Goal: Task Accomplishment & Management: Use online tool/utility

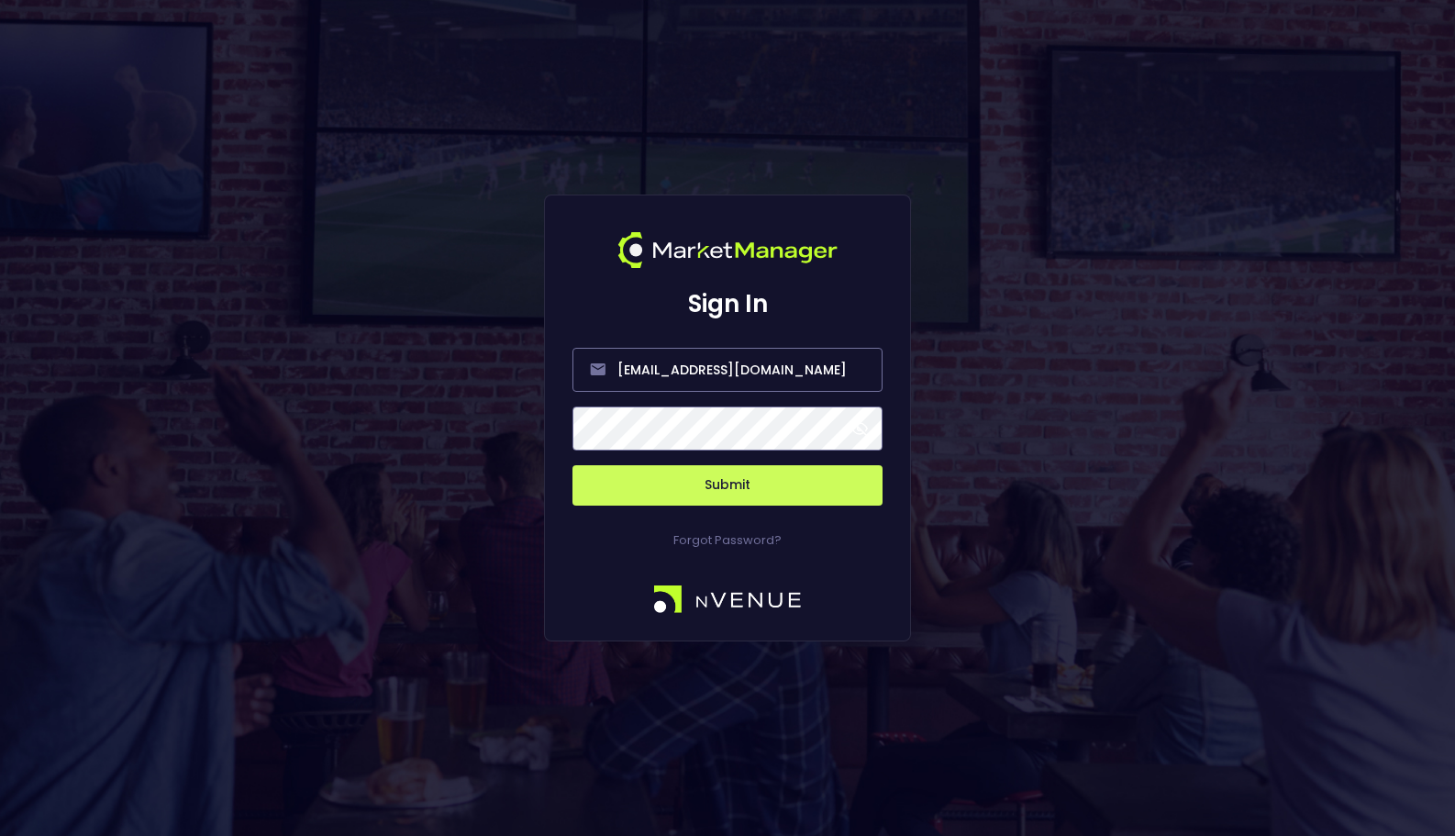
click at [794, 498] on button "Submit" at bounding box center [727, 485] width 310 height 40
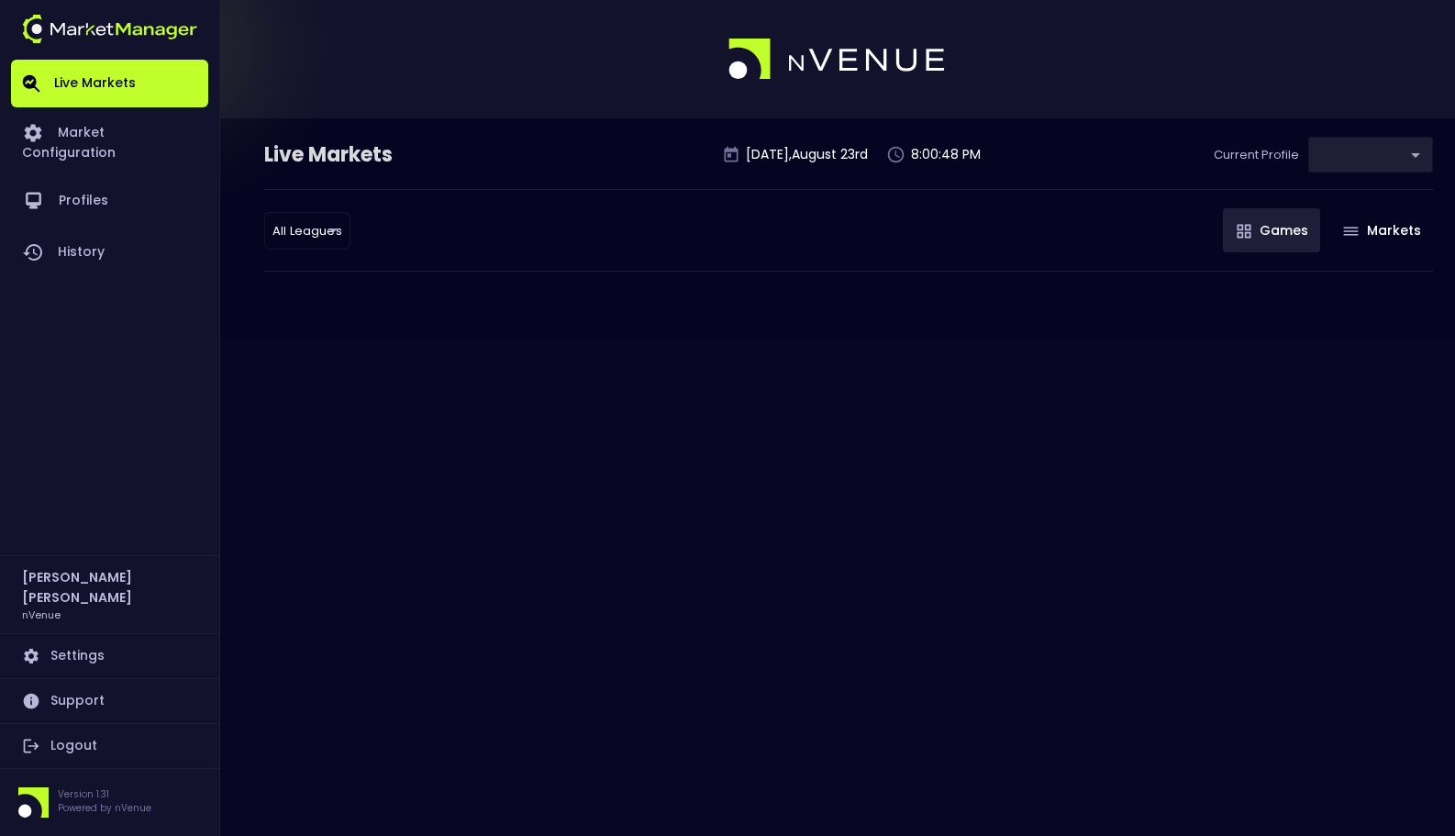
type input "0a763355-b225-40e6-8c79-2dda4ec7b2cf"
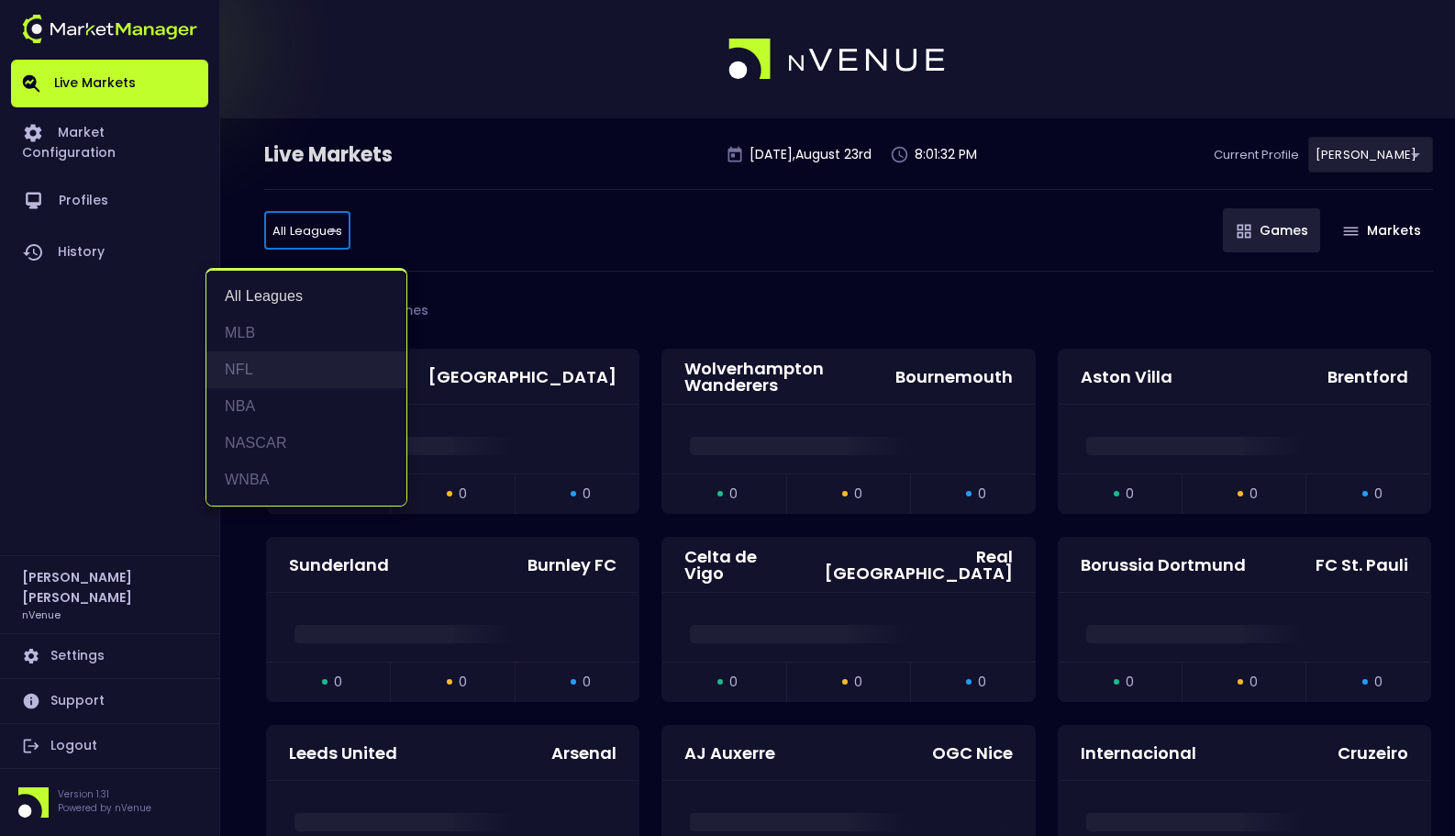
click at [274, 367] on li "NFL" at bounding box center [306, 369] width 200 height 37
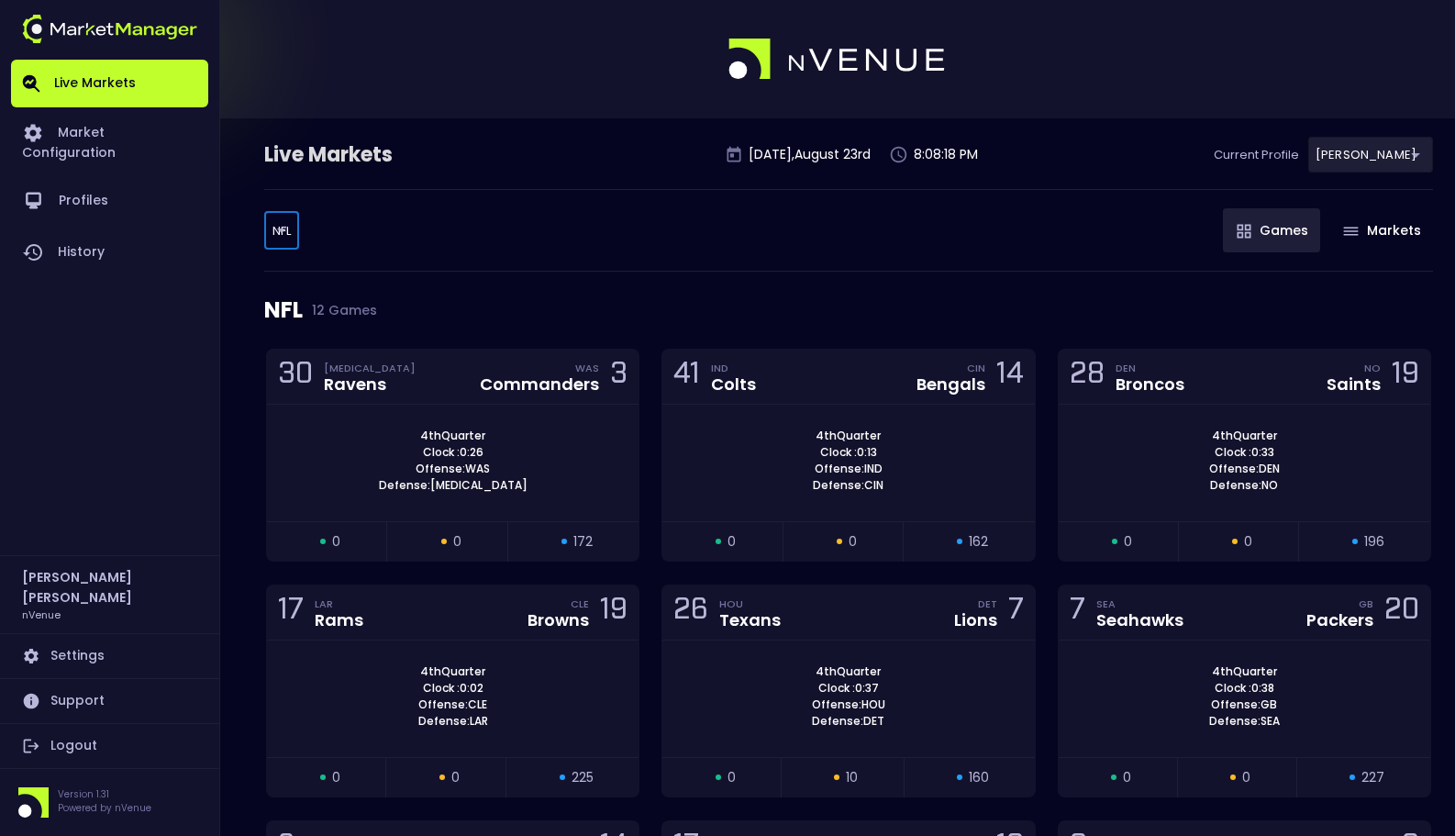
click at [263, 239] on body "Live Markets Market Configuration Profiles History Matt Jensen nVenue Settings …" at bounding box center [727, 690] width 1455 height 1381
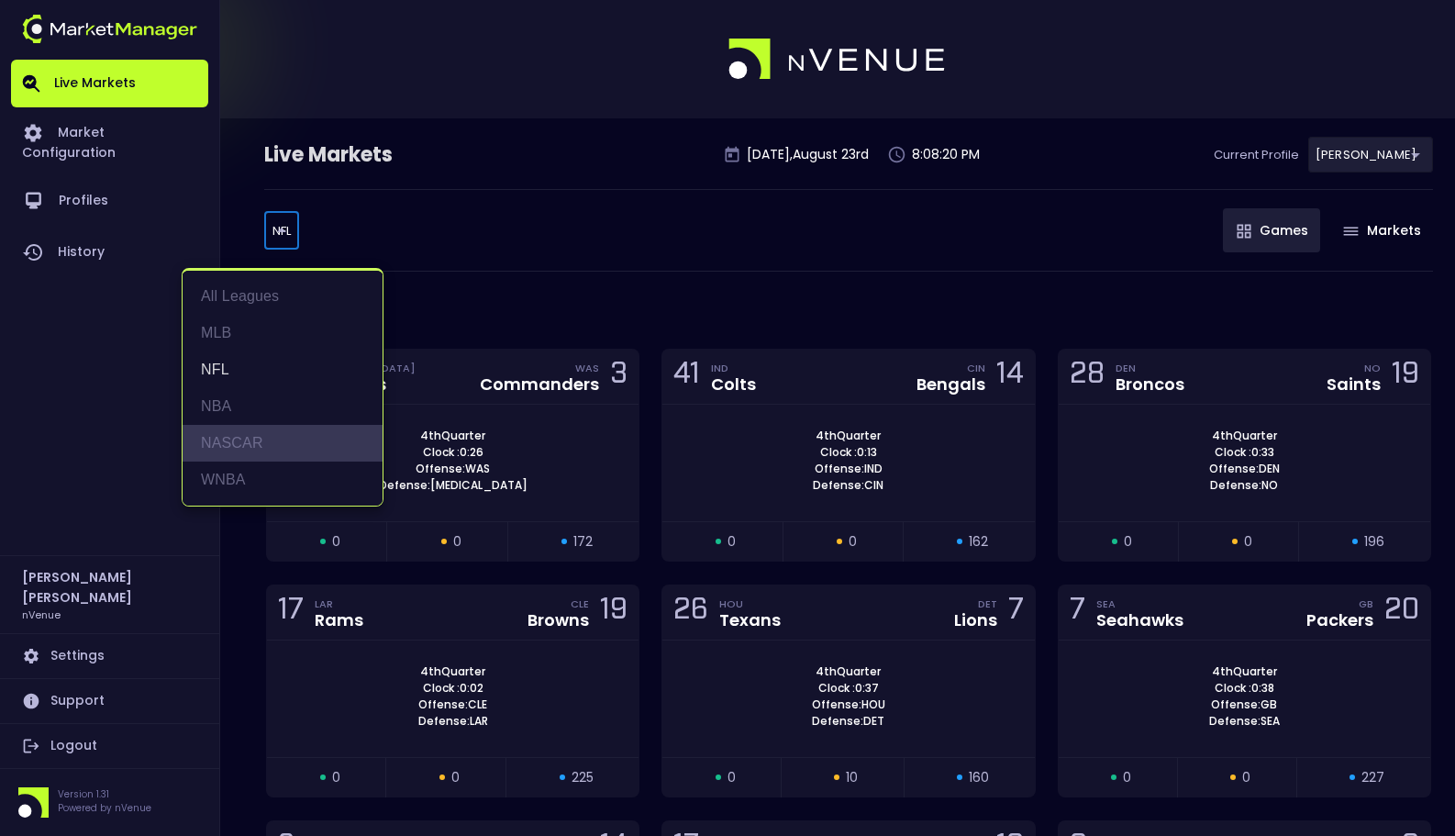
click at [238, 430] on li "NASCAR" at bounding box center [283, 443] width 200 height 37
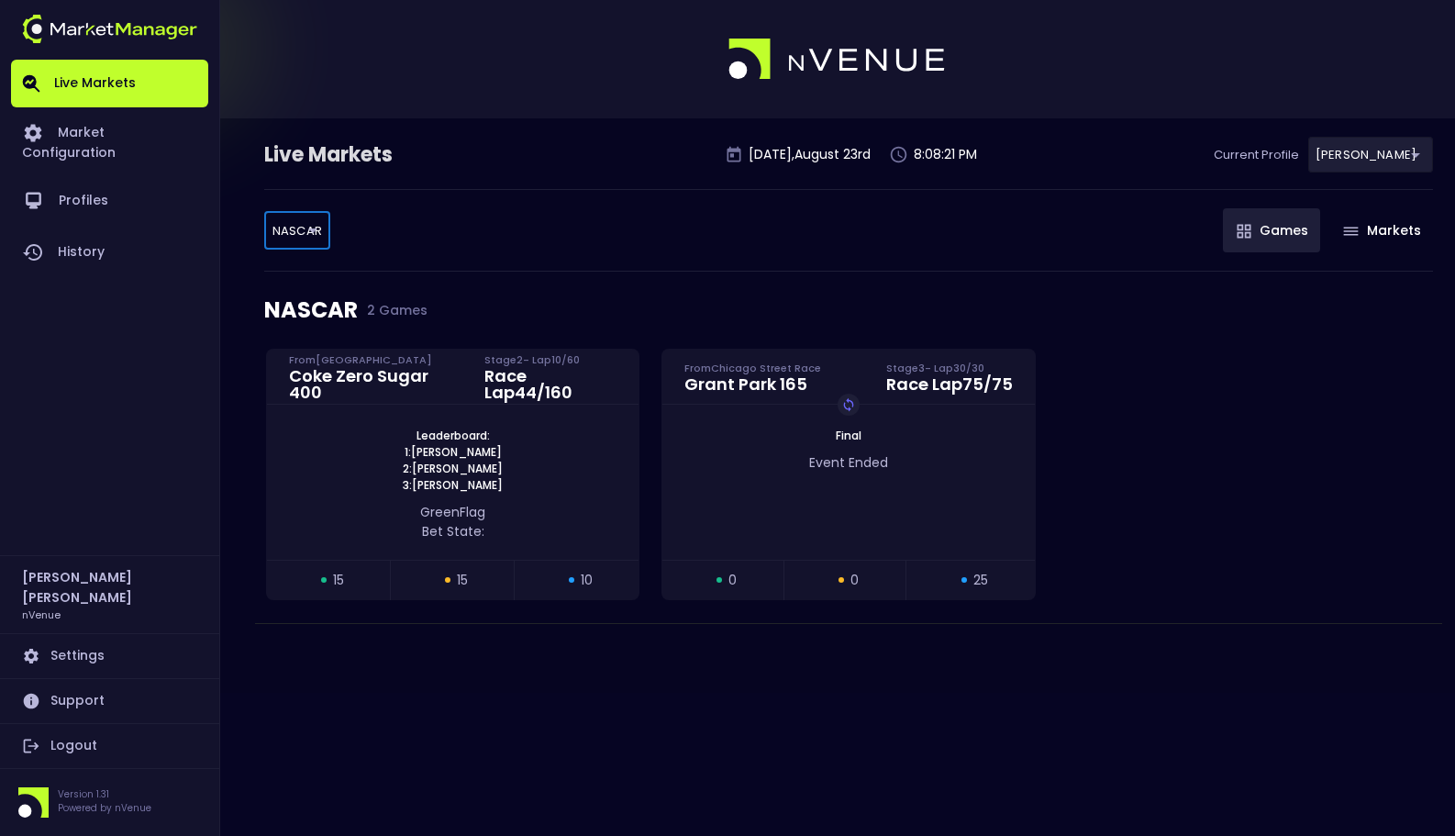
type input "NASCAR"
click at [545, 483] on div "Leaderboard: 1: Cody Ware 2: Brad Keselowski 3: John H. Nemechek" at bounding box center [453, 461] width 372 height 66
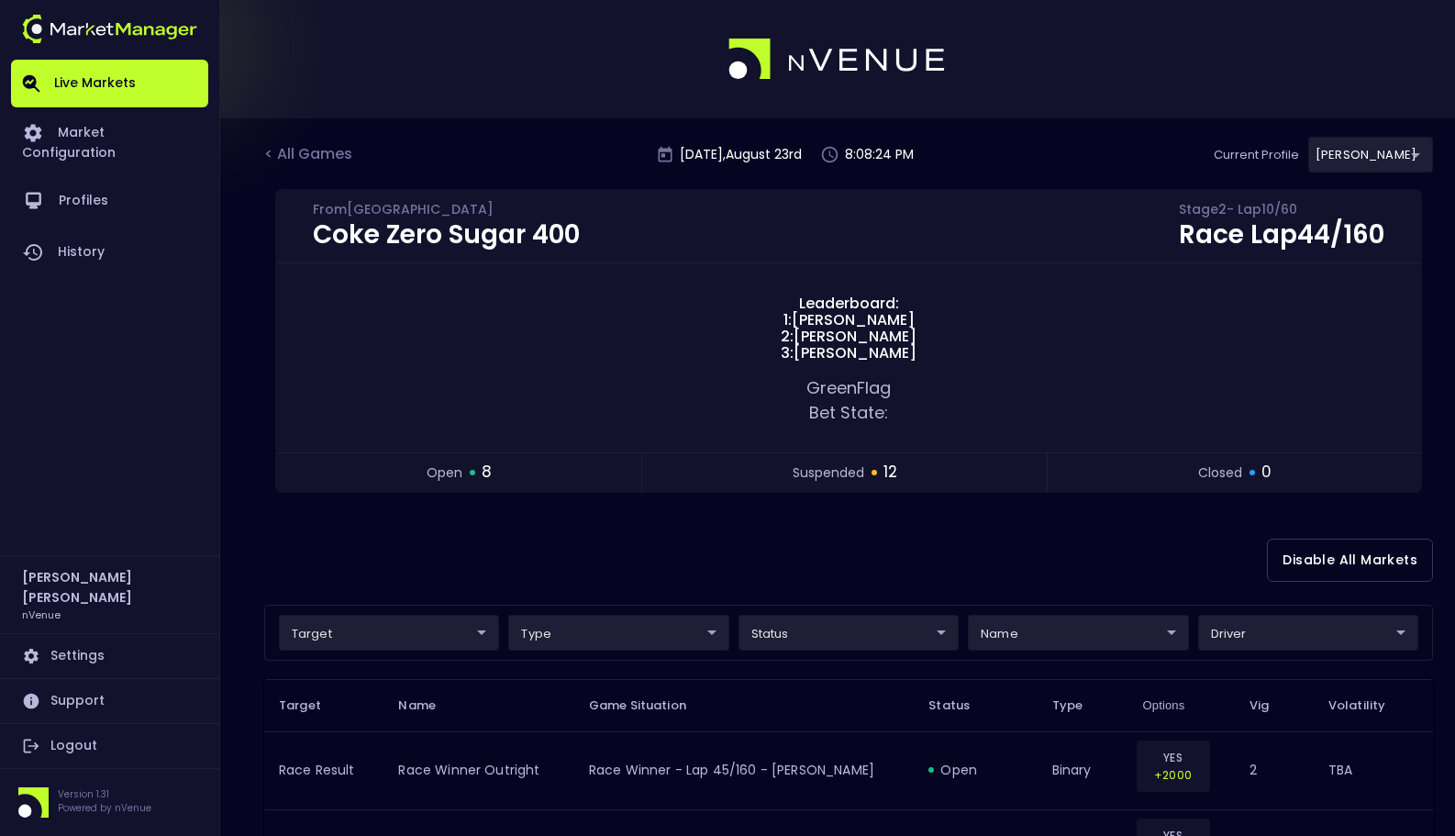
click at [568, 558] on div "Disable All Markets" at bounding box center [848, 560] width 1169 height 89
click at [795, 580] on div "Disable All Markets" at bounding box center [848, 560] width 1169 height 89
click at [830, 566] on div "Disable All Markets" at bounding box center [848, 560] width 1169 height 89
click at [763, 566] on div "Disable All Markets" at bounding box center [848, 560] width 1169 height 89
click at [325, 155] on div "< All Games" at bounding box center [310, 155] width 92 height 24
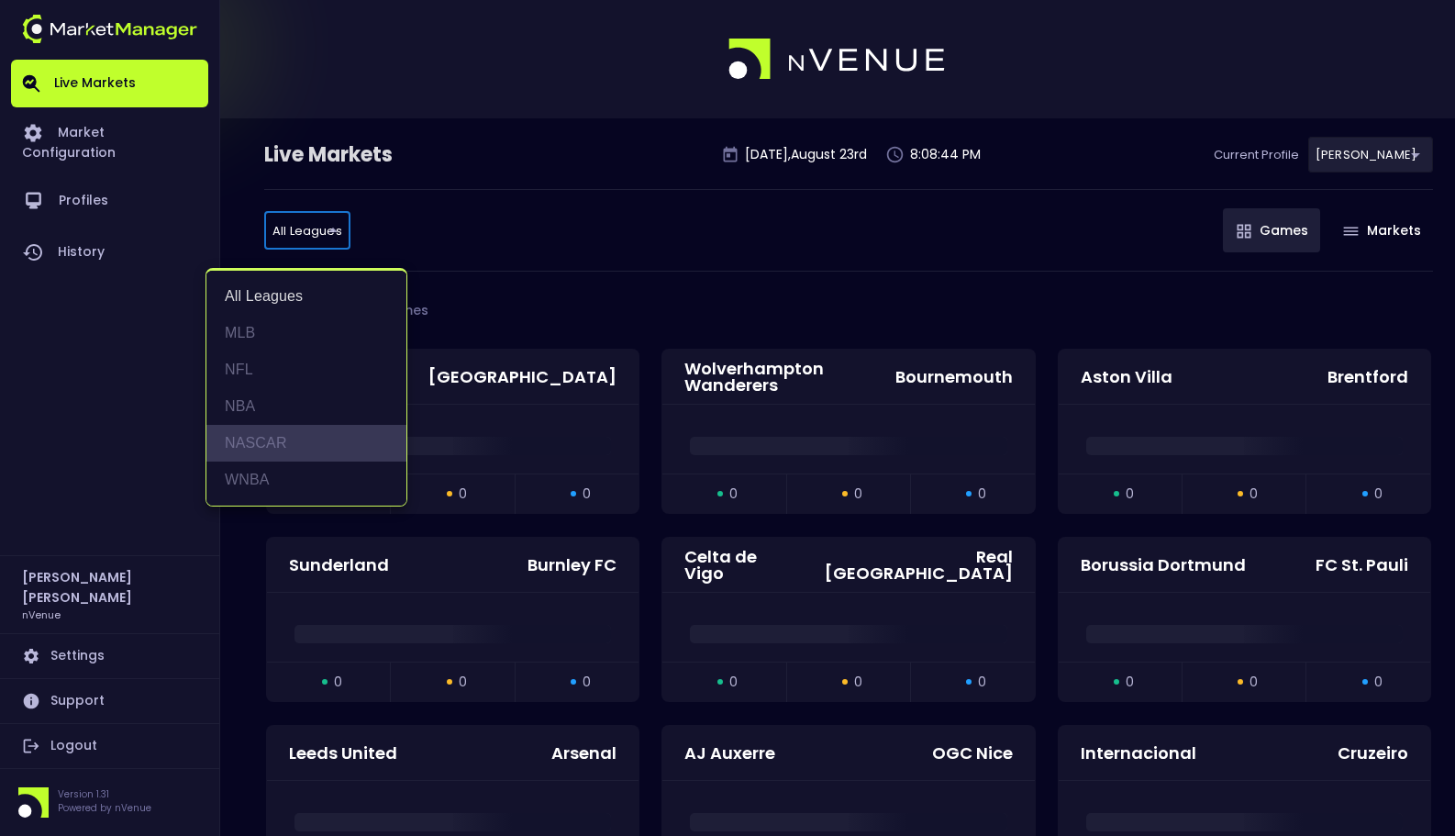
click at [296, 436] on li "NASCAR" at bounding box center [306, 443] width 200 height 37
type input "NASCAR"
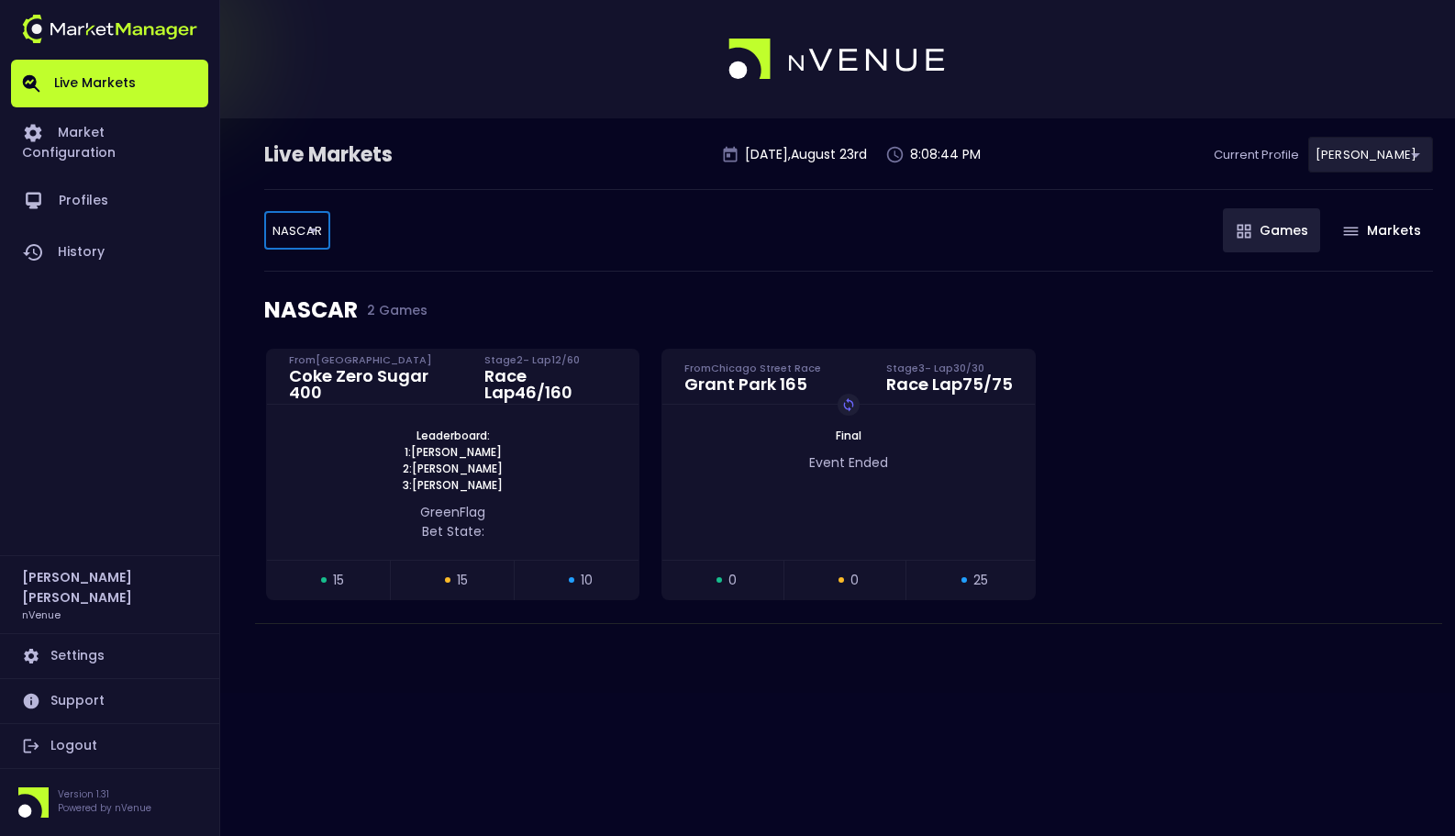
click at [611, 228] on div "NASCAR NASCAR ​ Games Markets" at bounding box center [848, 230] width 1169 height 83
click at [550, 496] on div "green Flag Bet State:" at bounding box center [453, 518] width 372 height 48
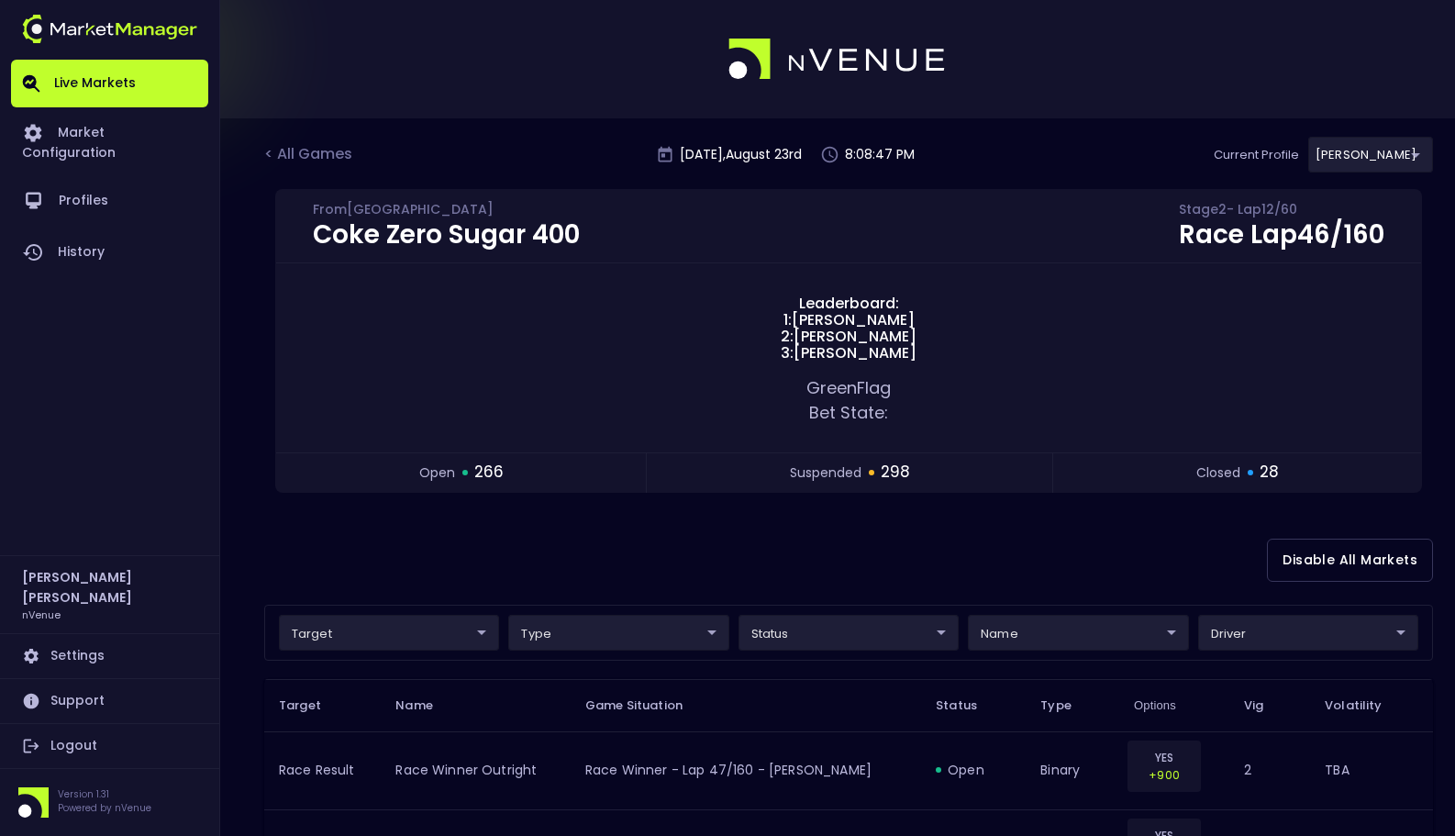
click at [654, 563] on div "Disable All Markets" at bounding box center [848, 560] width 1169 height 89
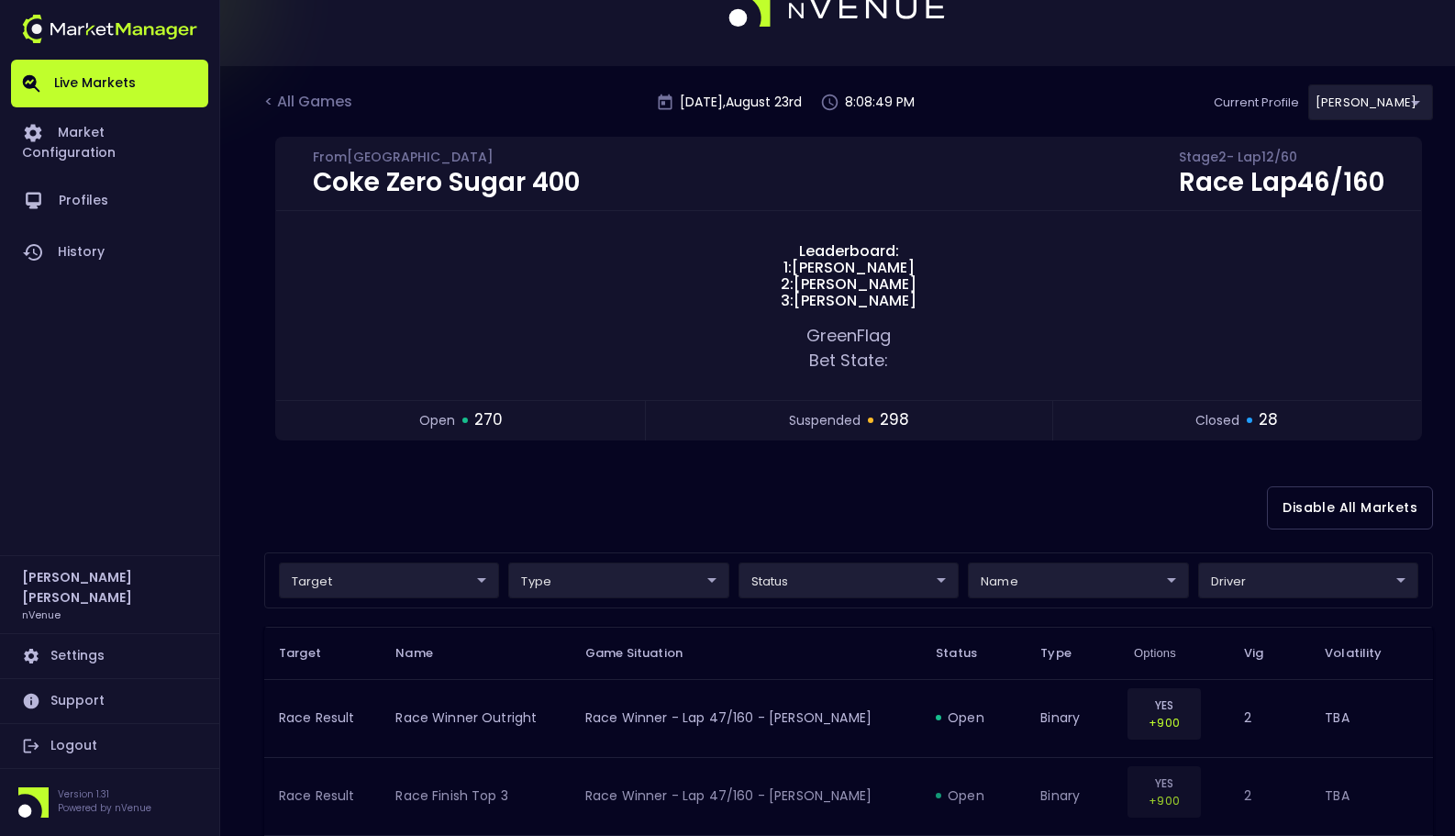
scroll to position [42, 0]
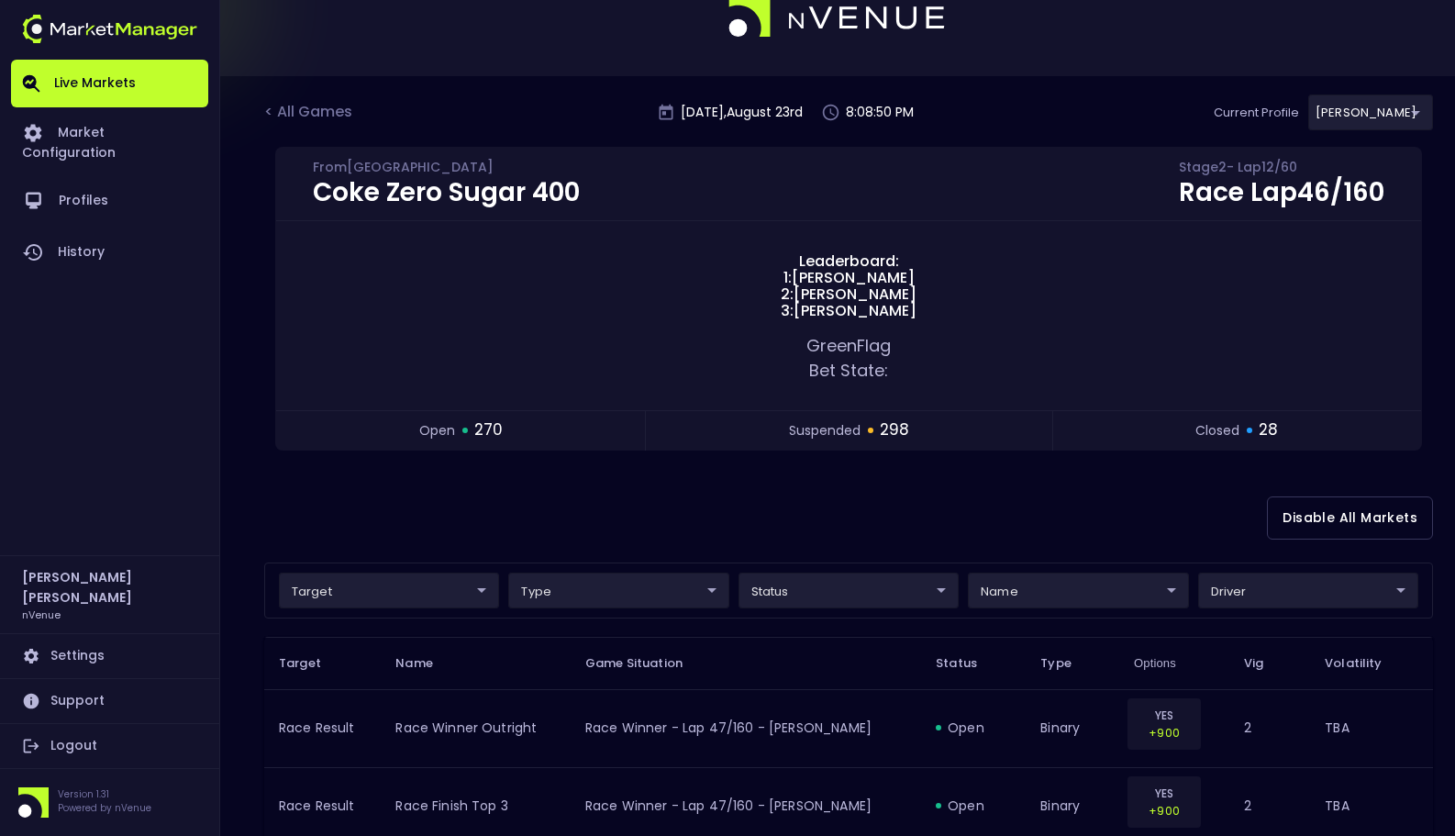
click at [872, 483] on div "Disable All Markets" at bounding box center [848, 517] width 1169 height 89
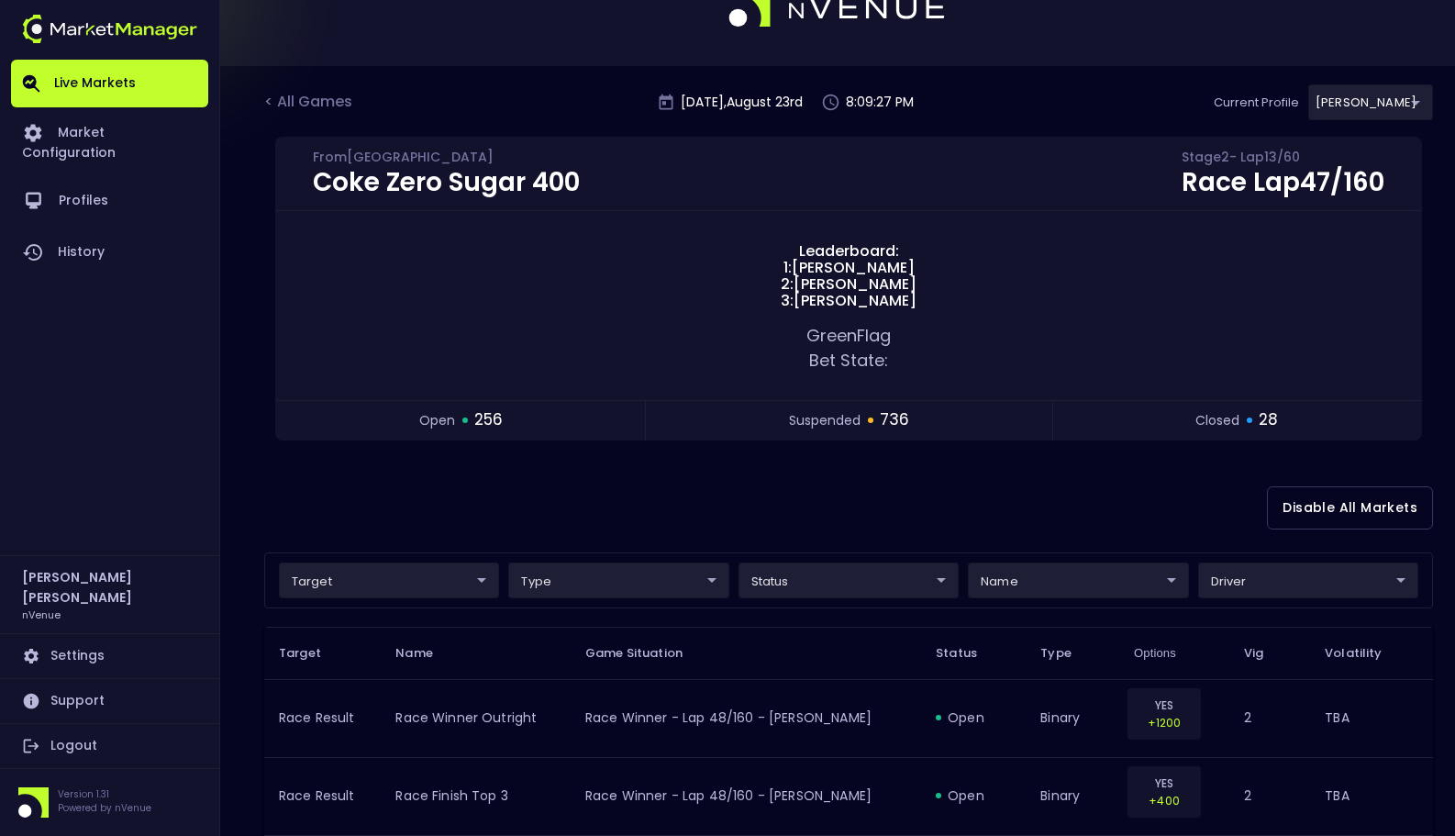
scroll to position [79, 0]
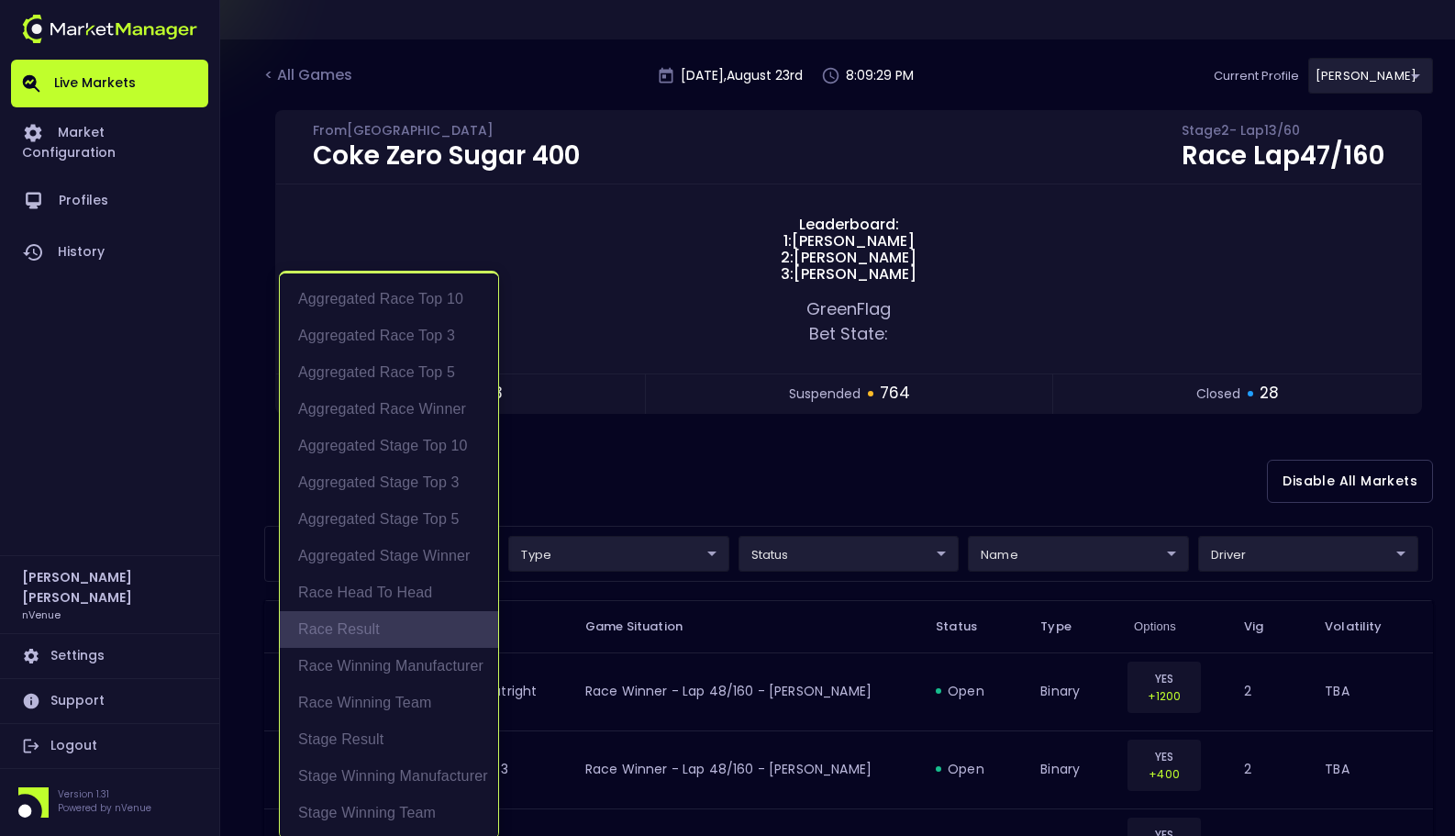
drag, startPoint x: 420, startPoint y: 624, endPoint x: 499, endPoint y: 609, distance: 80.3
click at [421, 624] on li "Race Result" at bounding box center [389, 629] width 218 height 37
type input "Race Result"
click at [929, 501] on div at bounding box center [727, 418] width 1455 height 836
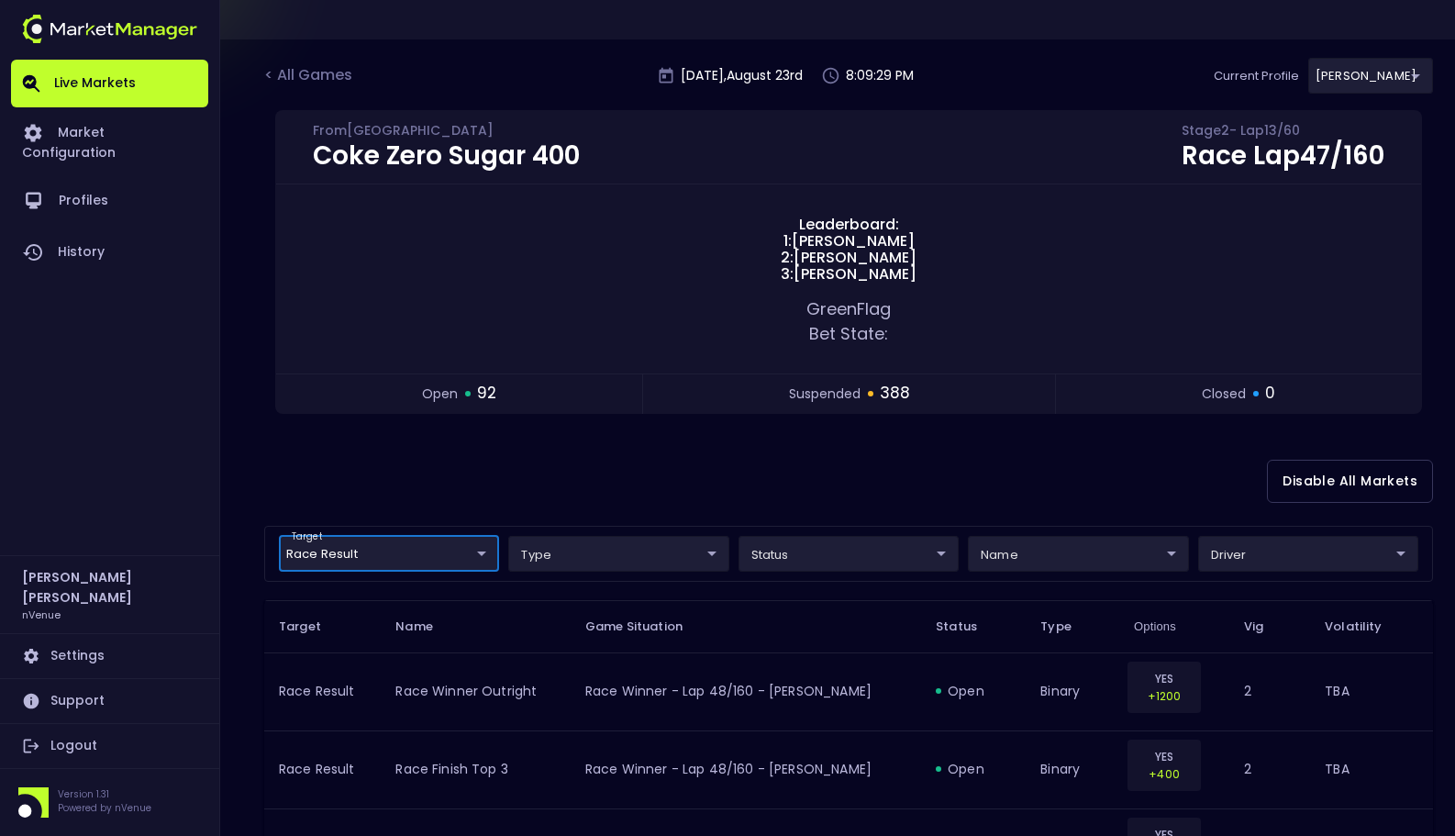
scroll to position [0, 0]
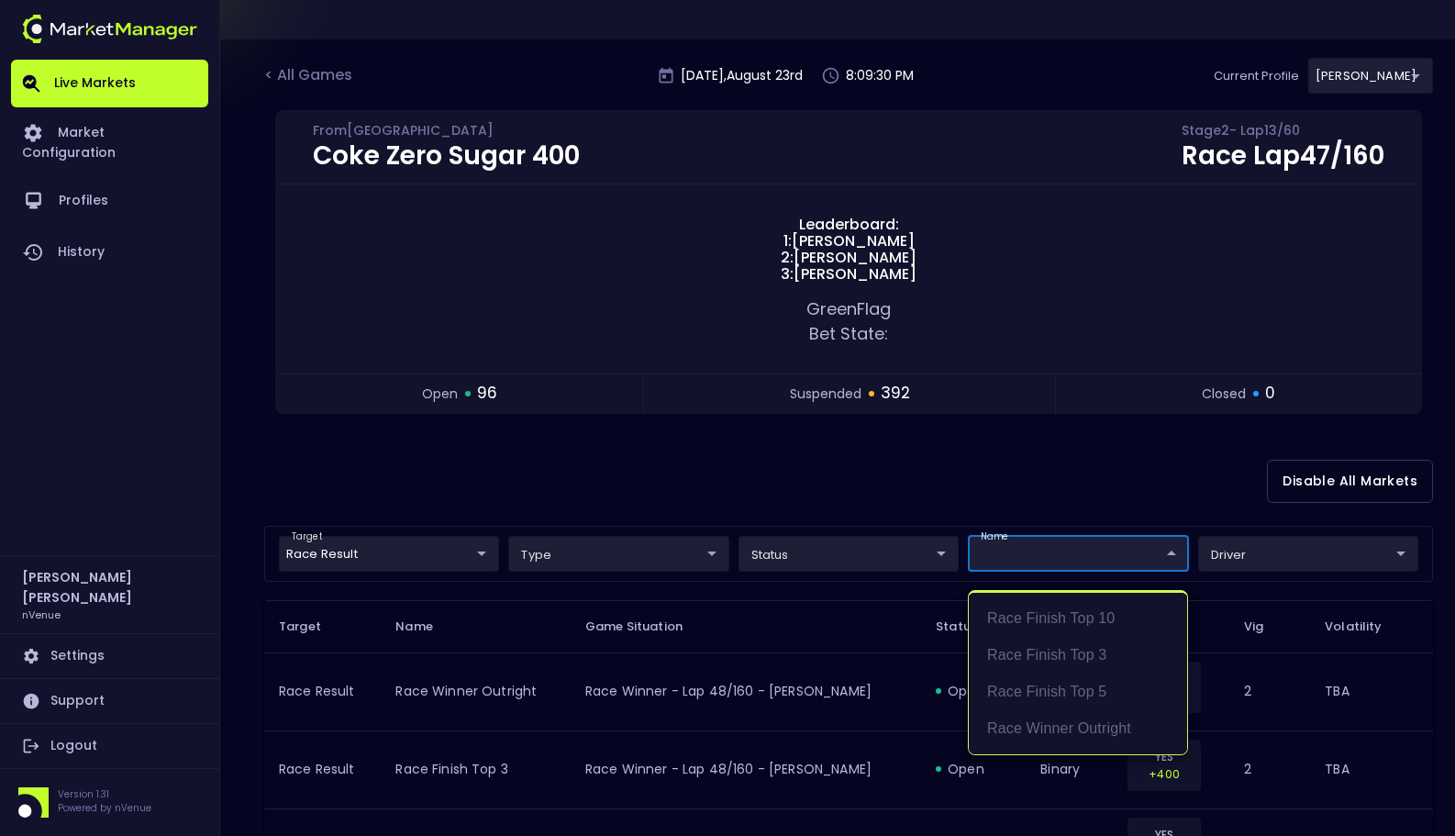
click at [1074, 724] on li "Race Winner Outright" at bounding box center [1078, 728] width 218 height 37
type input "binary"
type input "Race Winner Outright"
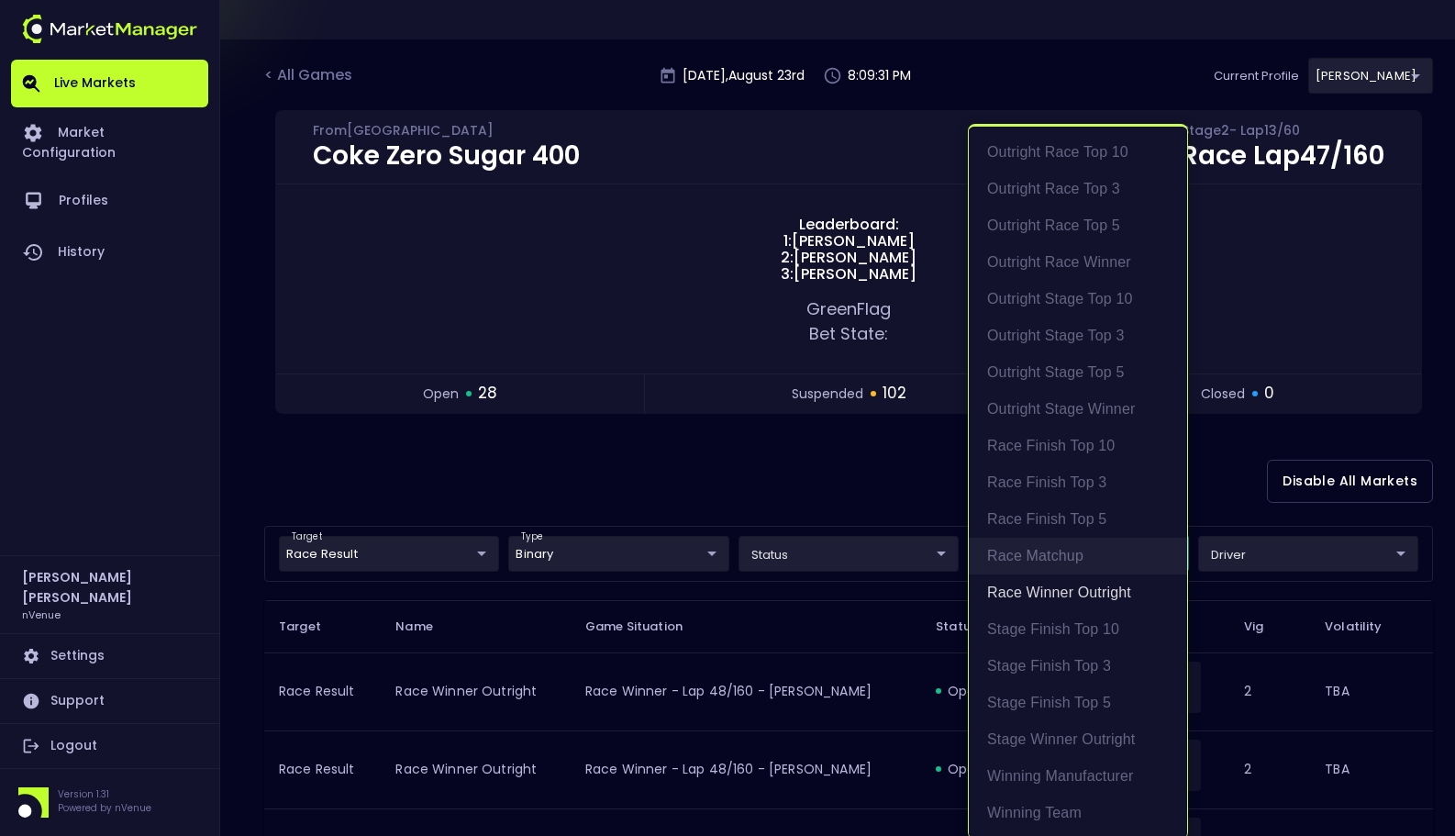
scroll to position [4, 0]
click at [875, 518] on div at bounding box center [727, 418] width 1455 height 836
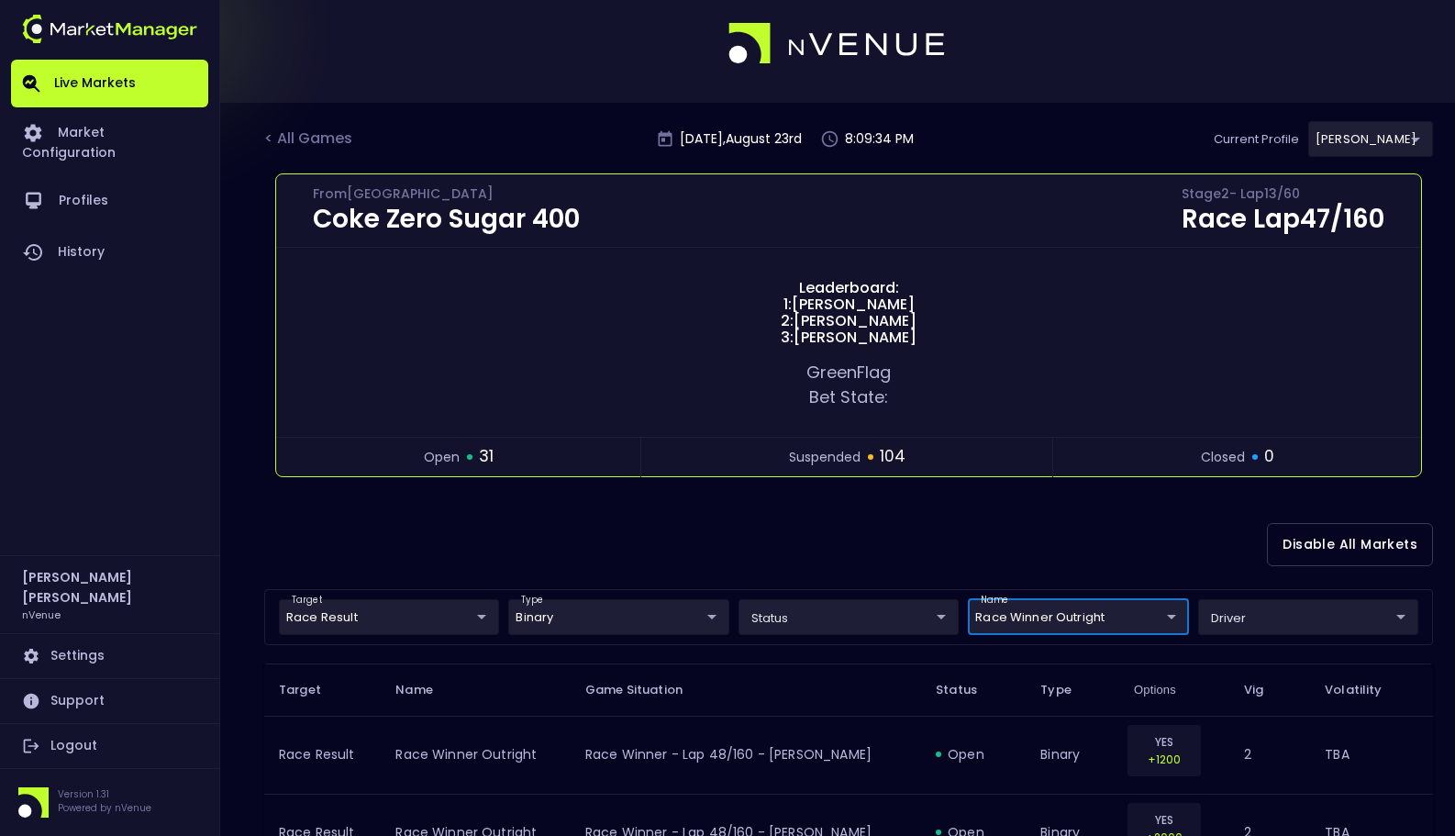
scroll to position [0, 0]
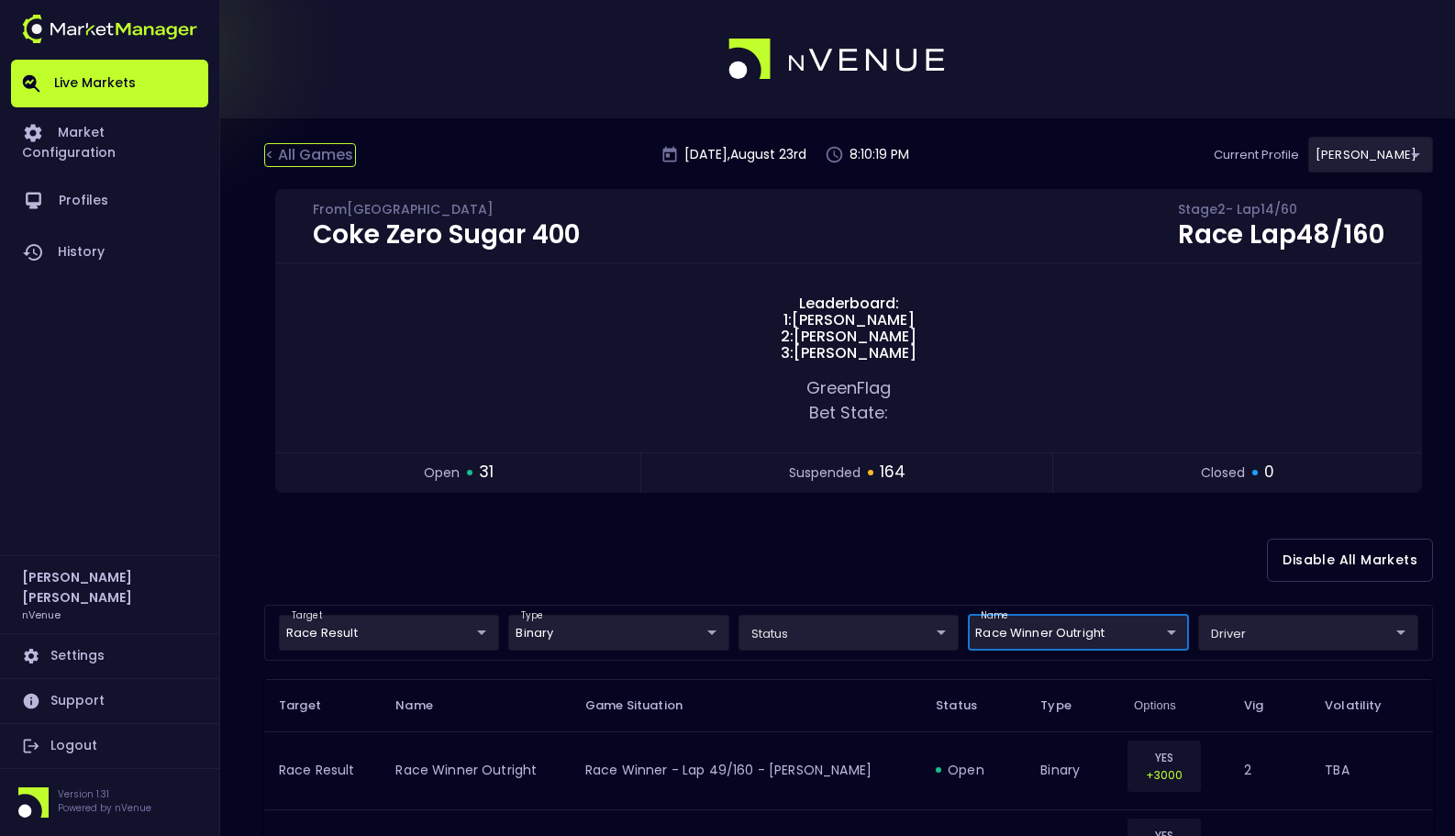
click at [341, 144] on div "< All Games" at bounding box center [310, 155] width 92 height 24
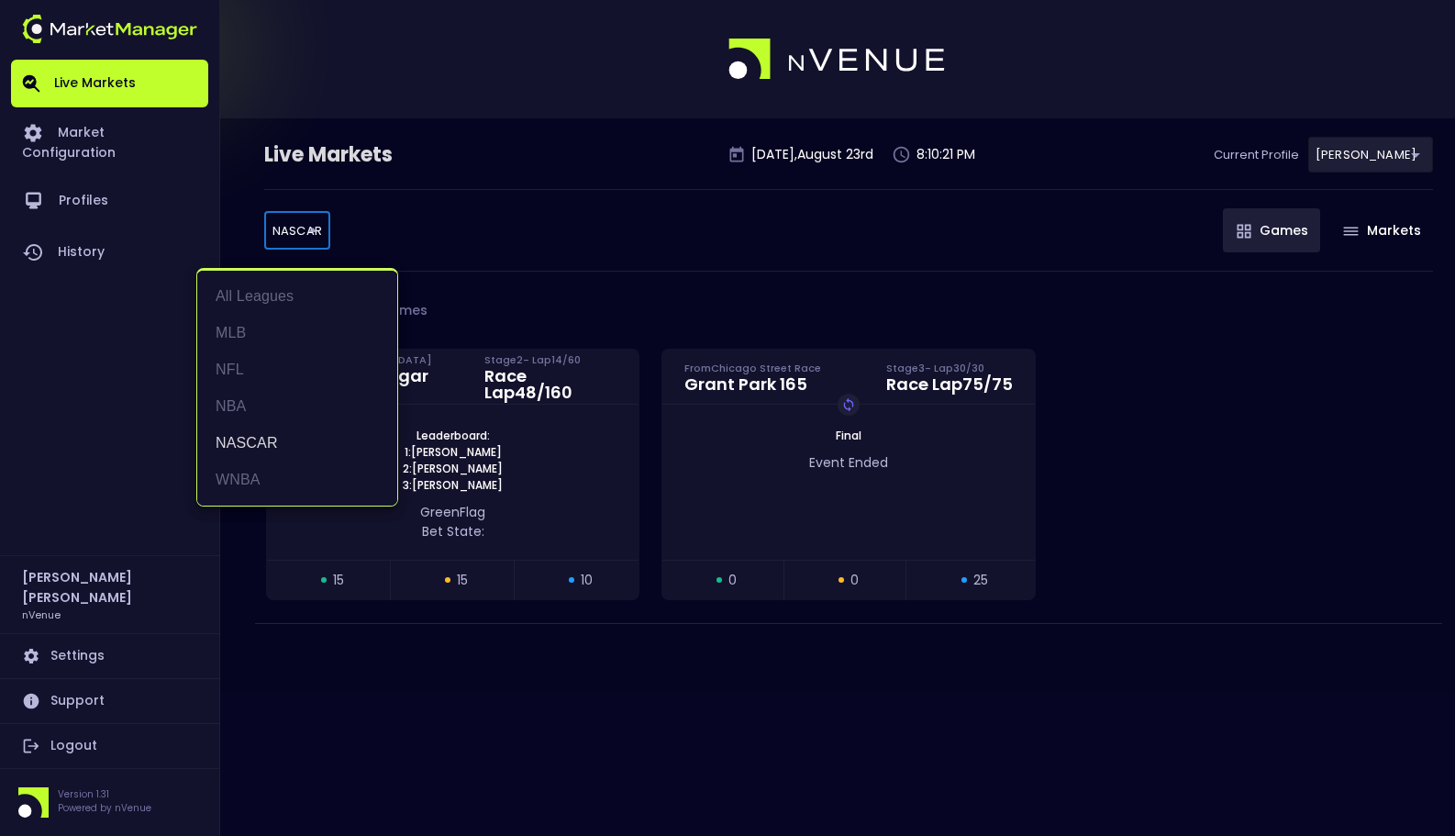
click at [306, 225] on body "Live Markets Market Configuration Profiles History [PERSON_NAME] nVenue Setting…" at bounding box center [727, 418] width 1455 height 836
click at [261, 361] on li "NFL" at bounding box center [297, 369] width 200 height 37
type input "NFL"
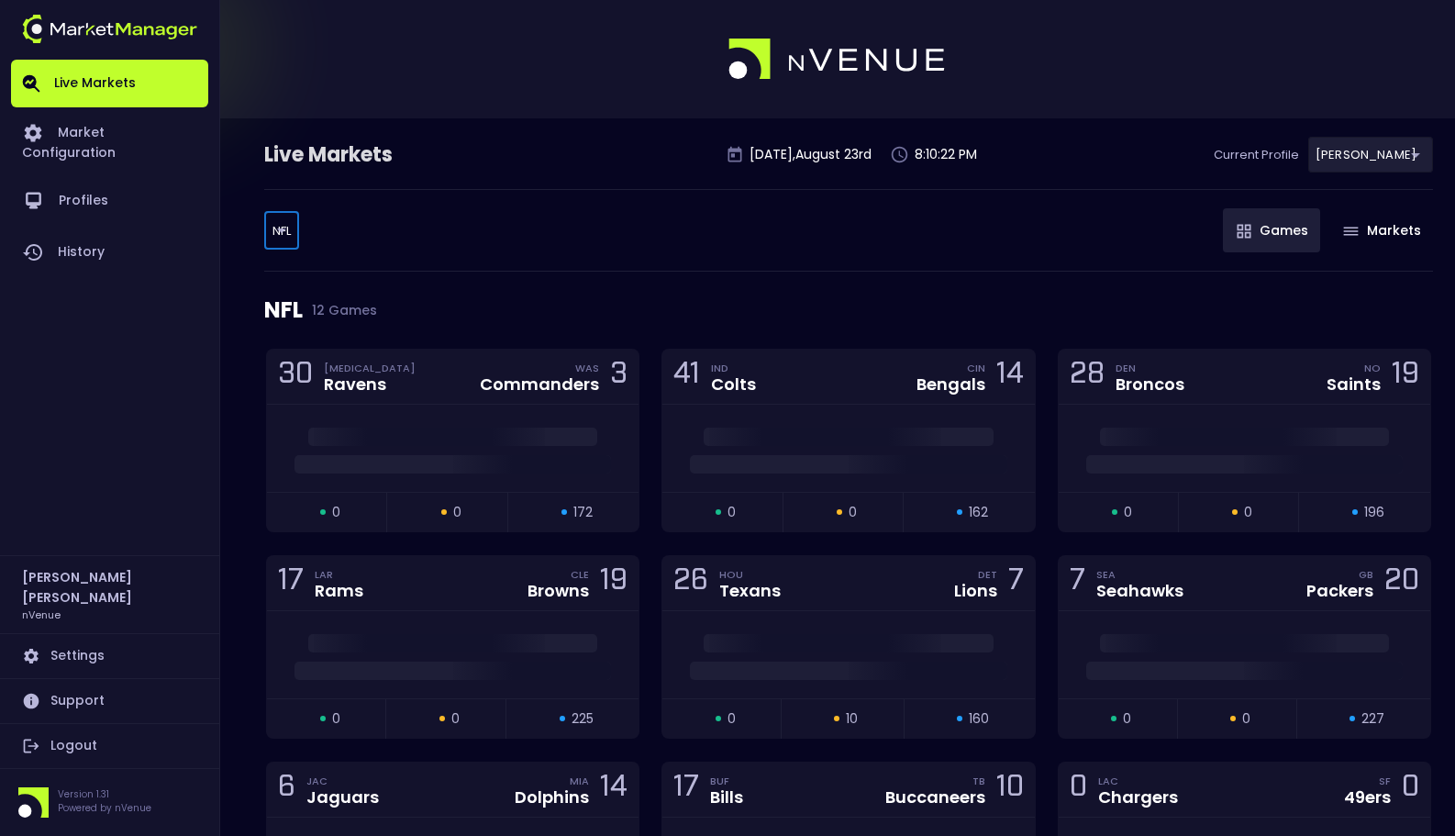
click at [533, 278] on div "NFL 12 Games" at bounding box center [848, 310] width 1169 height 77
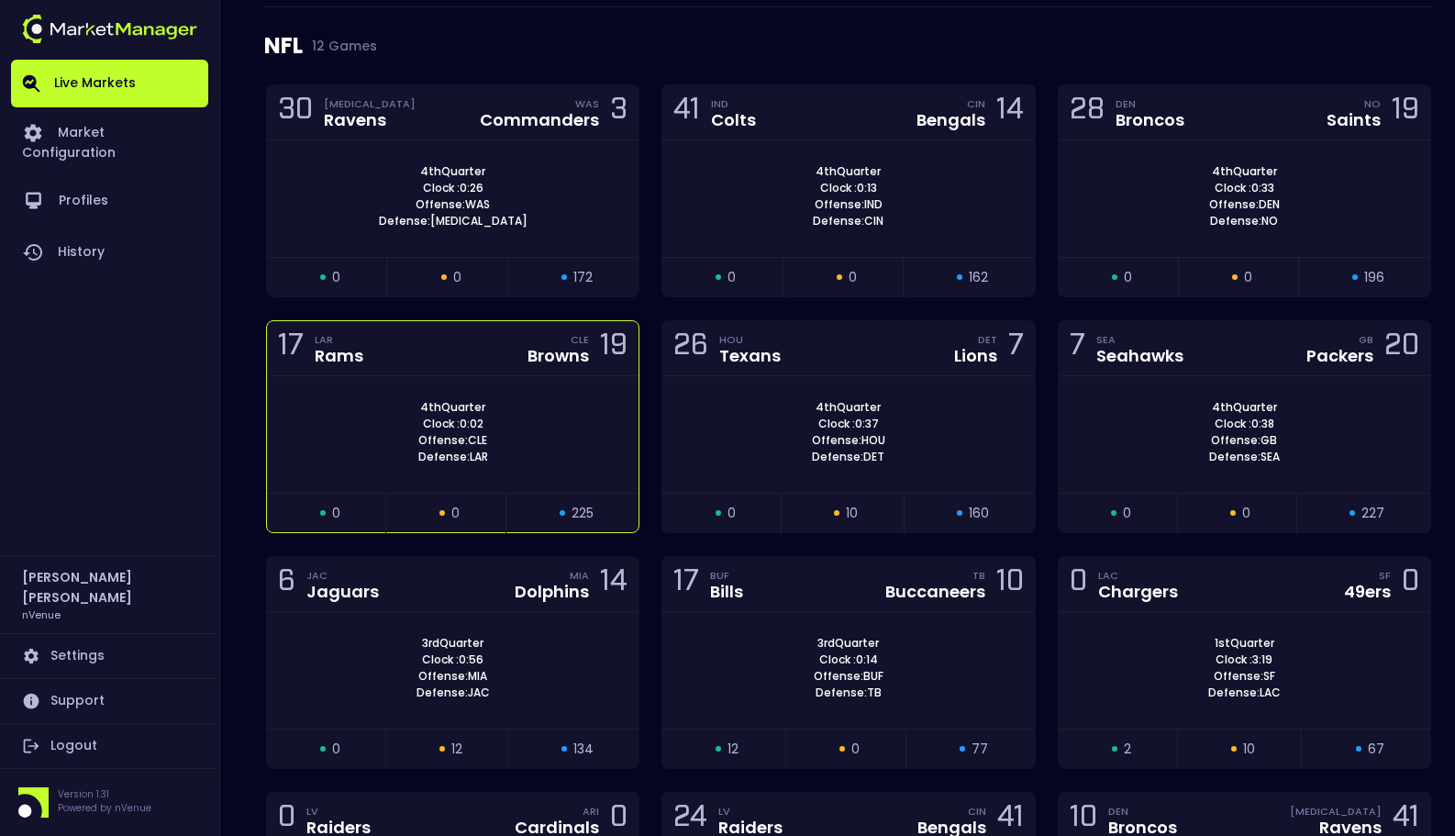
scroll to position [266, 0]
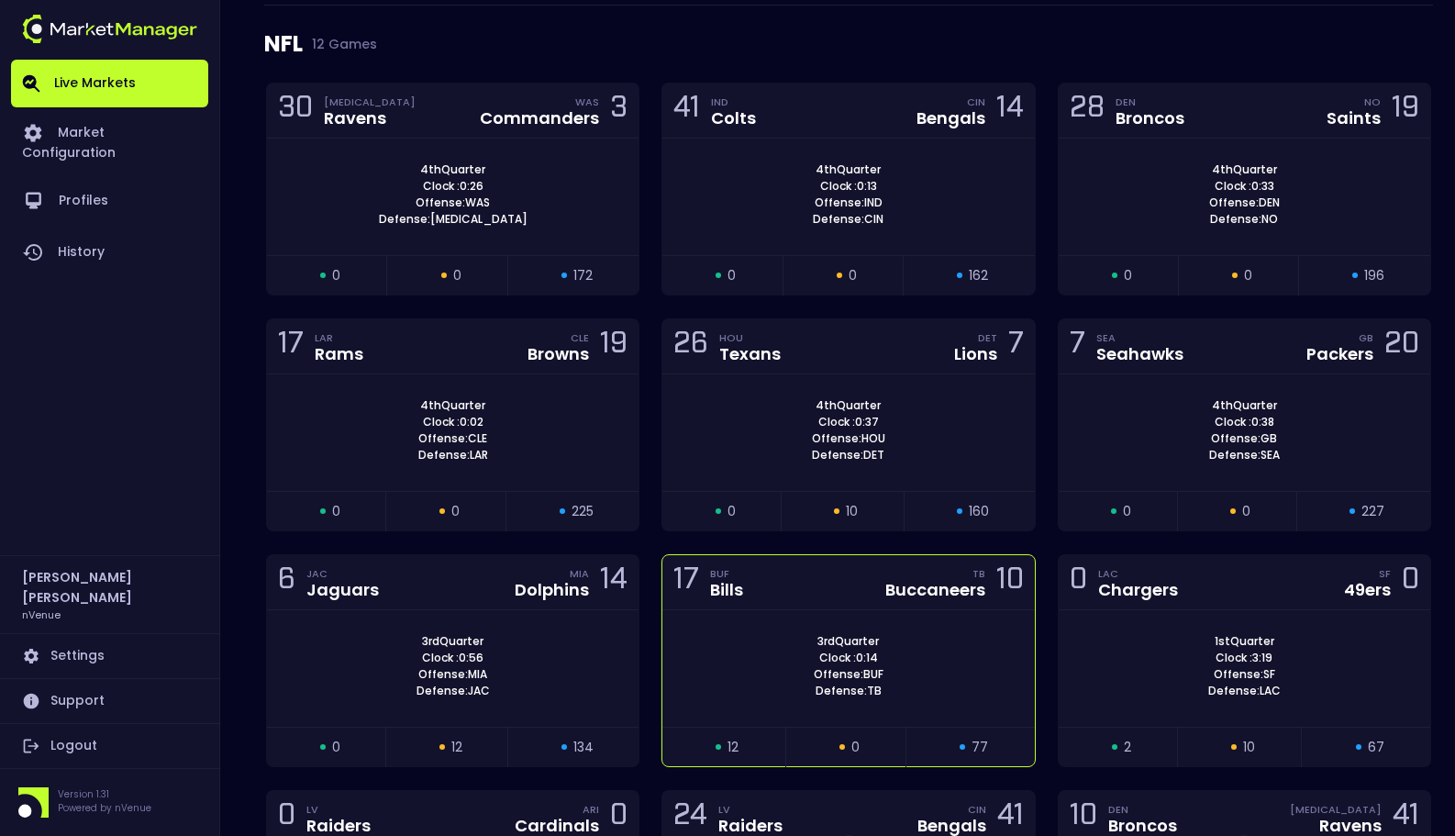
click at [835, 622] on div "3rd Quarter Clock : 0:14 Offense: BUF Defense: TB" at bounding box center [848, 668] width 372 height 117
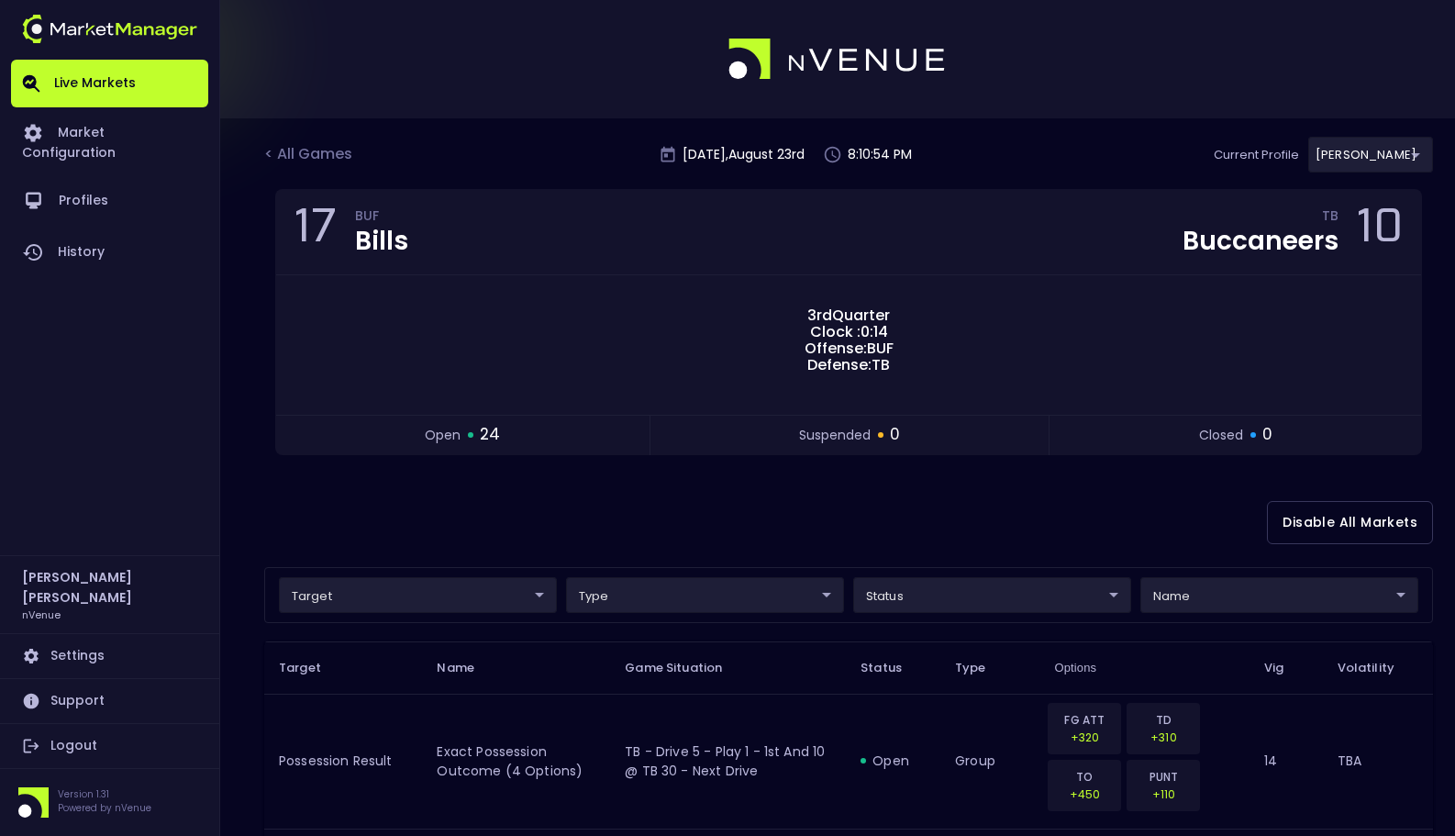
click at [552, 528] on div "Disable All Markets" at bounding box center [848, 522] width 1169 height 89
click at [331, 160] on div "< All Games" at bounding box center [310, 155] width 92 height 24
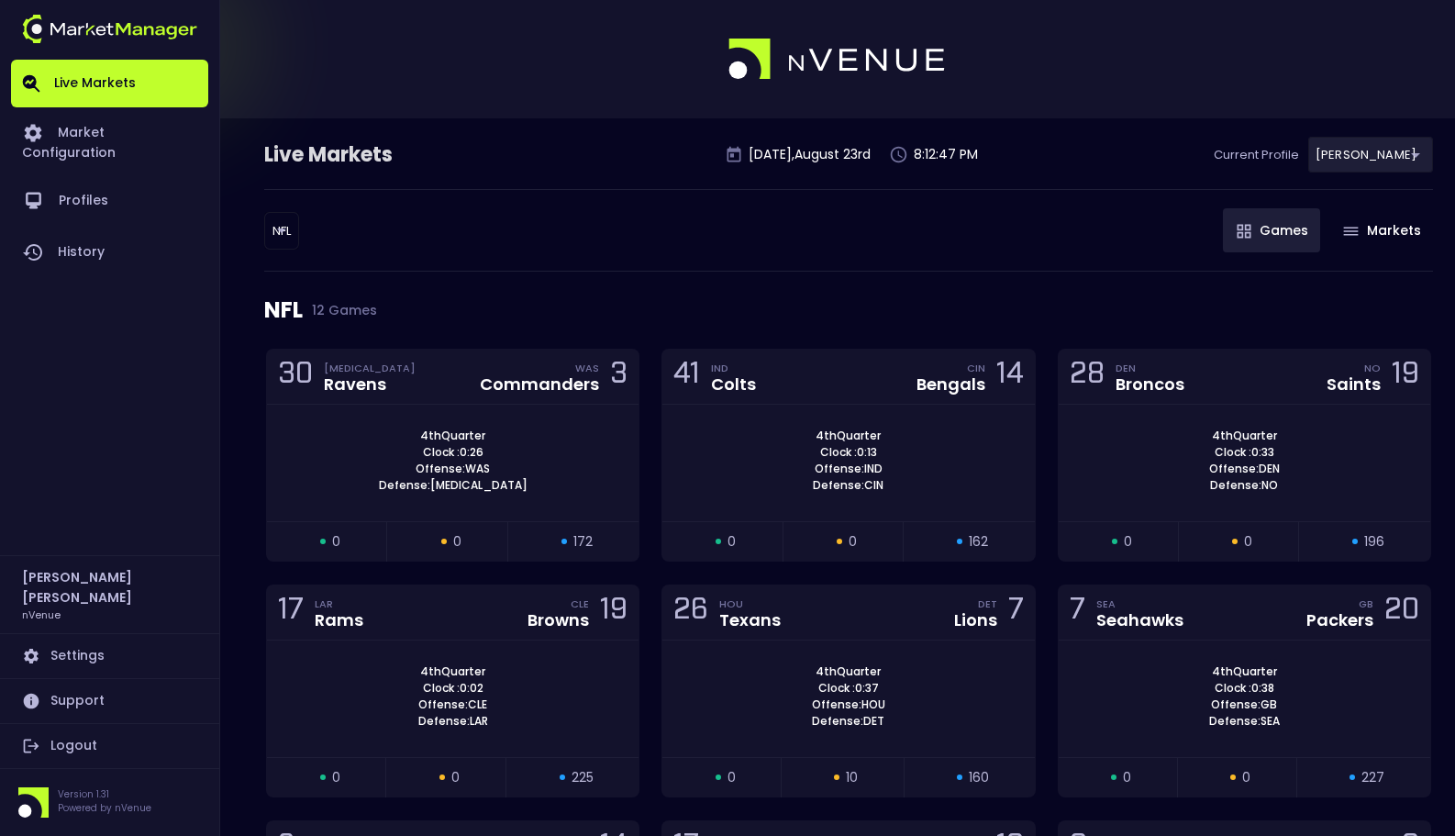
click at [260, 240] on div "Live Markets [DATE] 8:12:47 PM Current Profile [PERSON_NAME] 0a763355-b225-40e6…" at bounding box center [727, 749] width 1455 height 1262
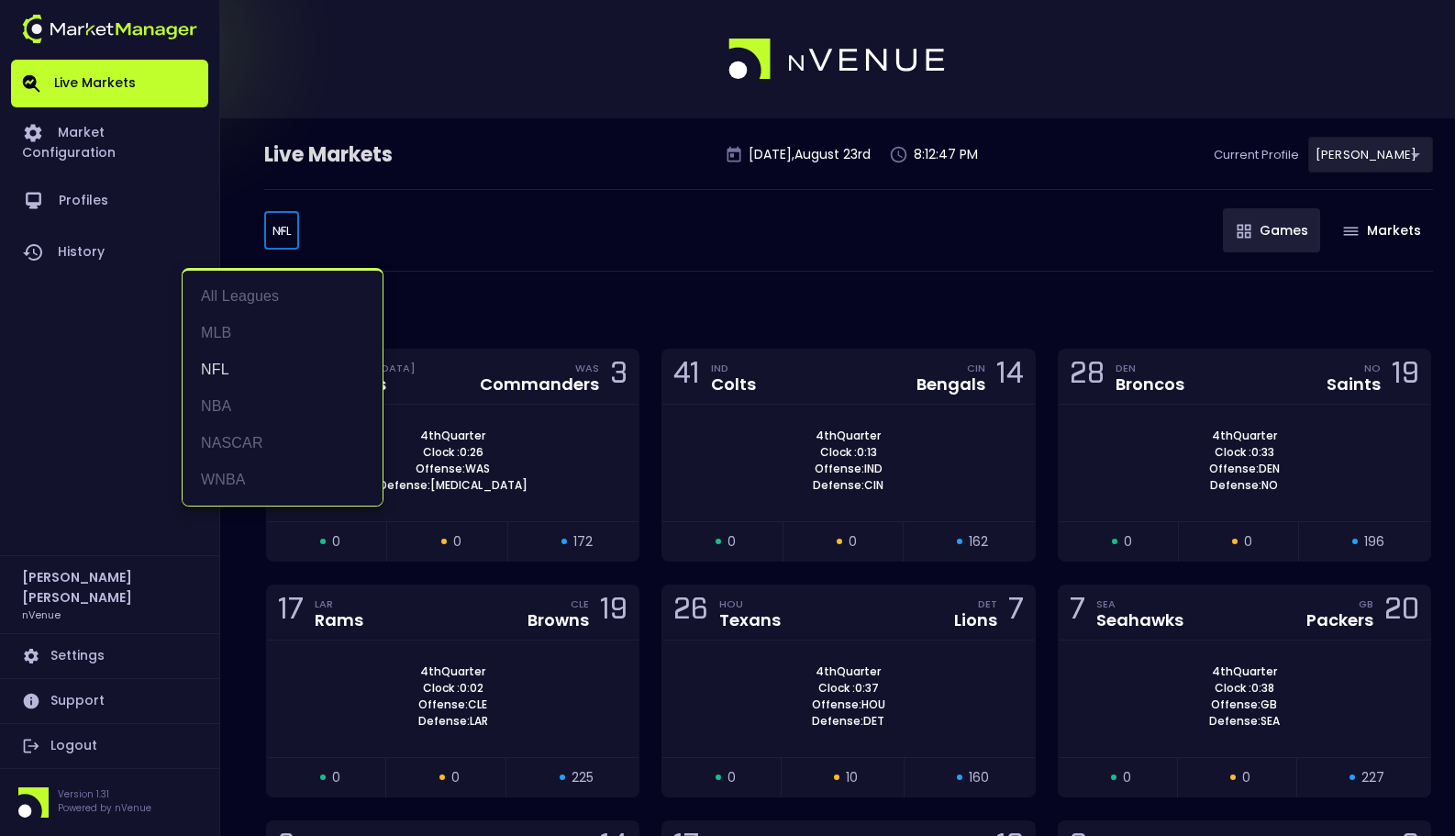
click at [276, 234] on body "Live Markets Market Configuration Profiles History [PERSON_NAME] nVenue Setting…" at bounding box center [727, 690] width 1455 height 1381
click at [273, 338] on li "MLB" at bounding box center [283, 333] width 200 height 37
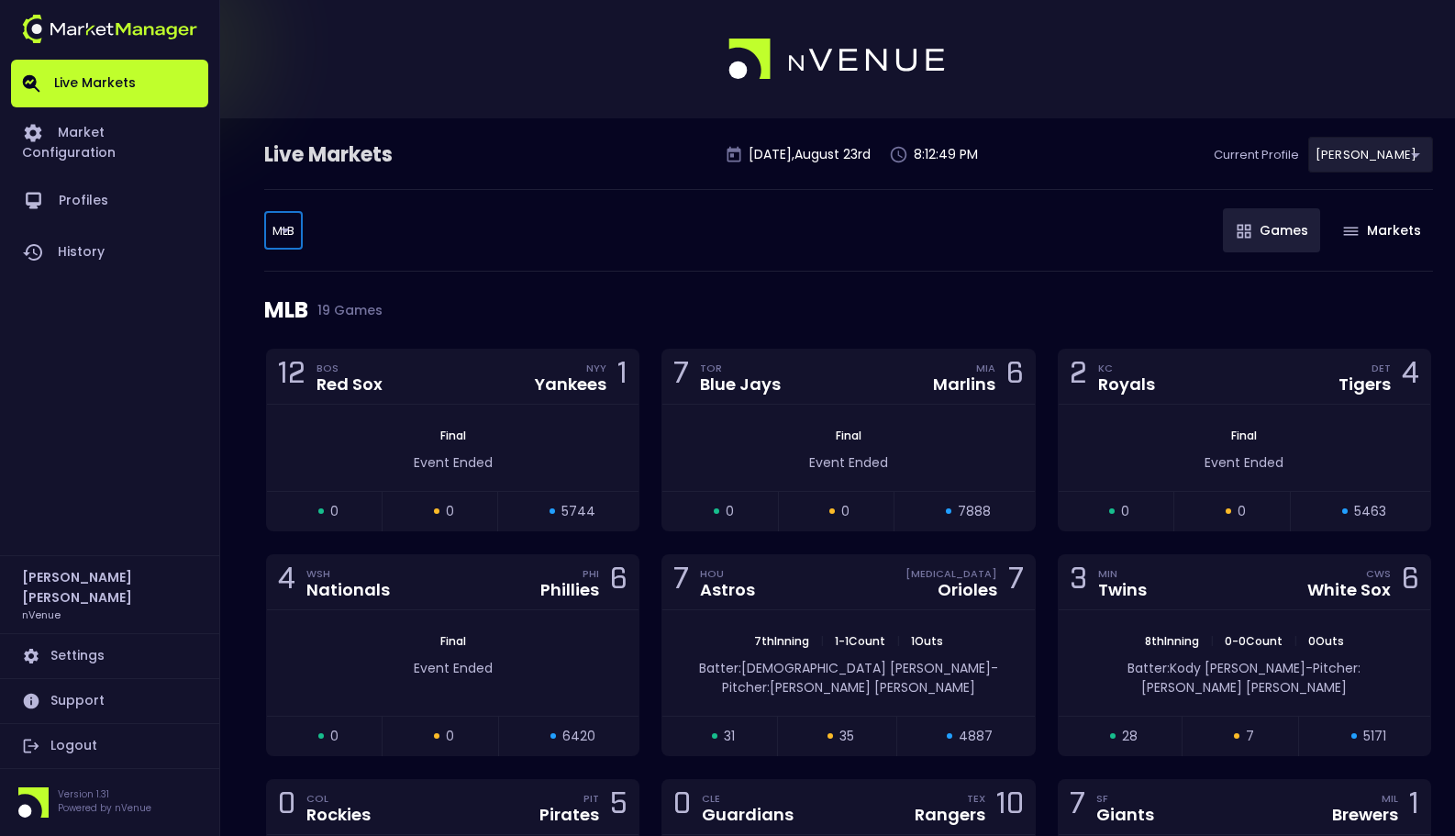
click at [602, 224] on div "MLB MLB ​ Games Markets" at bounding box center [848, 230] width 1169 height 83
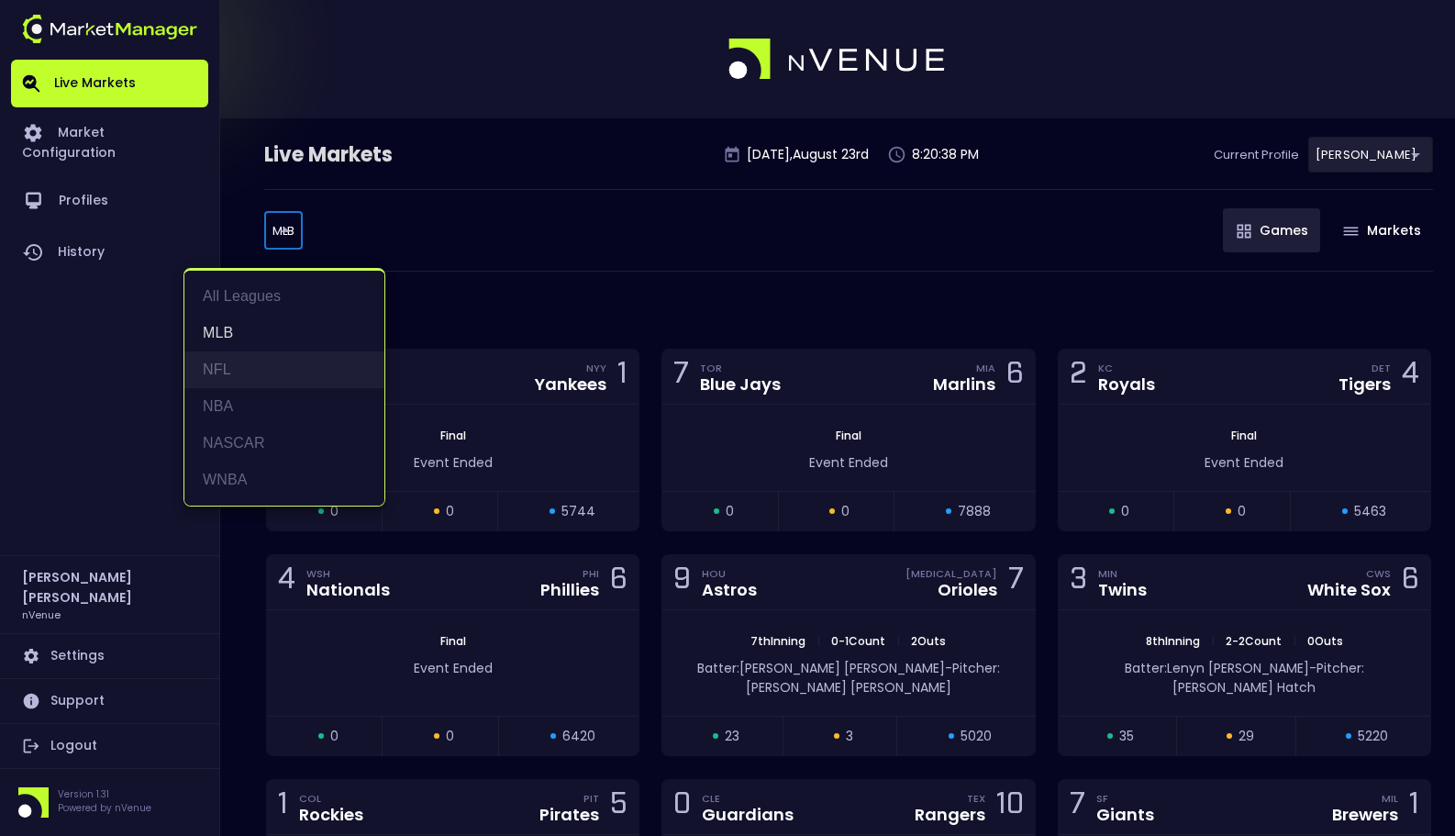
click at [259, 375] on li "NFL" at bounding box center [284, 369] width 200 height 37
type input "NFL"
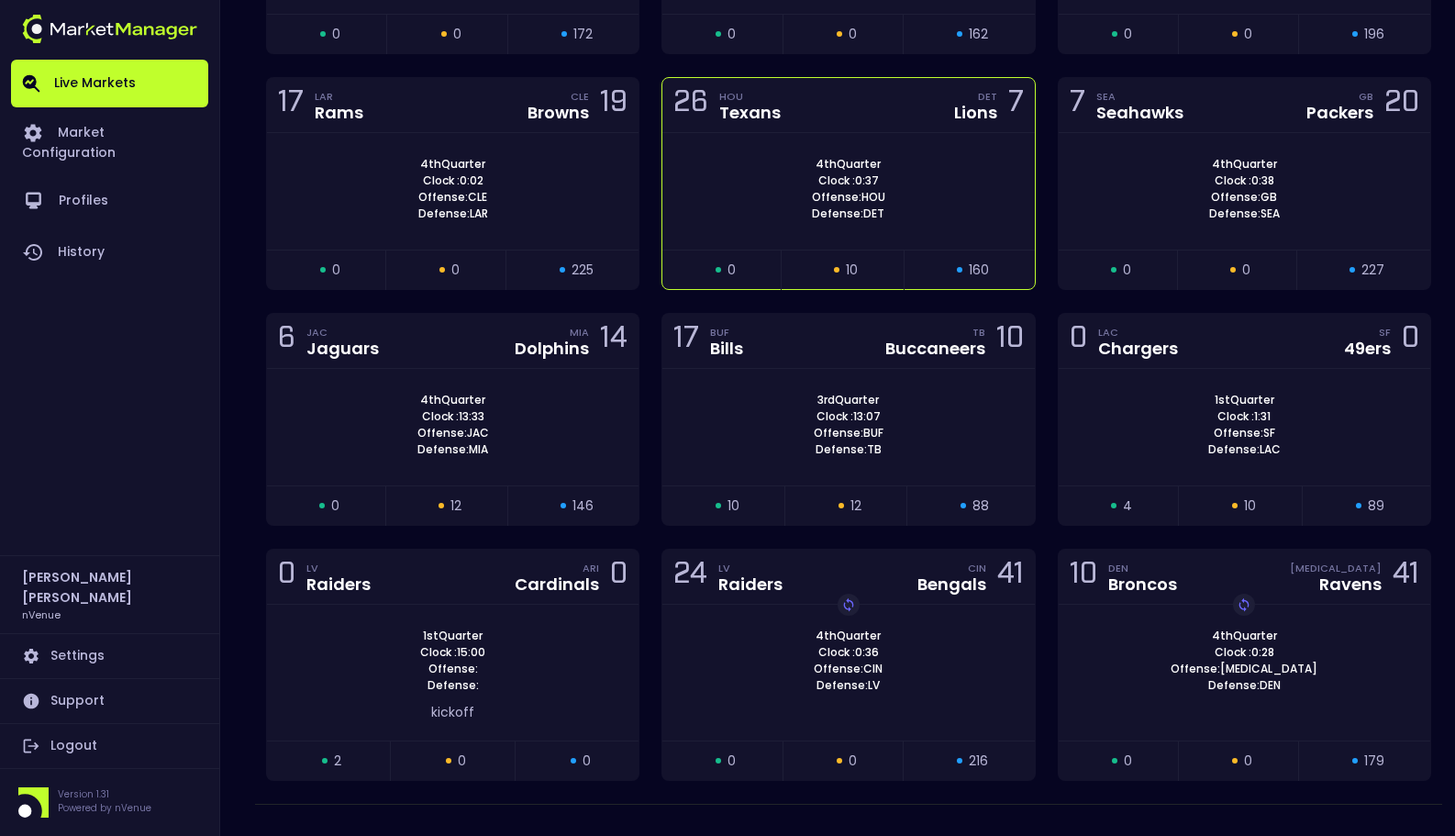
scroll to position [545, 0]
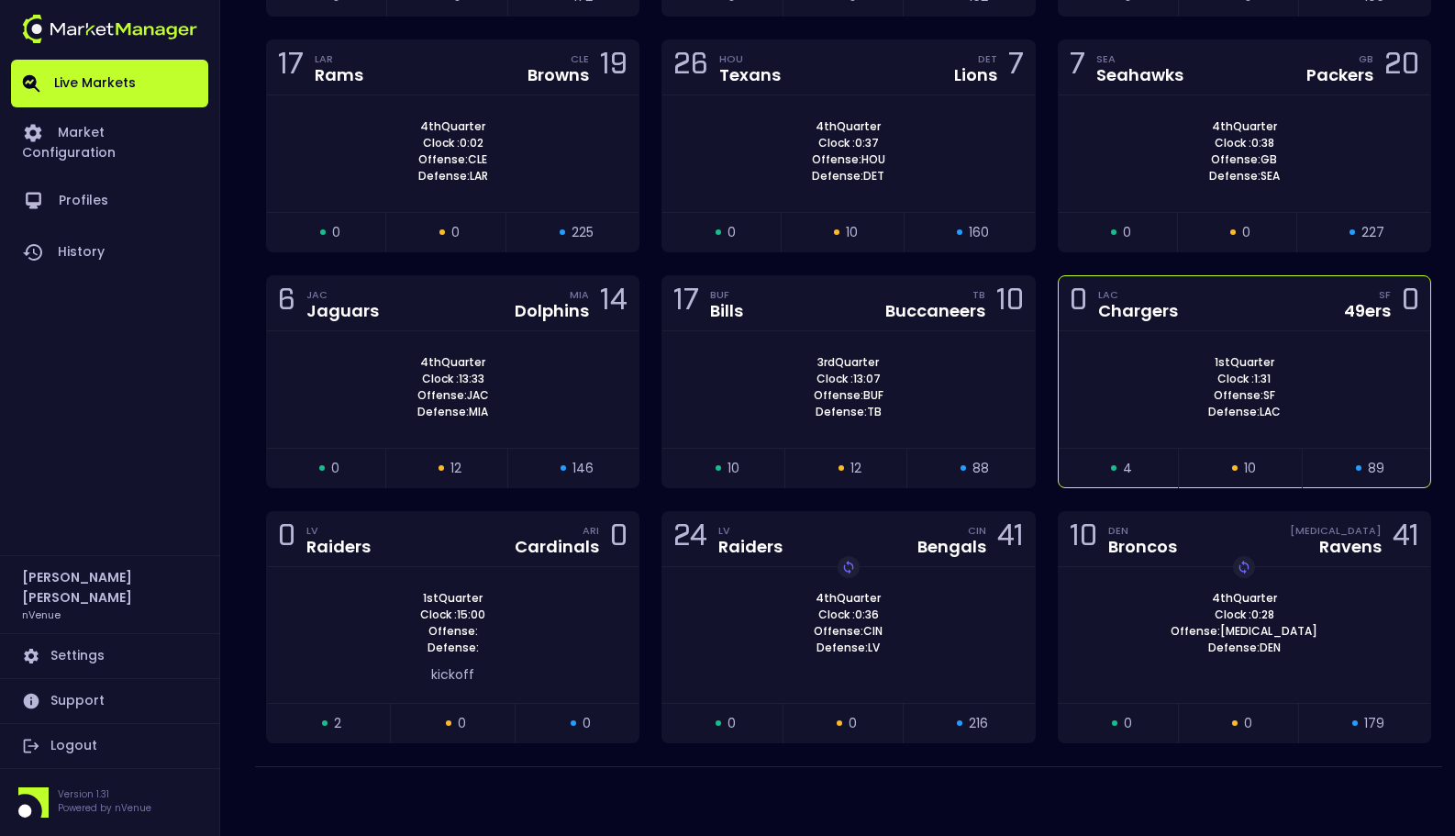
click at [1287, 413] on div "1st Quarter Clock : 1:31 Offense: SF Defense: LAC" at bounding box center [1245, 387] width 372 height 66
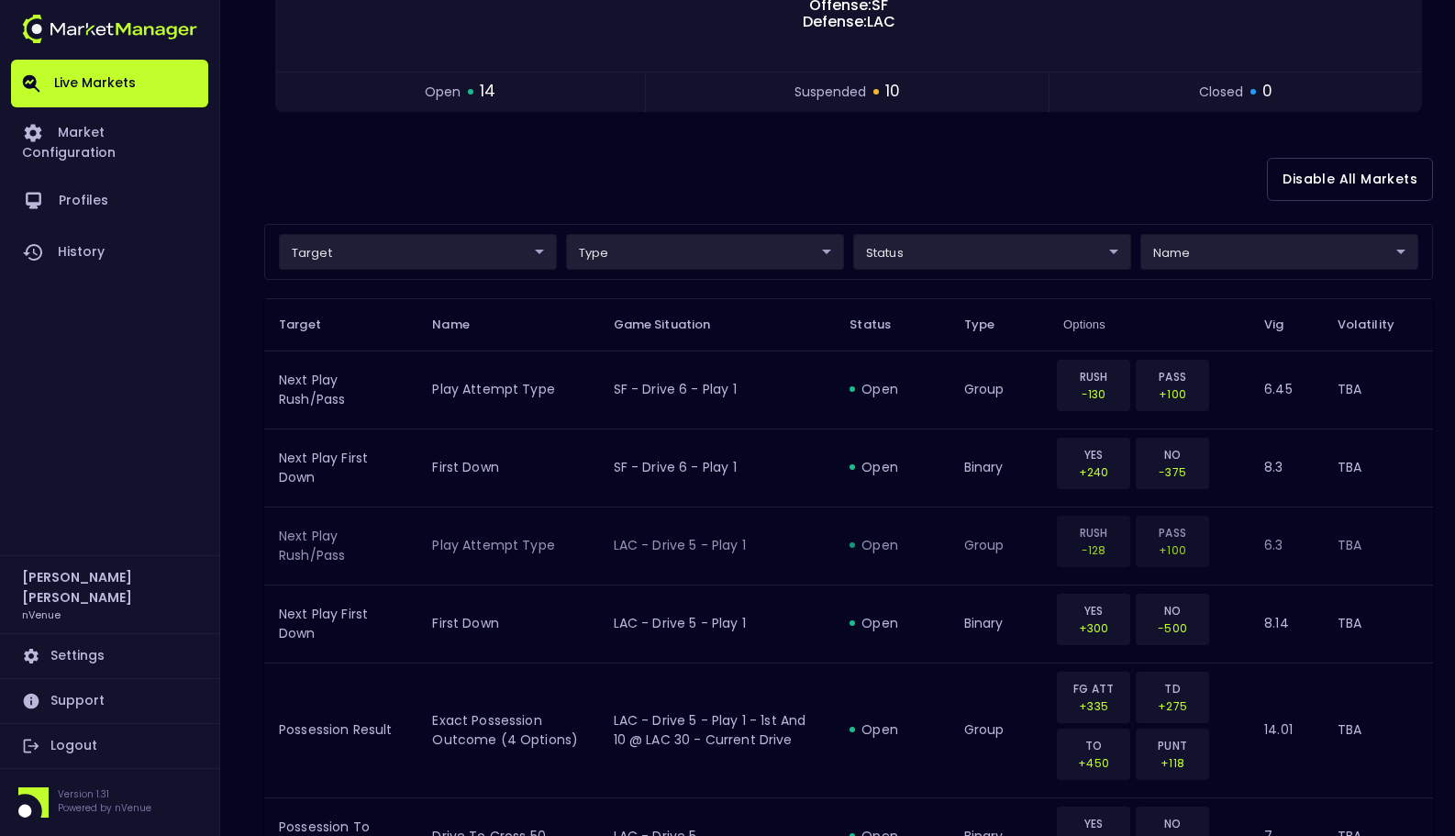
scroll to position [345, 0]
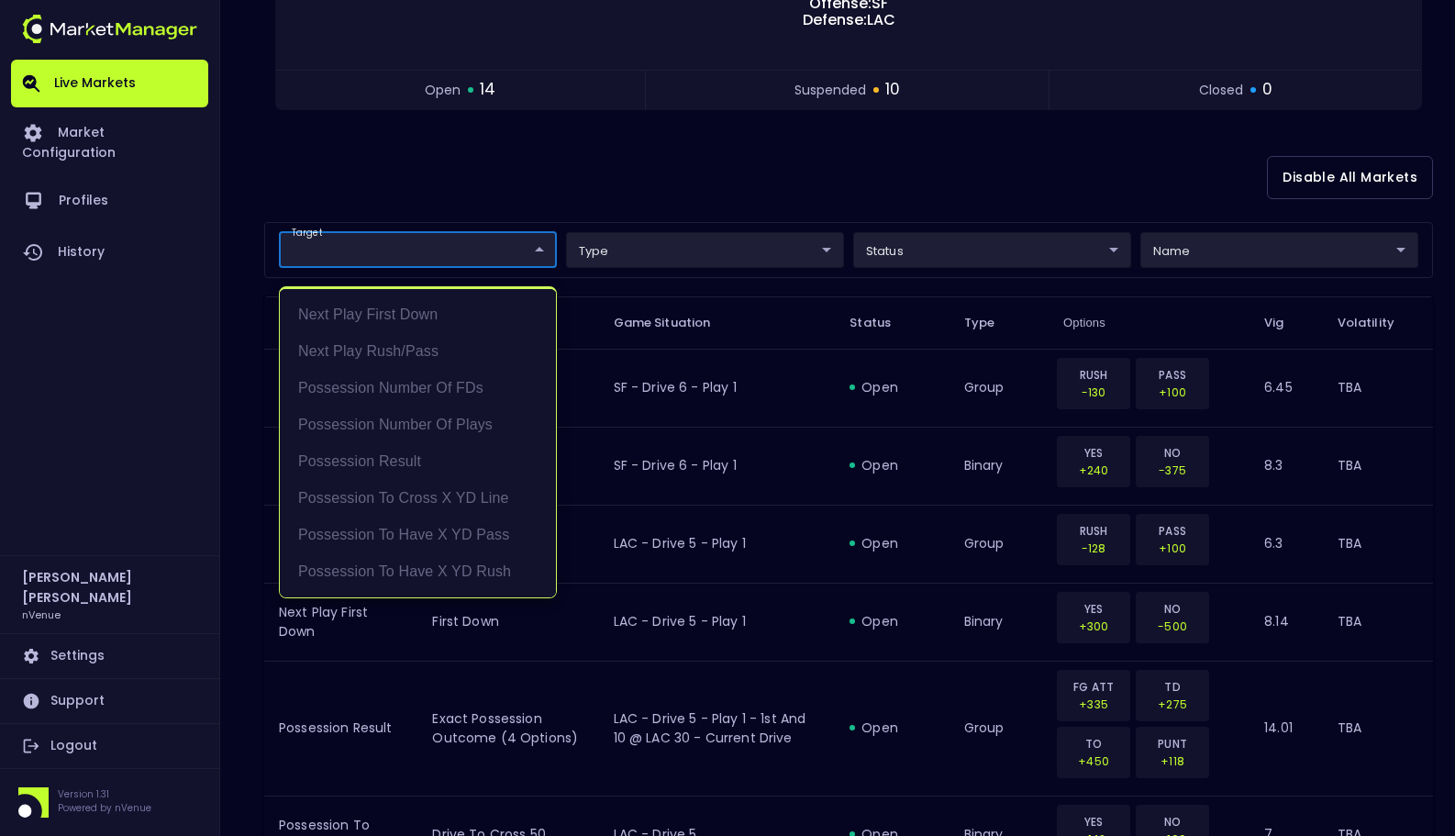
click at [424, 468] on li "Possession Result" at bounding box center [418, 461] width 276 height 37
type input "Possession Result"
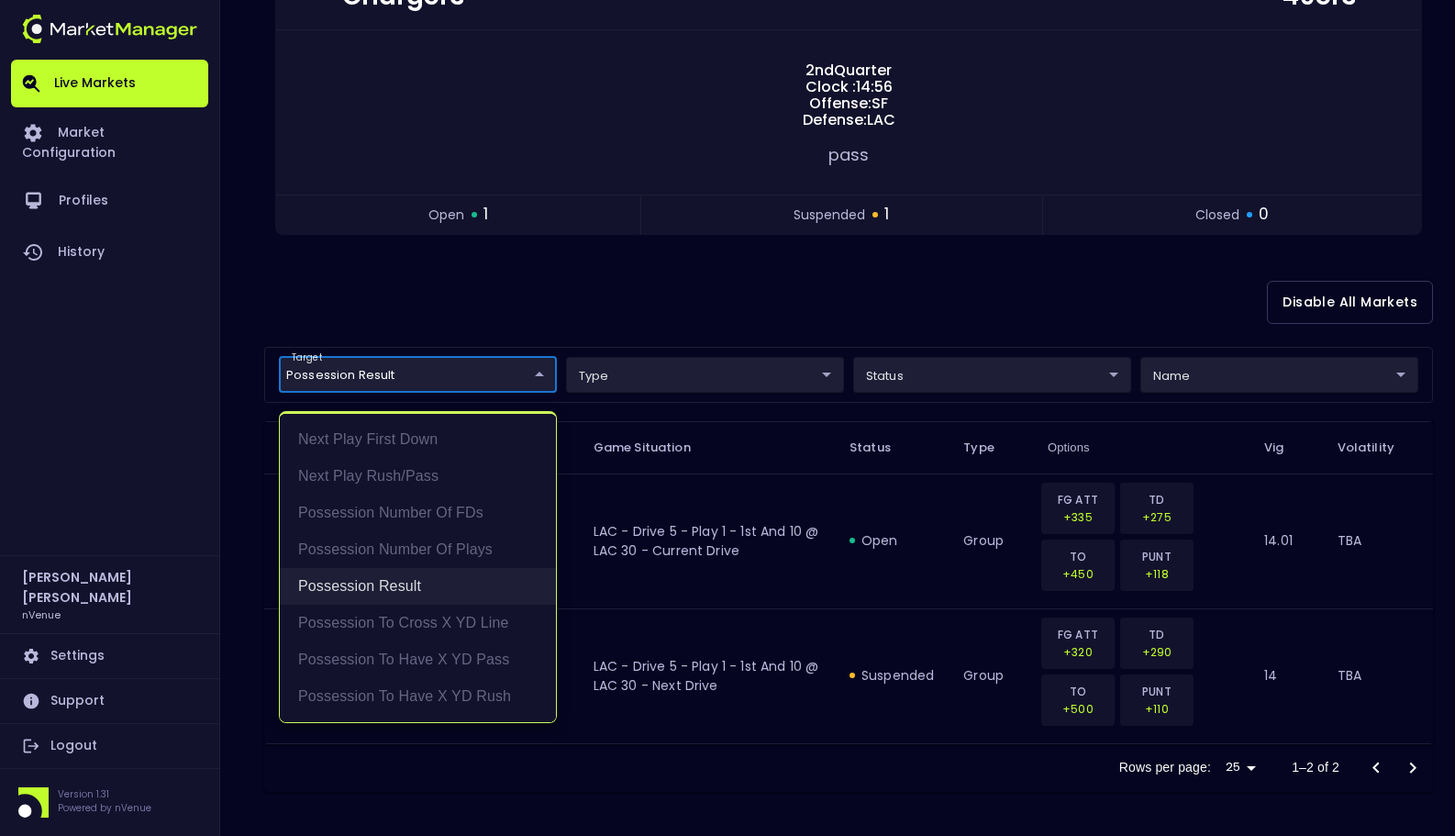
scroll to position [245, 0]
click at [663, 332] on div at bounding box center [727, 418] width 1455 height 836
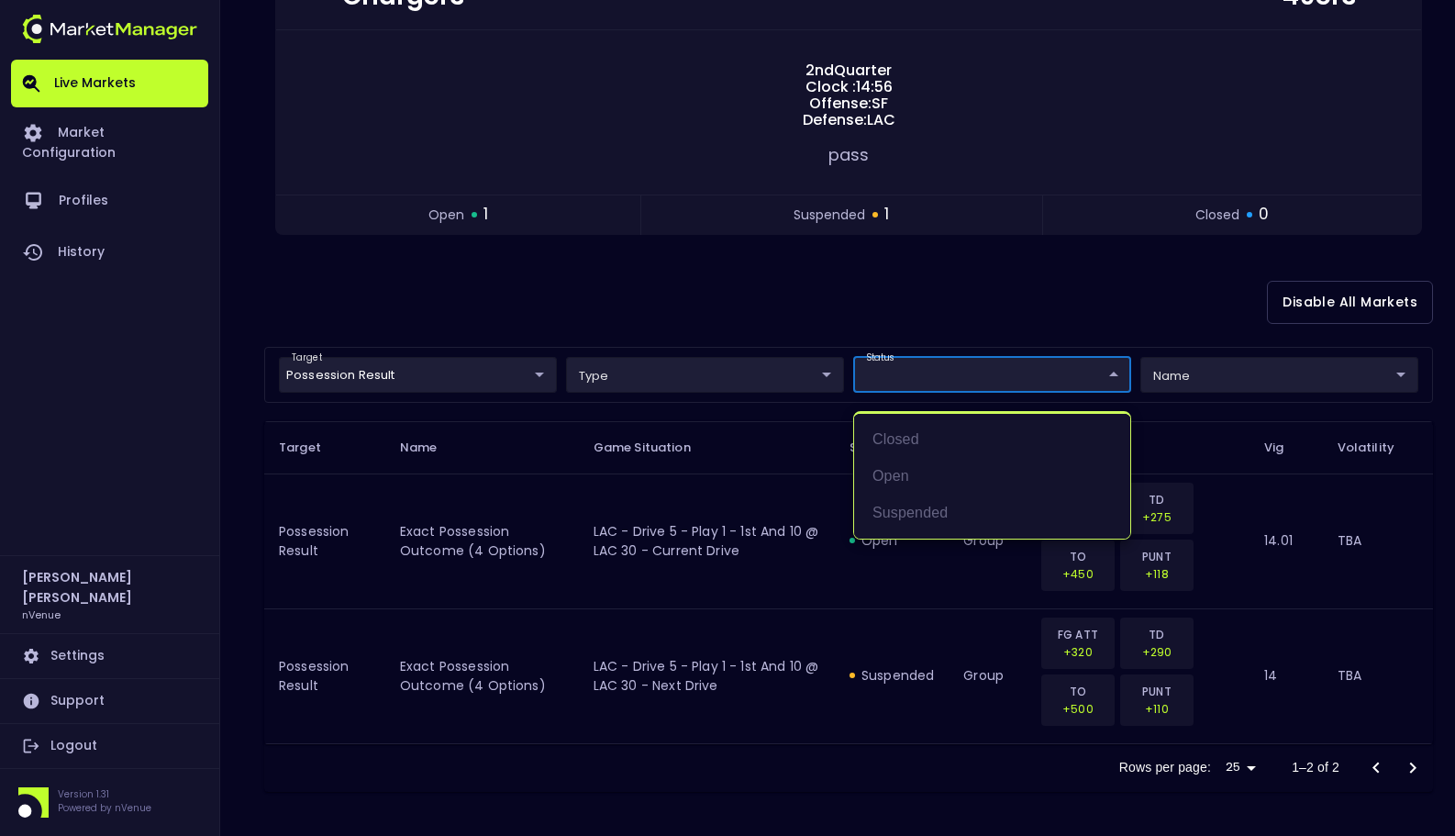
click at [972, 374] on body "Live Markets Market Configuration Profiles History [PERSON_NAME] nVenue Setting…" at bounding box center [727, 295] width 1455 height 1081
click at [936, 433] on li "closed" at bounding box center [992, 439] width 276 height 37
type input "closed"
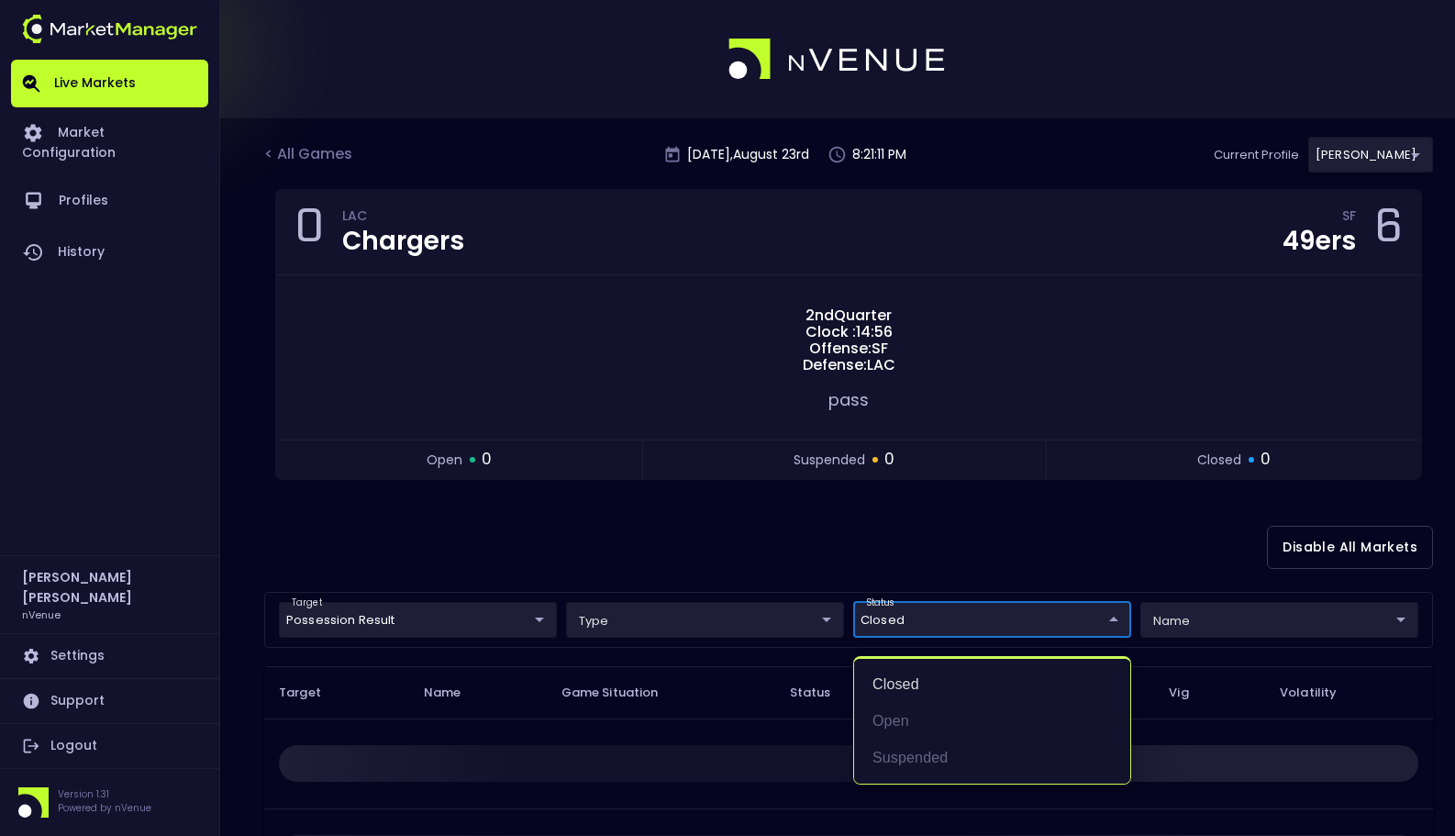
click at [806, 545] on div at bounding box center [727, 418] width 1455 height 836
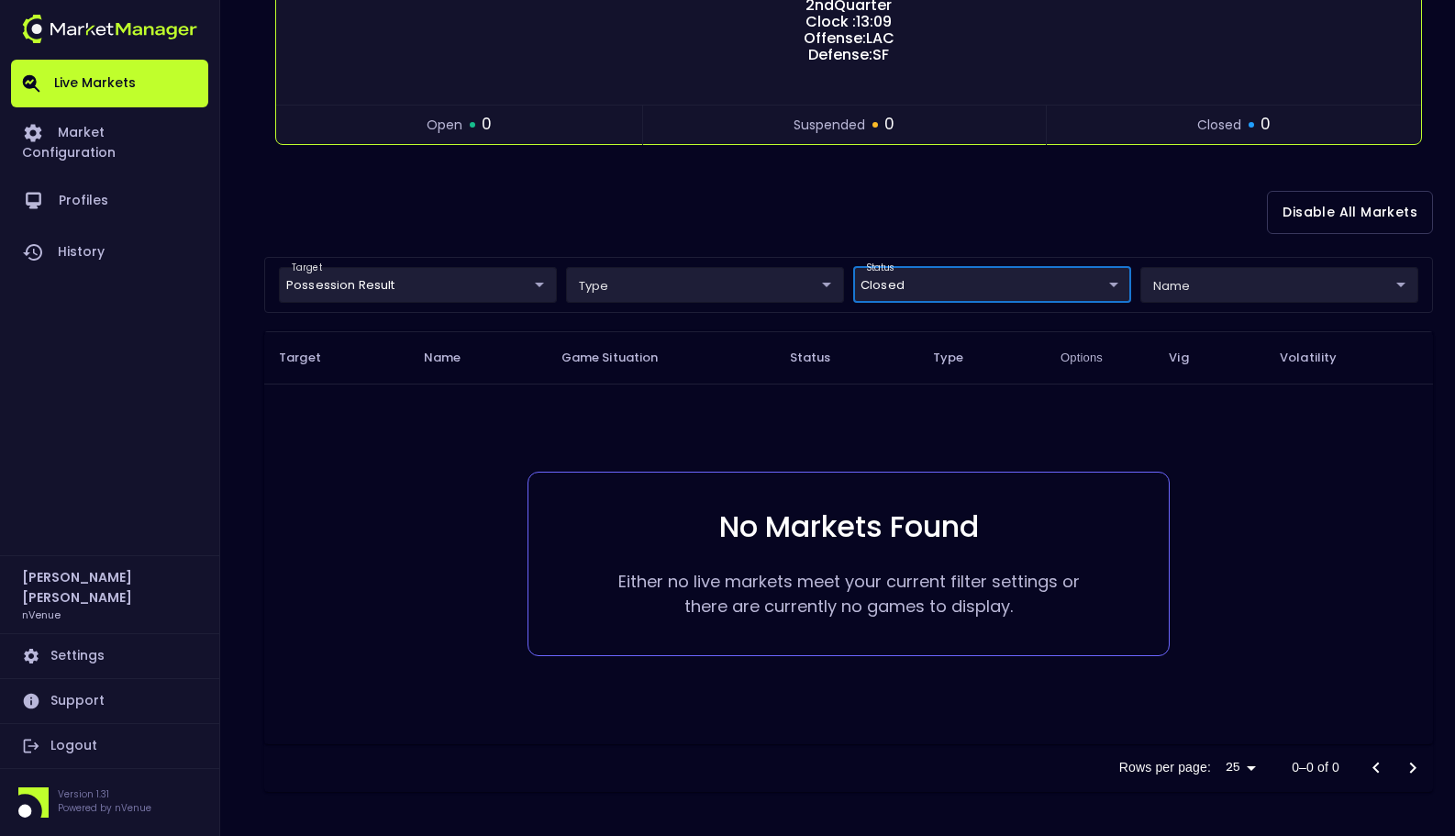
scroll to position [310, 0]
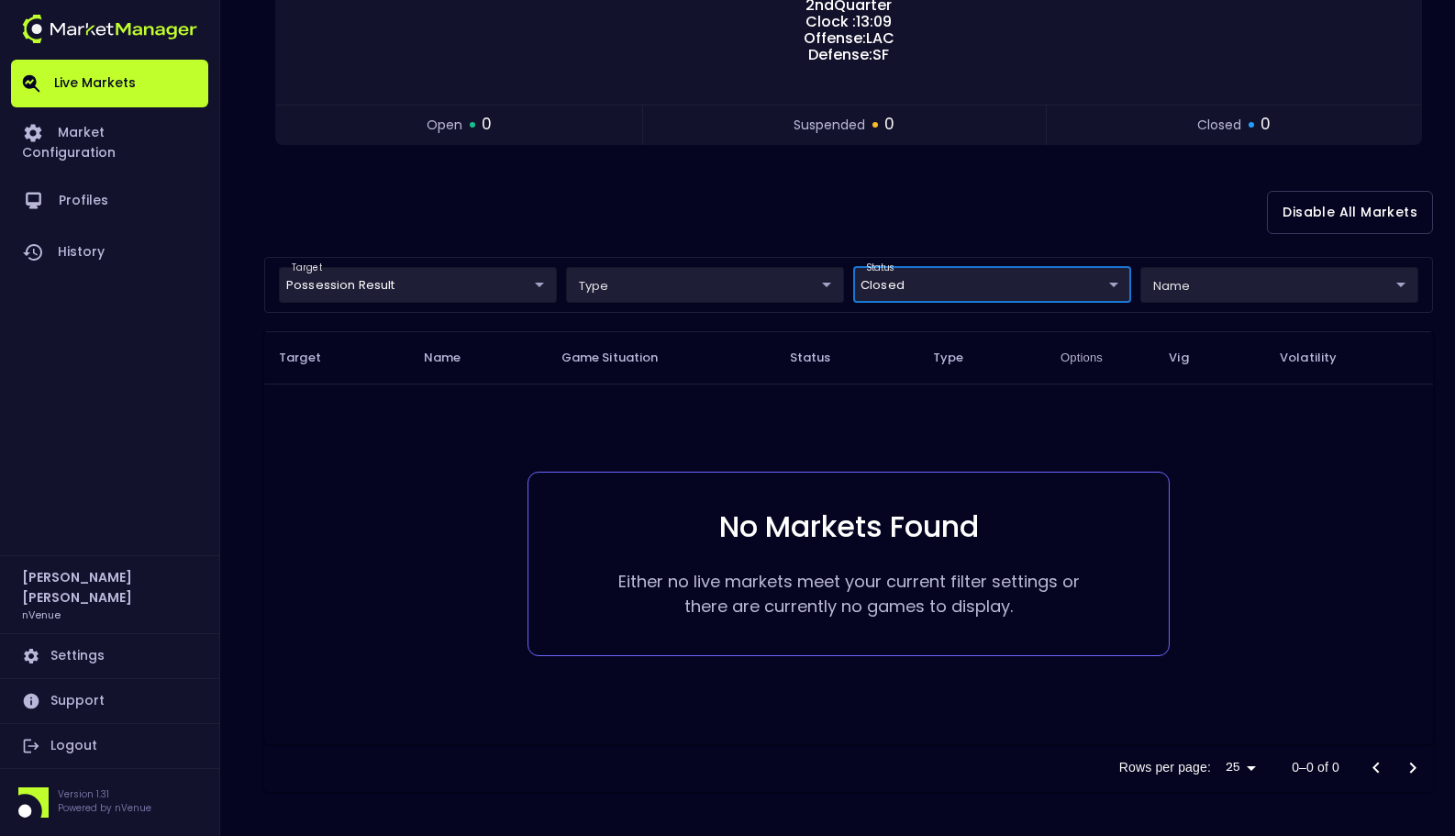
click at [758, 239] on div "Disable All Markets" at bounding box center [848, 212] width 1169 height 89
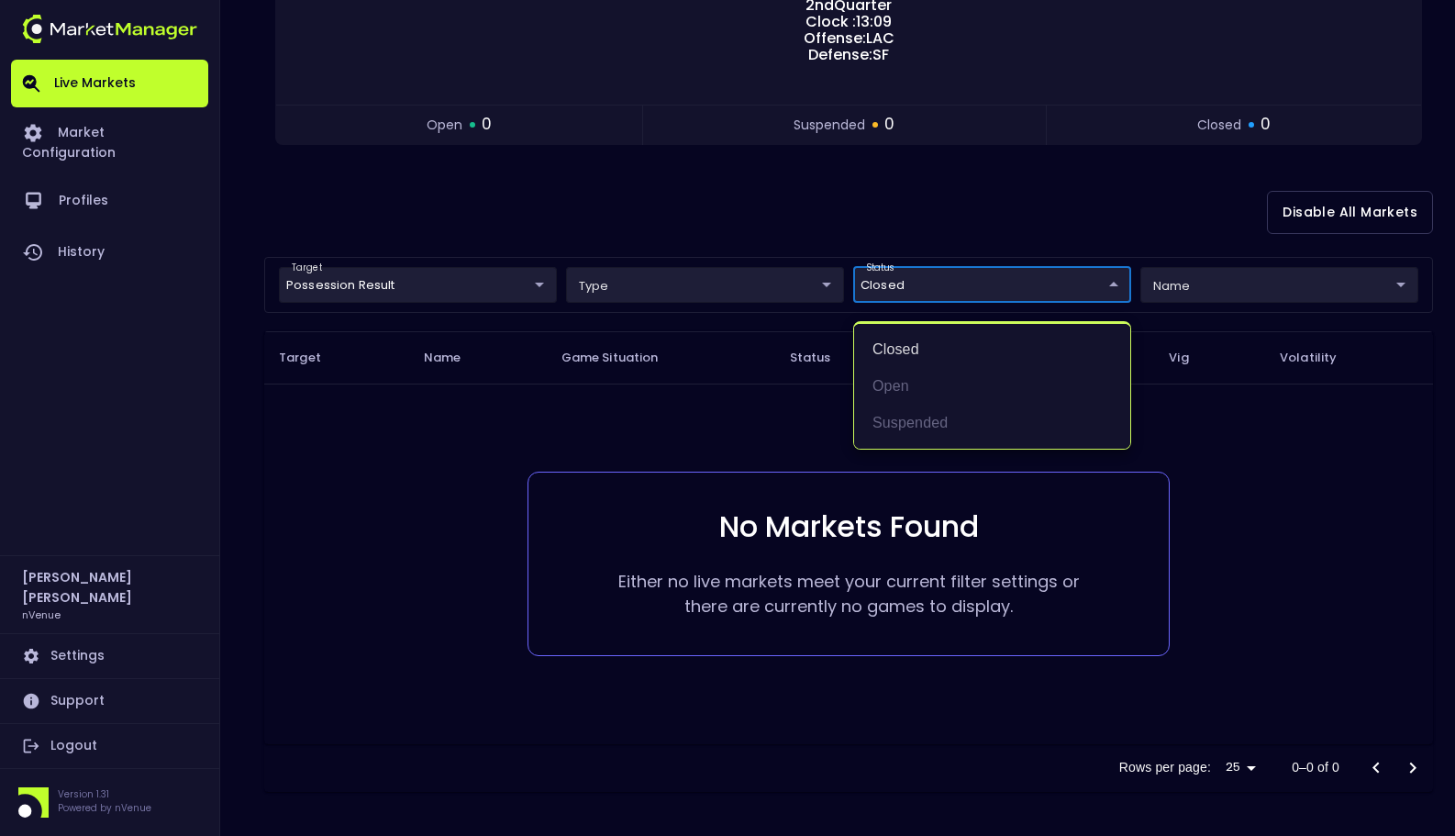
click at [1003, 298] on body "Live Markets Market Configuration Profiles History [PERSON_NAME] nVenue Setting…" at bounding box center [727, 263] width 1455 height 1146
click at [952, 356] on li "closed" at bounding box center [992, 349] width 276 height 37
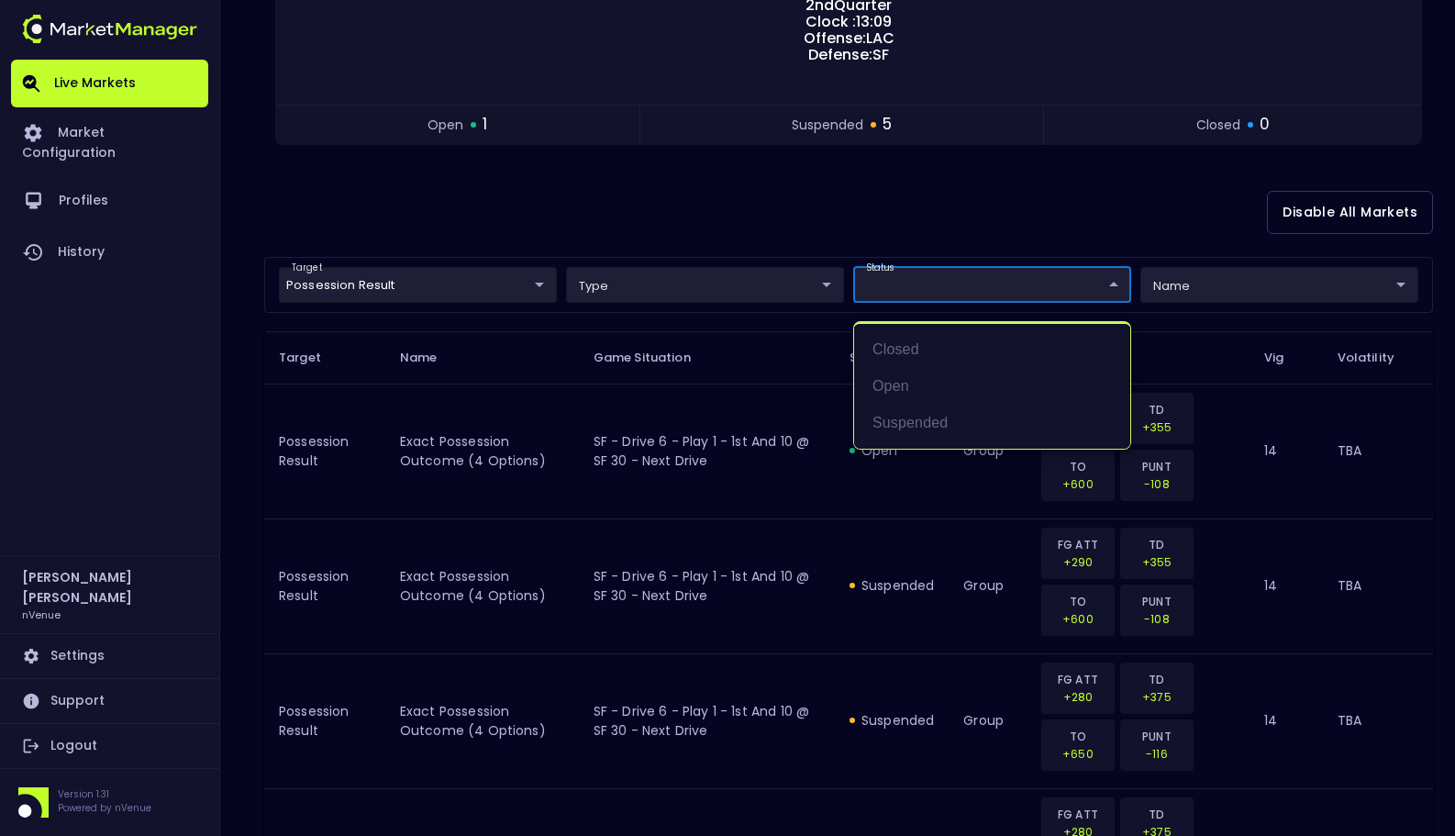
click at [674, 196] on div at bounding box center [727, 418] width 1455 height 836
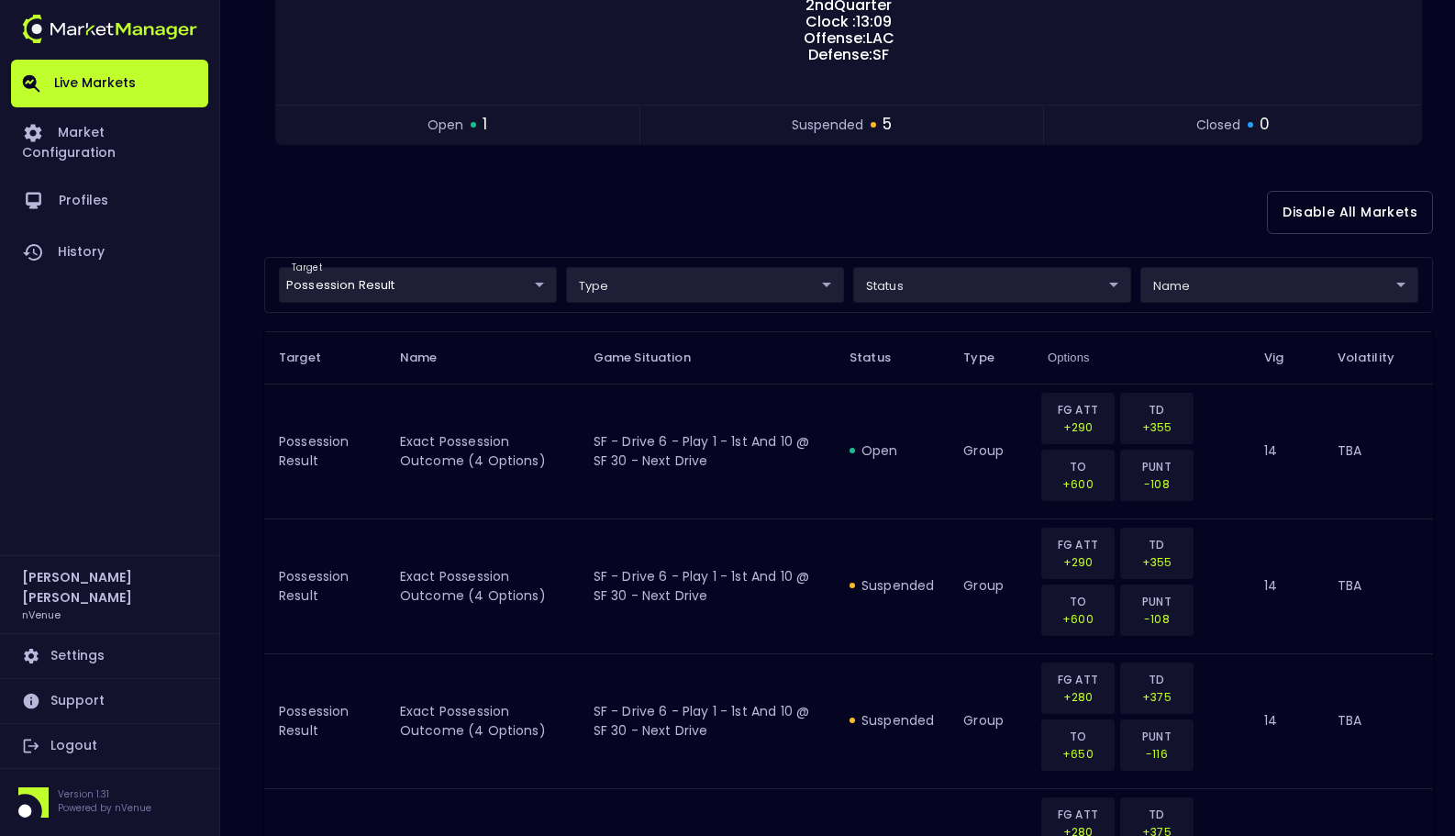
click at [658, 206] on div "Disable All Markets" at bounding box center [848, 212] width 1169 height 89
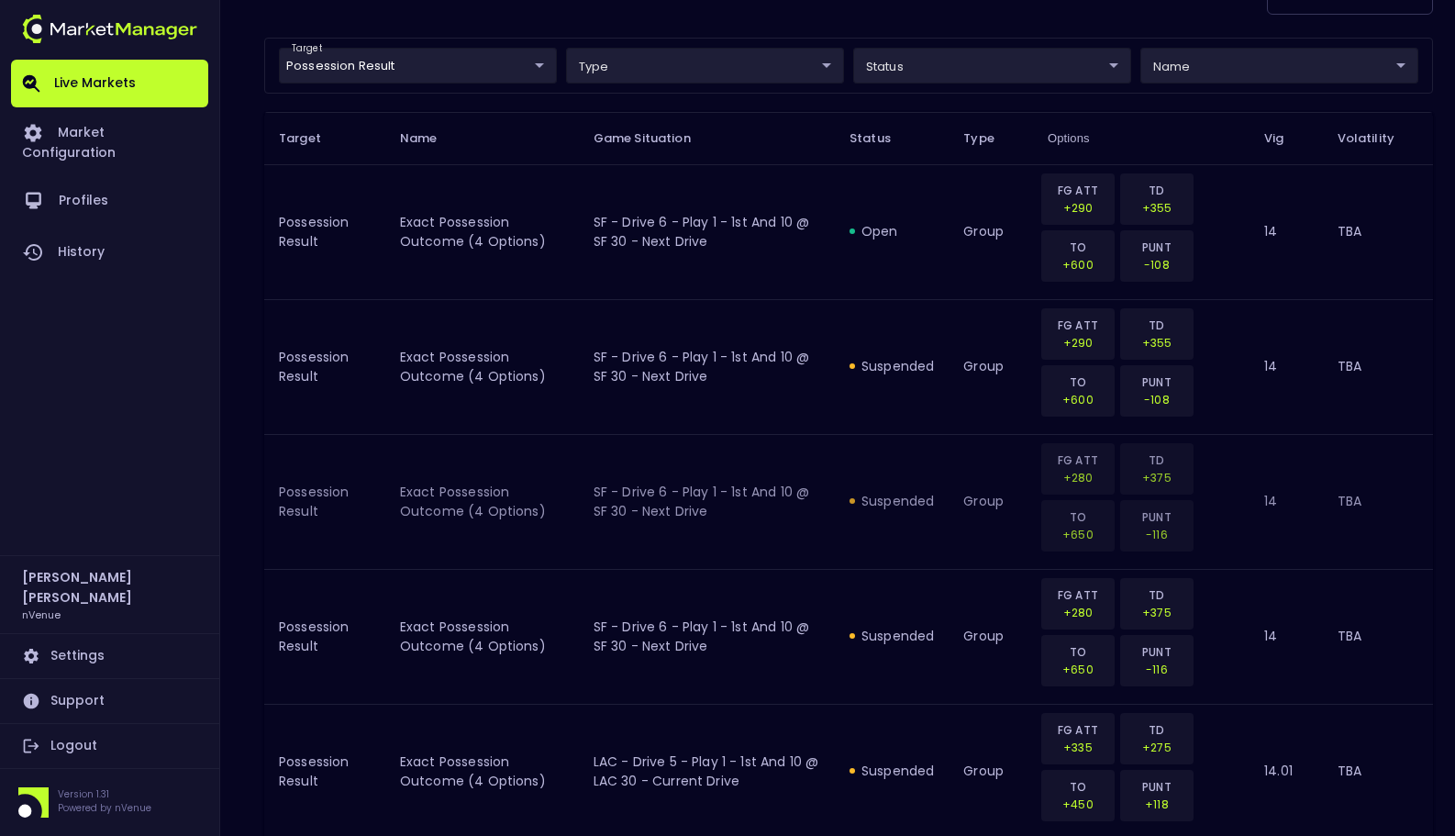
scroll to position [0, 0]
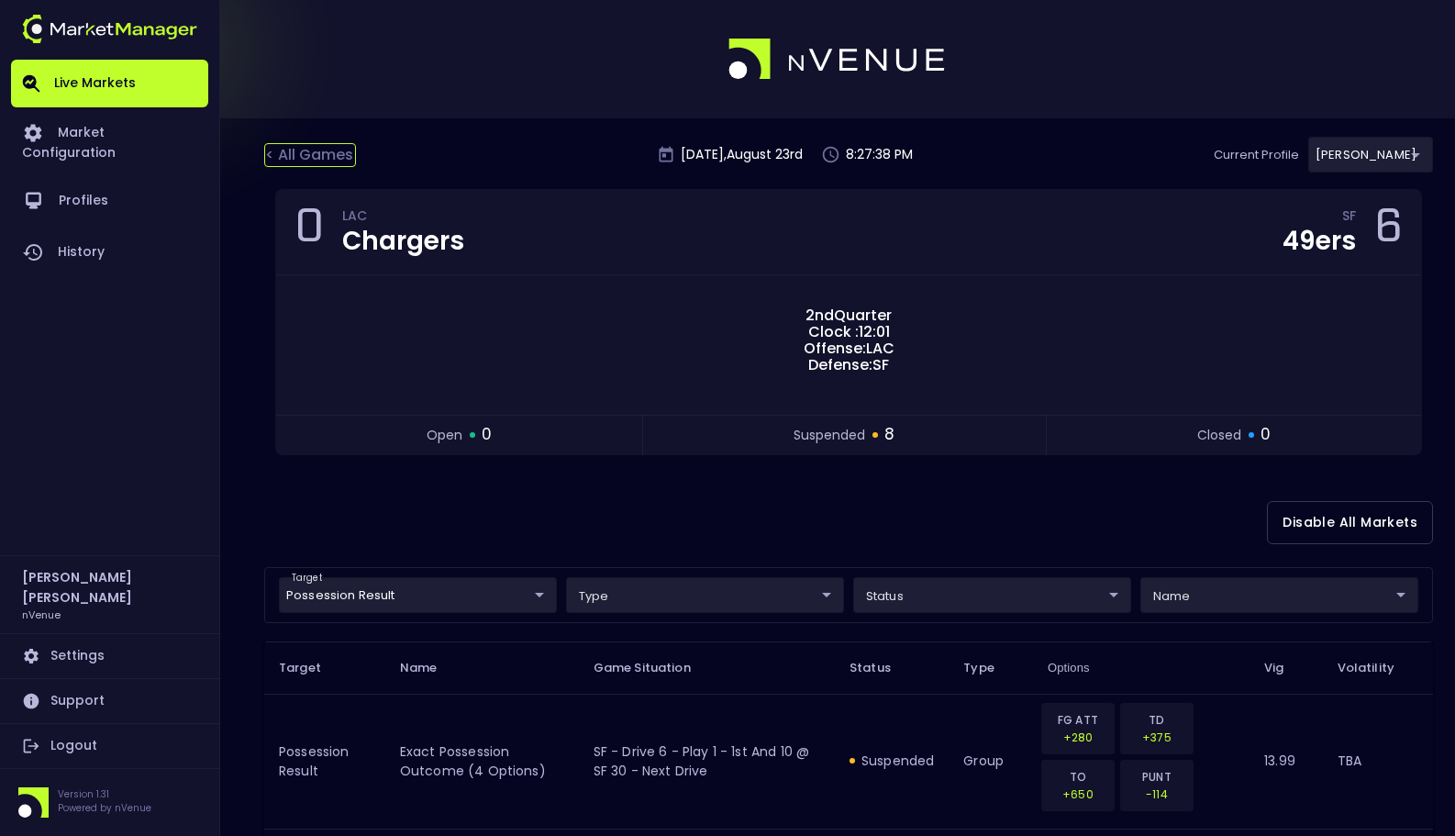
click at [342, 148] on div "< All Games" at bounding box center [310, 155] width 92 height 24
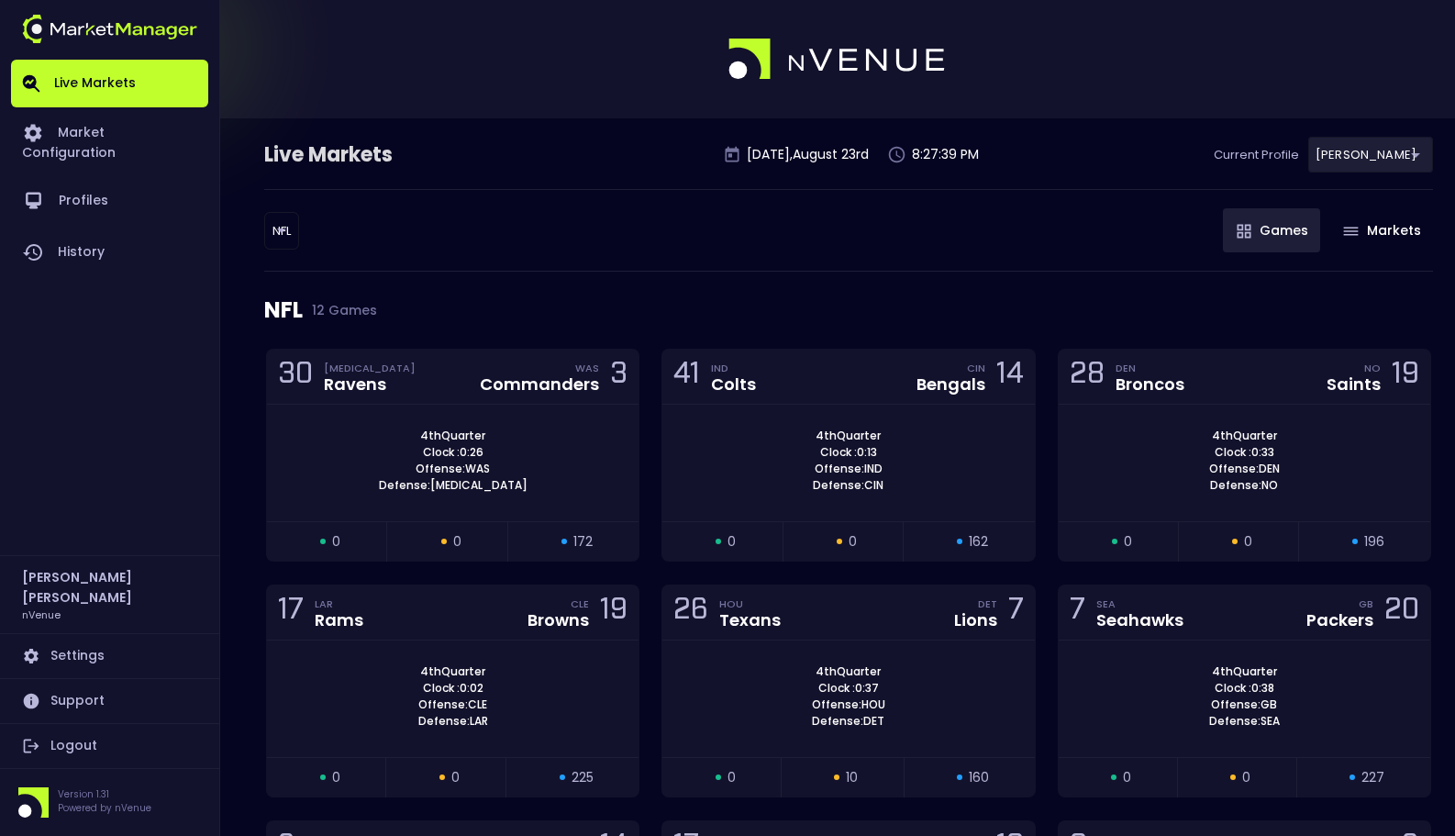
click at [276, 235] on body "Live Markets Market Configuration Profiles History [PERSON_NAME] nVenue Setting…" at bounding box center [727, 690] width 1455 height 1381
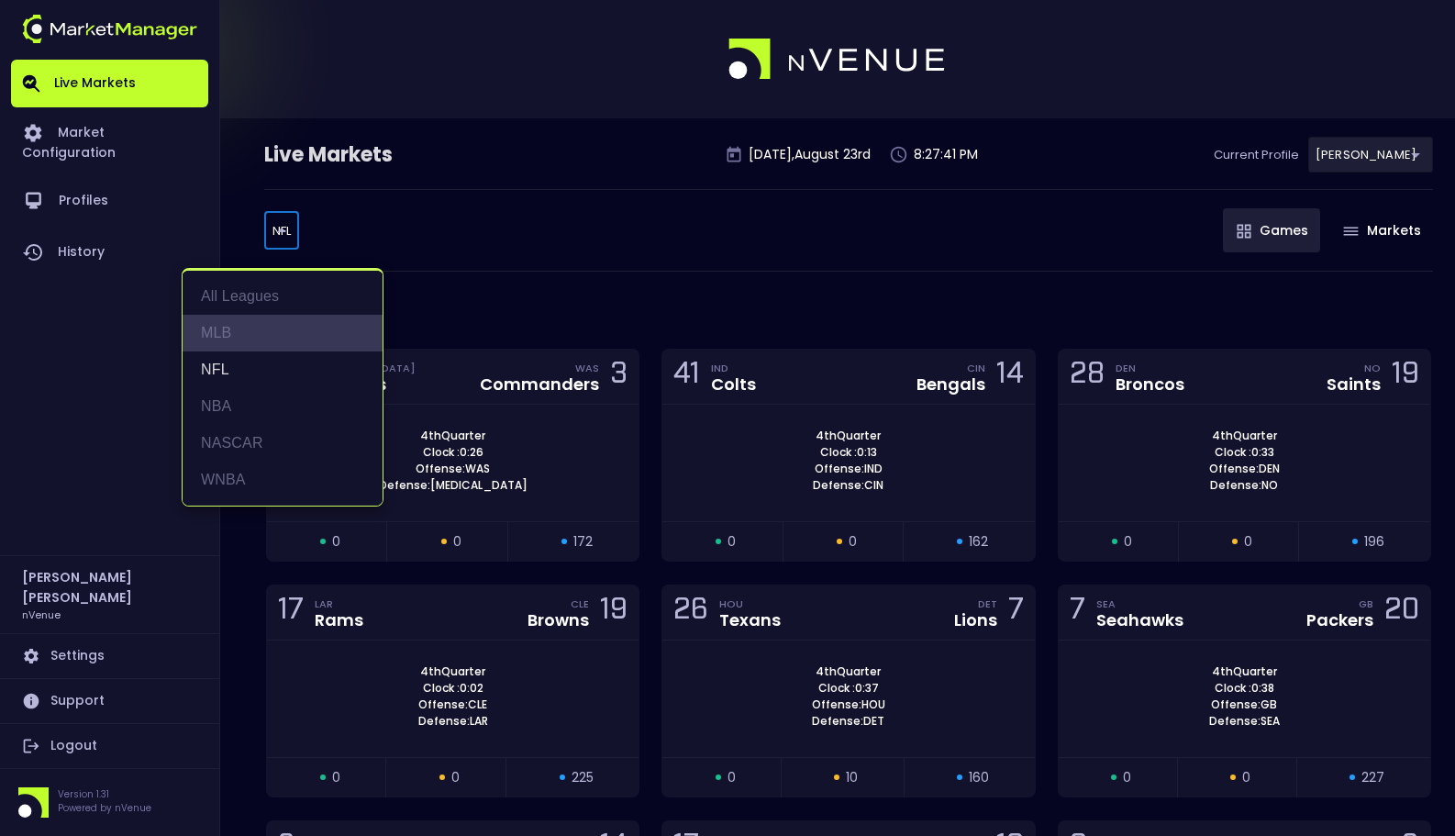
click at [253, 326] on li "MLB" at bounding box center [283, 333] width 200 height 37
type input "MLB"
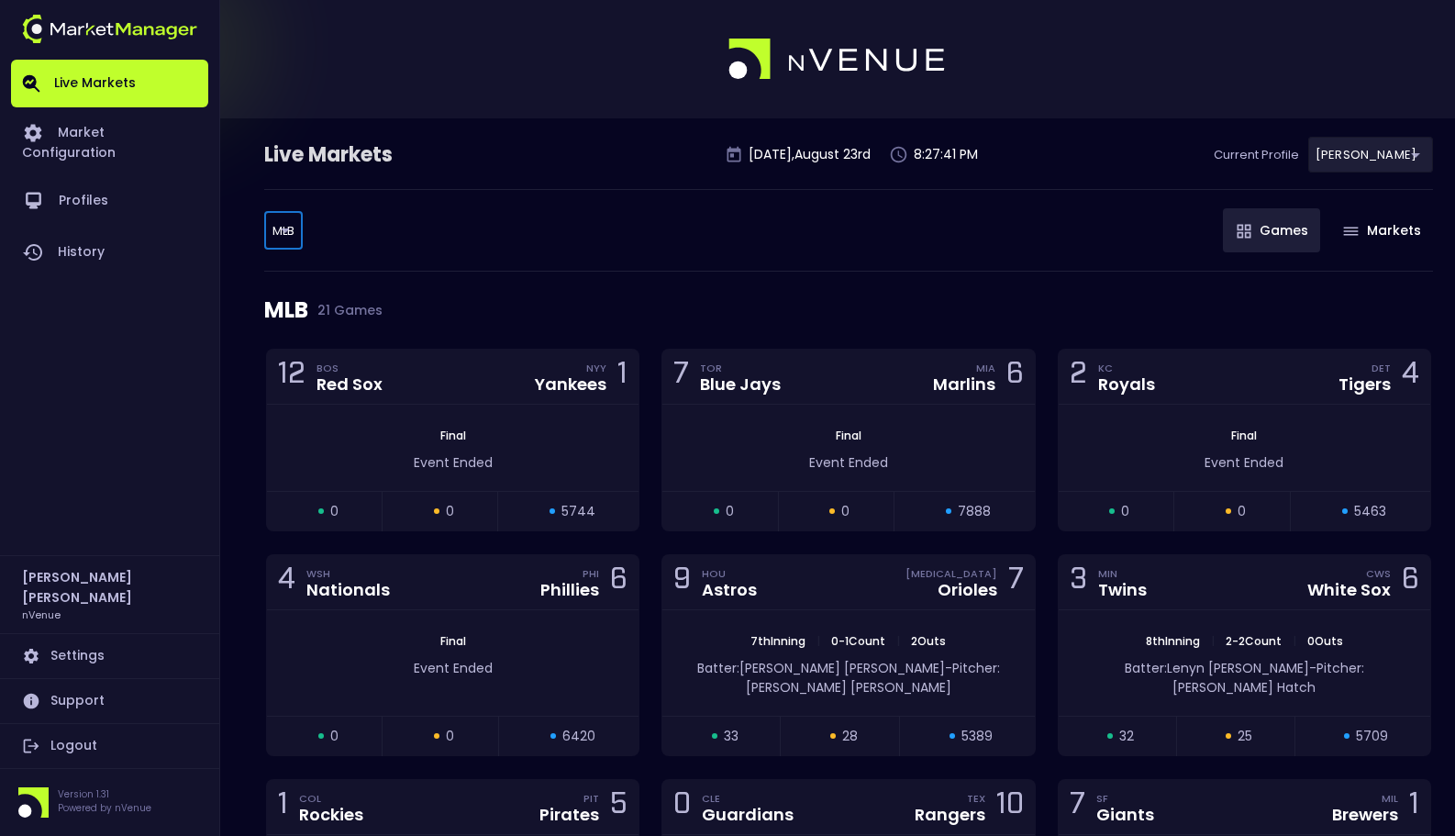
click at [500, 244] on div "MLB MLB ​ Games Markets" at bounding box center [848, 230] width 1169 height 83
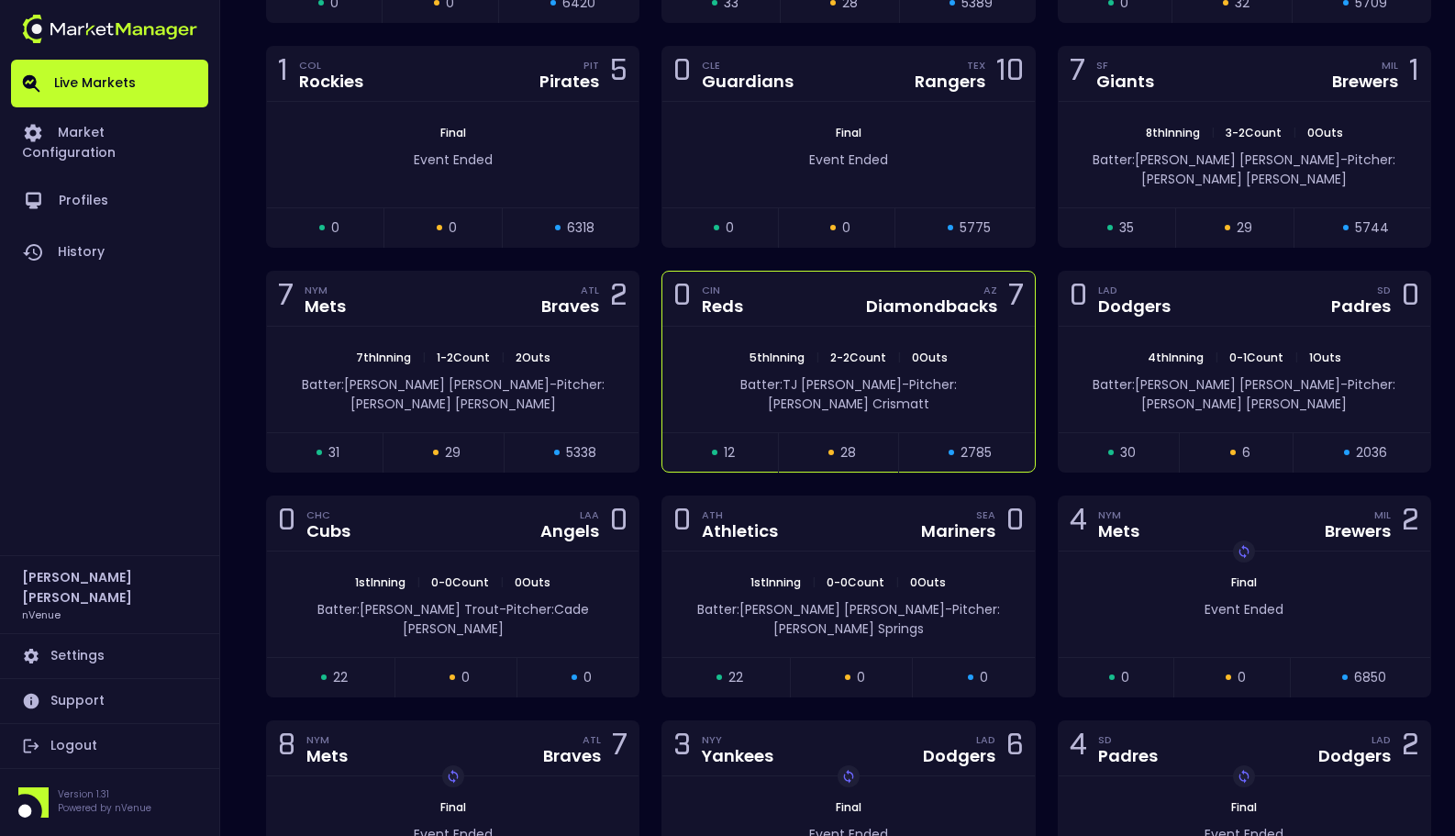
scroll to position [755, 0]
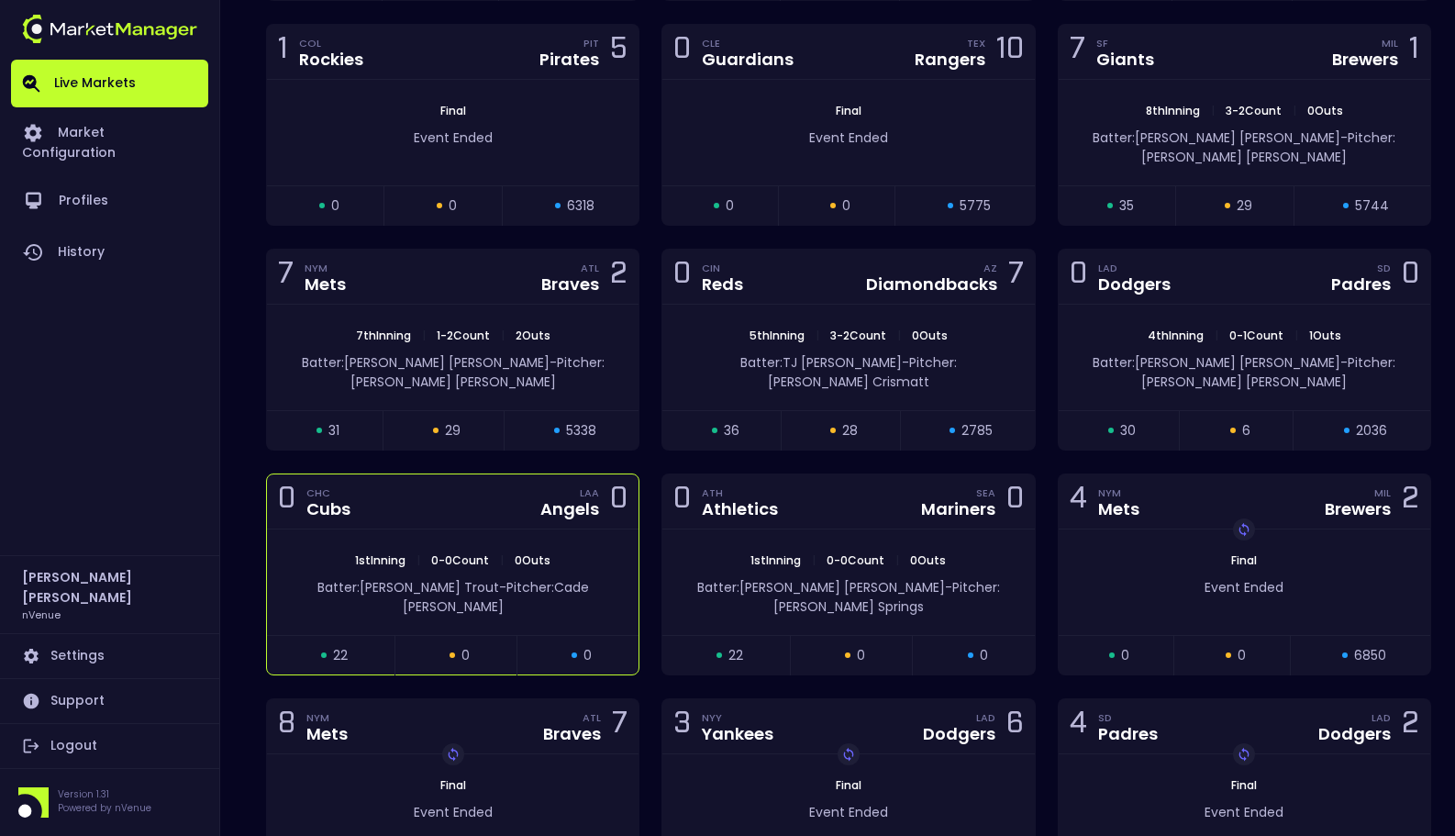
click at [472, 552] on span "0 - 0 Count" at bounding box center [460, 560] width 69 height 16
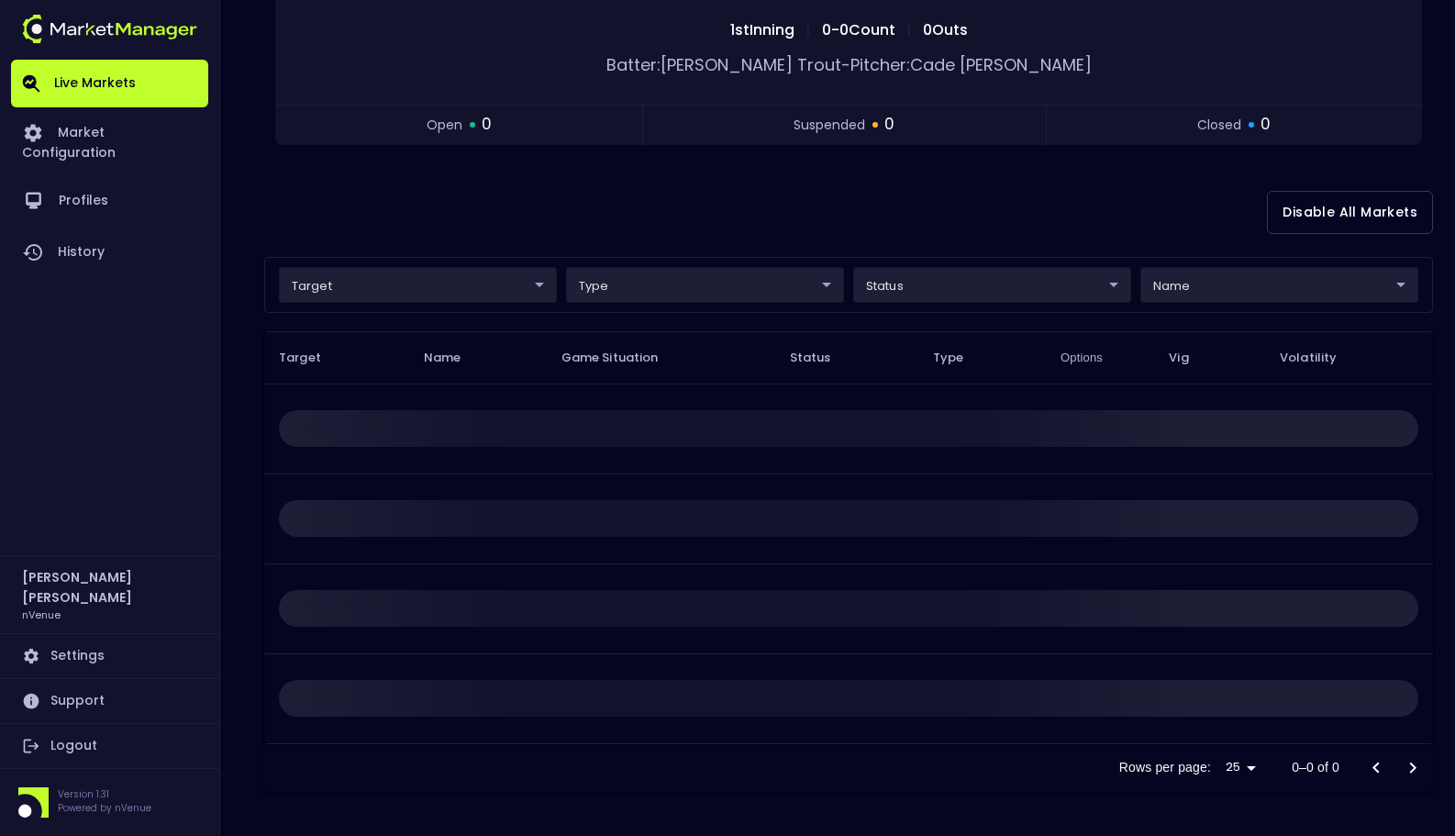
scroll to position [0, 0]
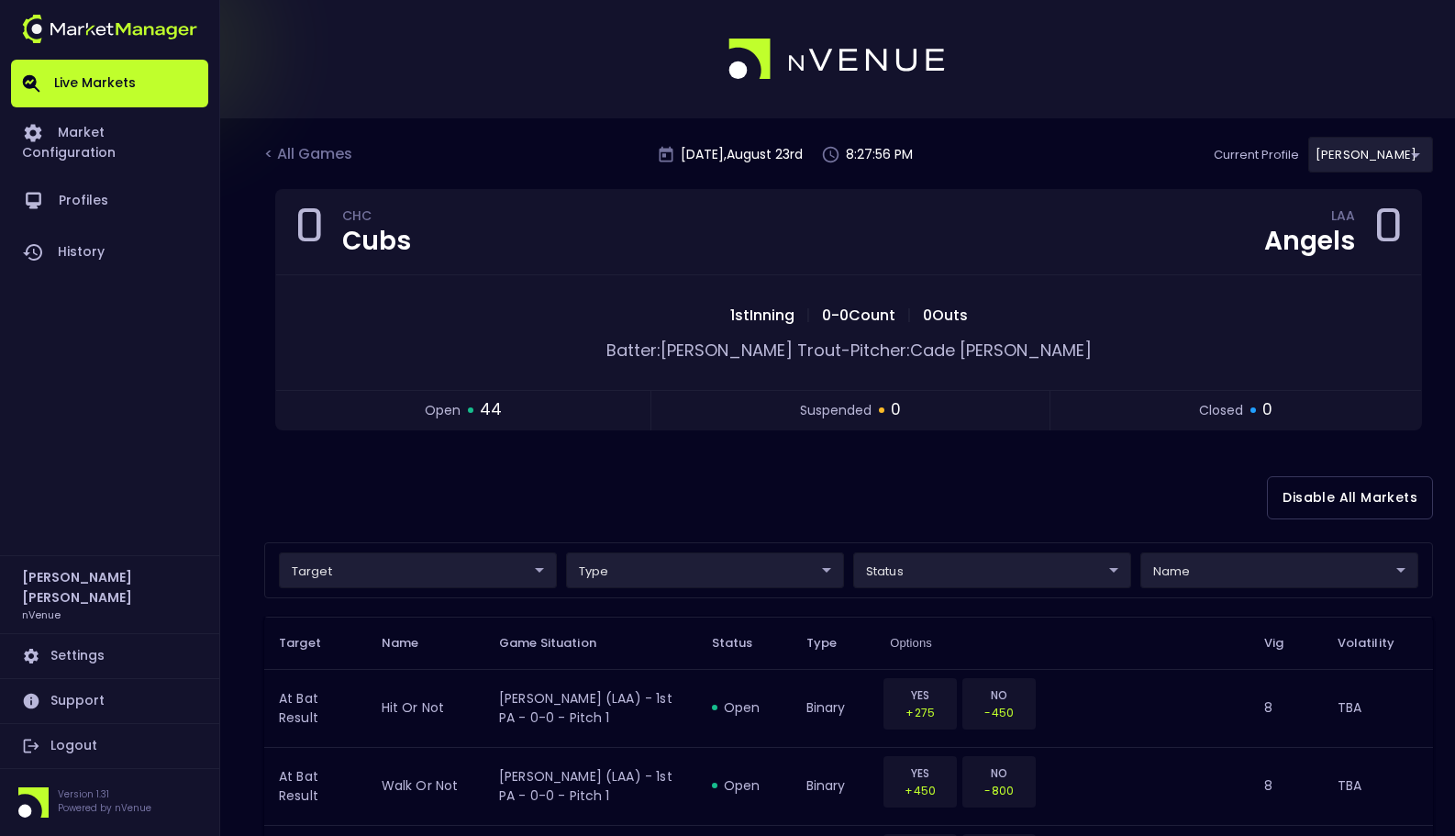
click at [334, 161] on div "< All Games" at bounding box center [310, 155] width 92 height 24
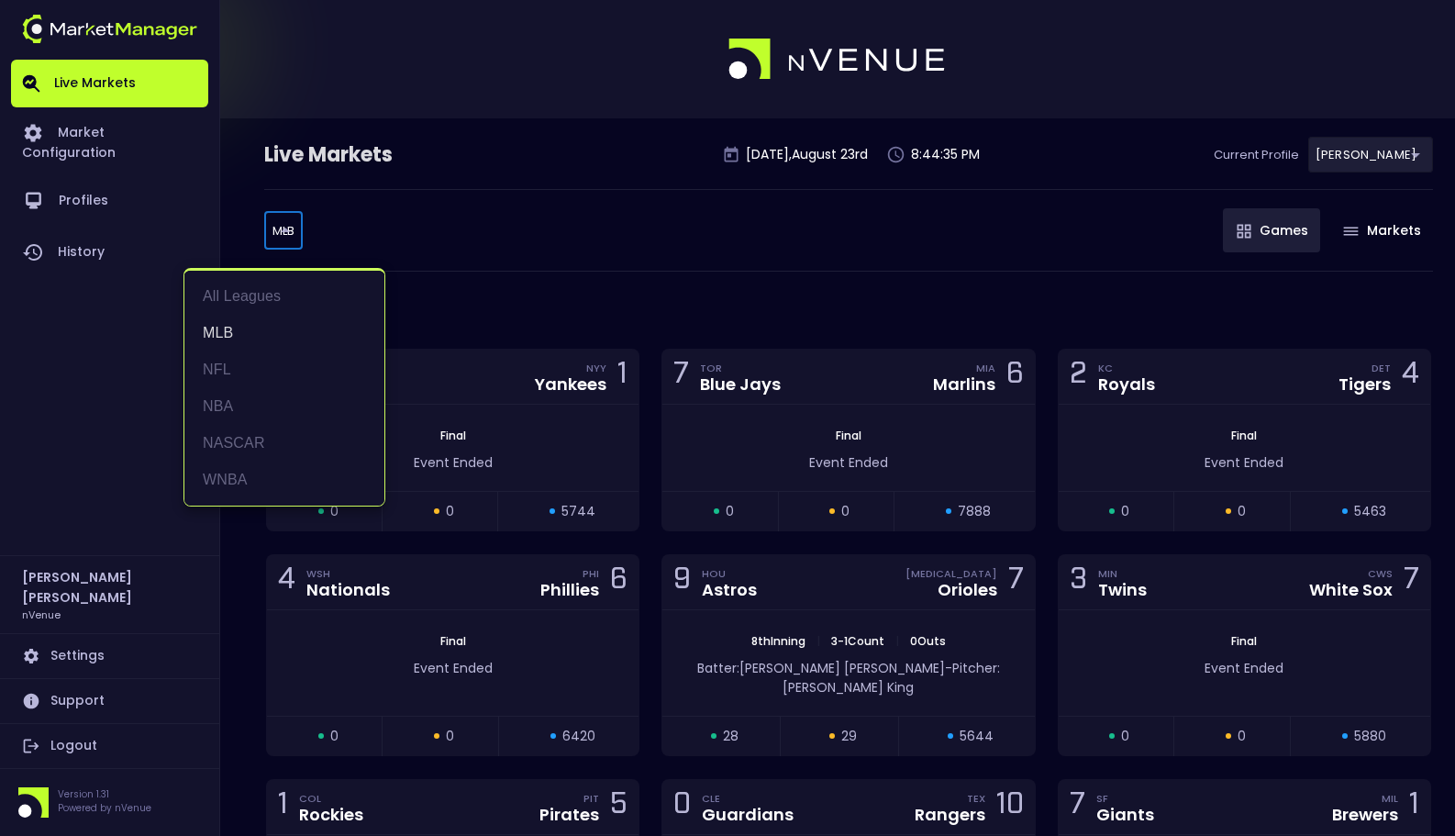
click at [292, 370] on li "NFL" at bounding box center [284, 369] width 200 height 37
type input "NFL"
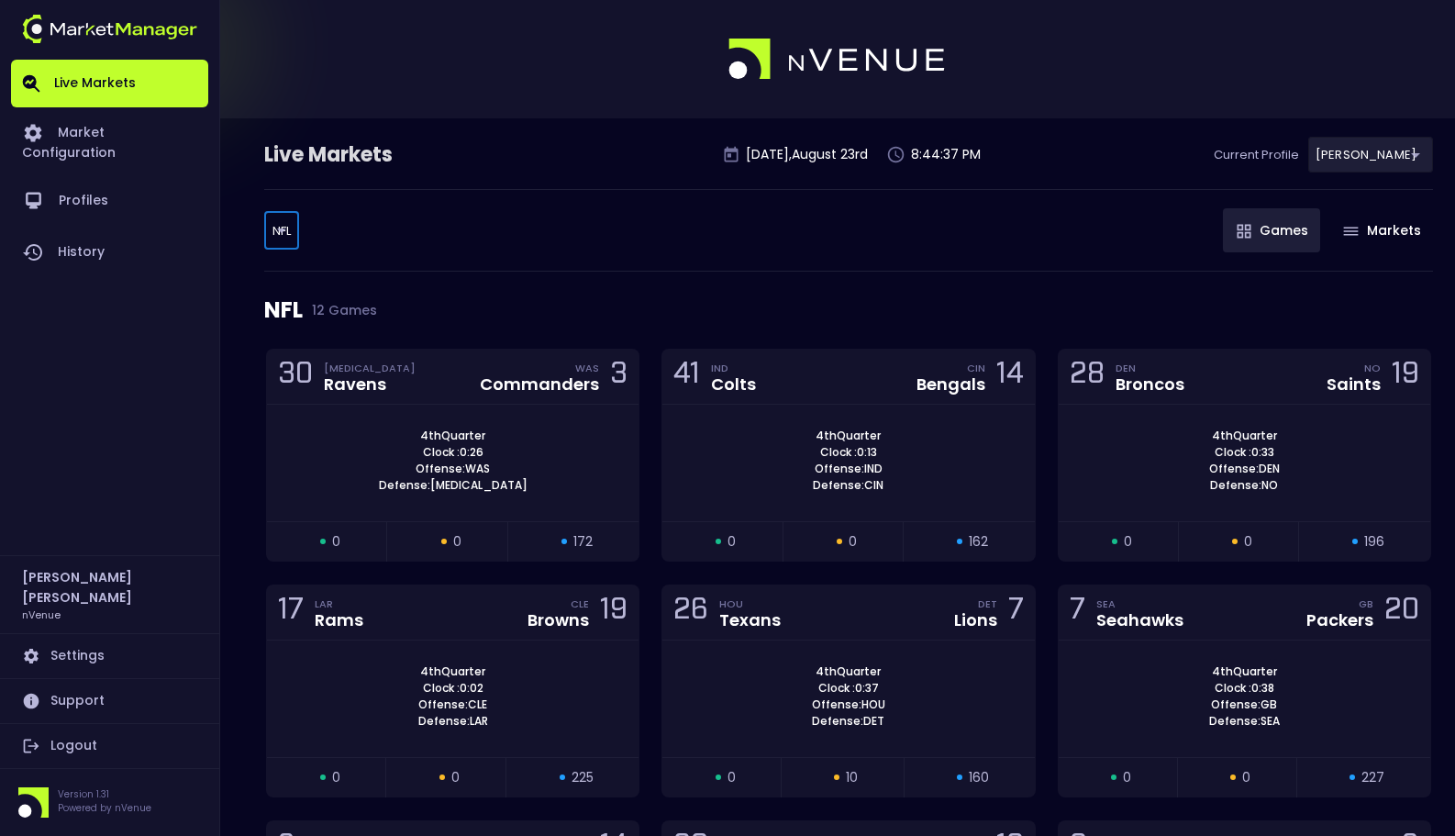
click at [595, 245] on div "NFL NFL ​ Games Markets" at bounding box center [848, 230] width 1169 height 83
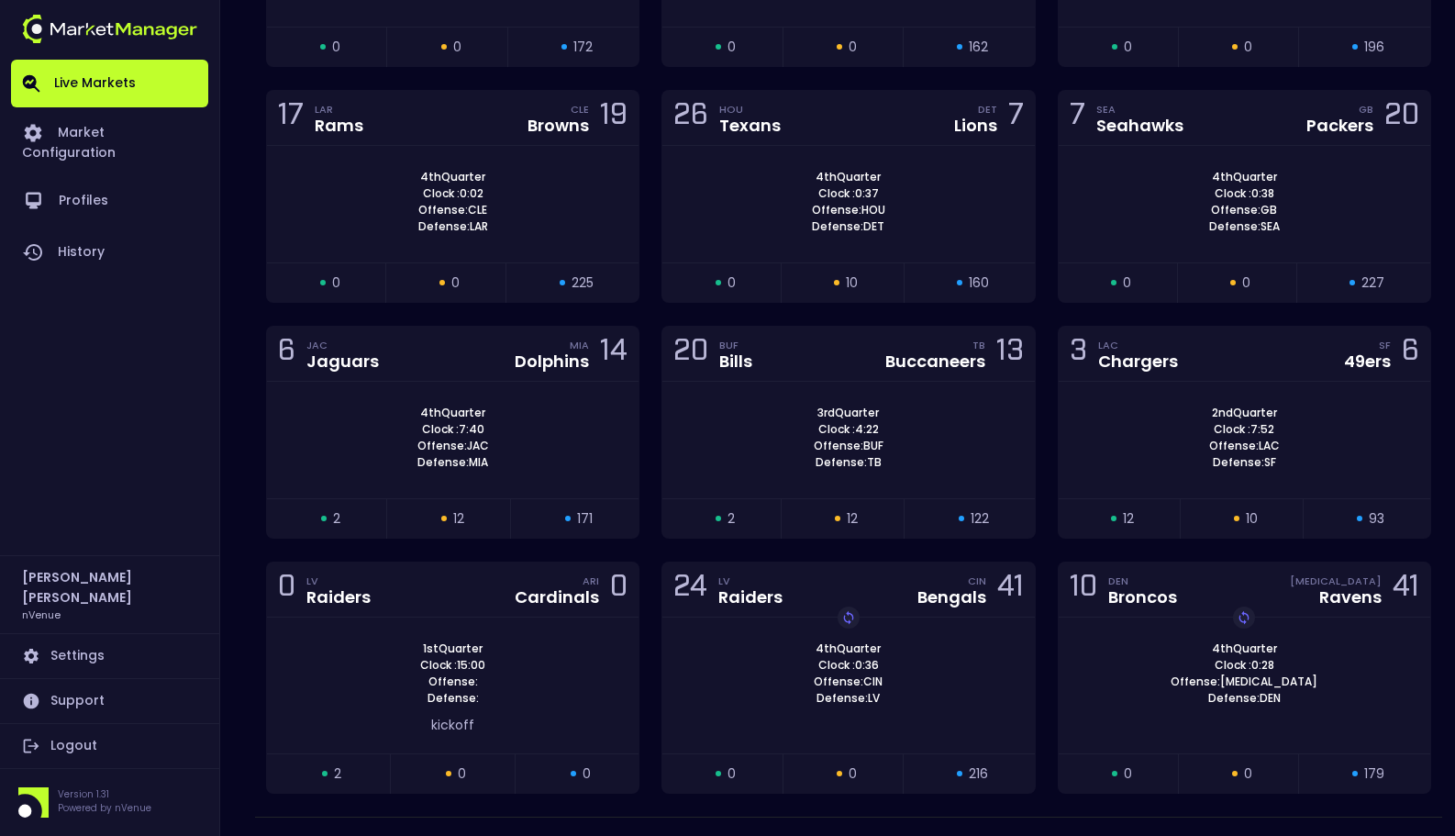
scroll to position [545, 0]
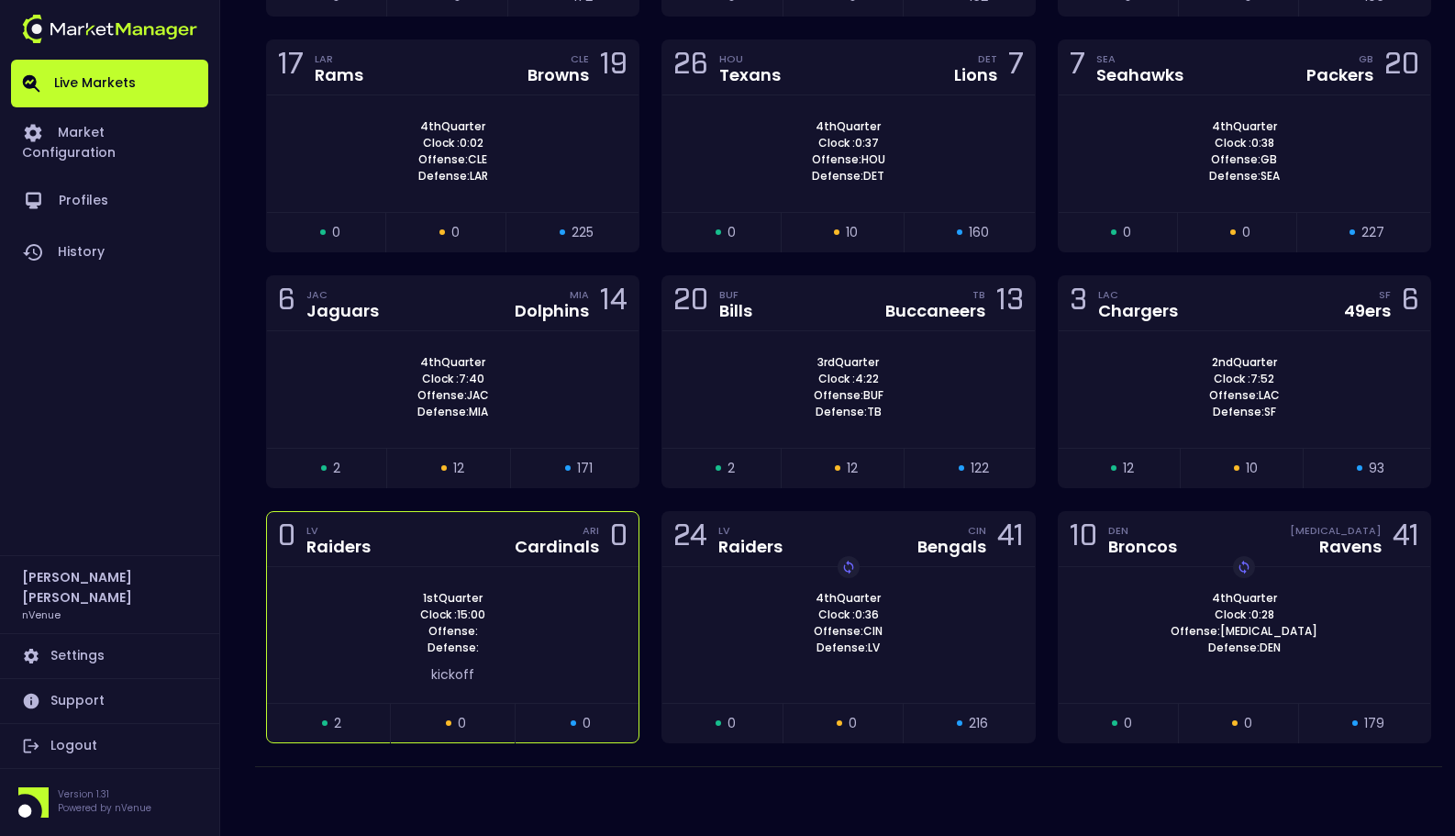
click at [564, 637] on div "1st Quarter Clock : 15:00 Offense: Defense:" at bounding box center [453, 623] width 372 height 66
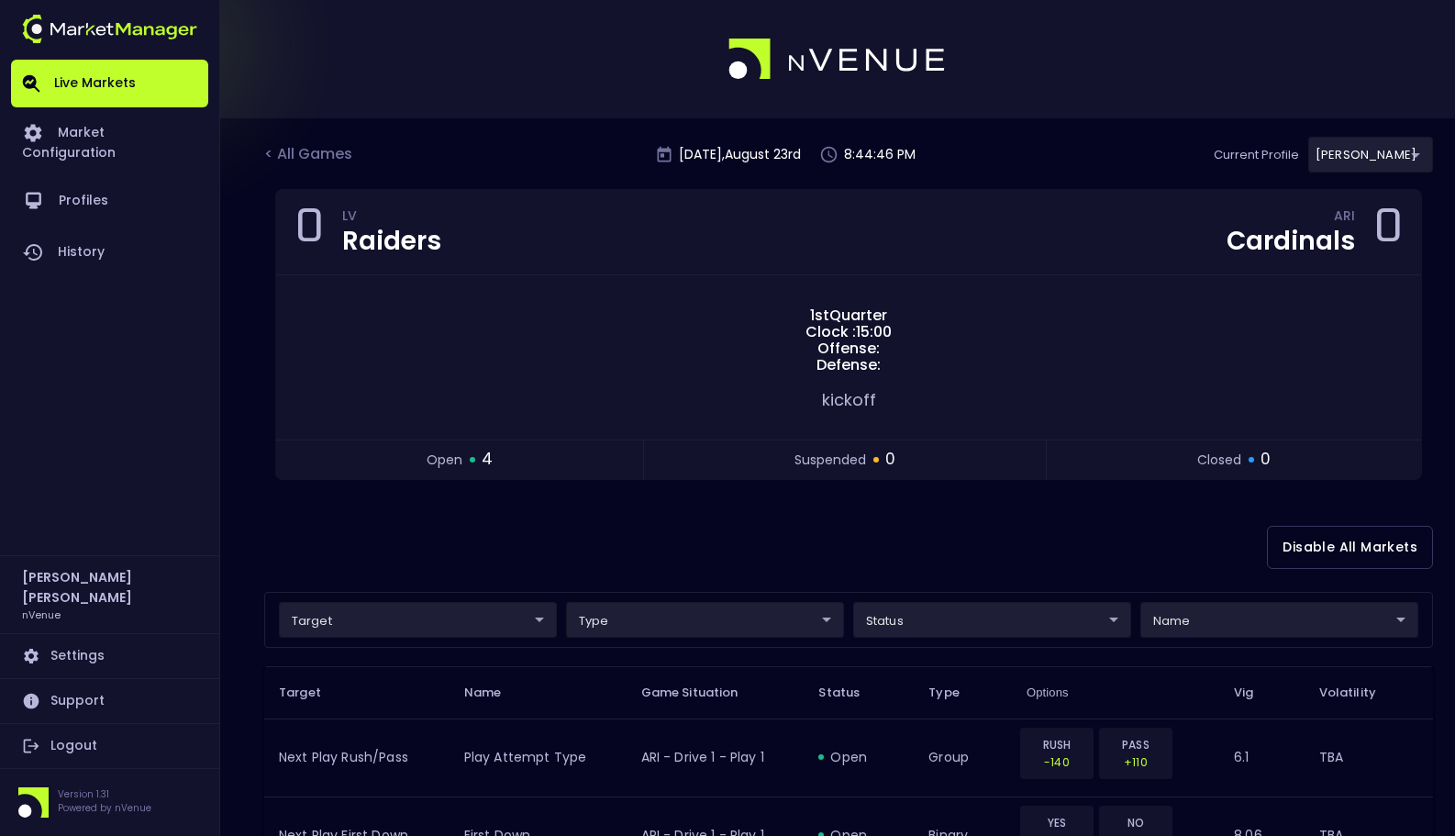
click at [615, 561] on div "Disable All Markets" at bounding box center [848, 547] width 1169 height 89
click at [1118, 148] on div "< All Games [DATE] 9:00:44 PM Current Profile [PERSON_NAME] 0a763355-b225-40e6-…" at bounding box center [848, 163] width 1169 height 52
click at [323, 161] on div "< All Games" at bounding box center [310, 155] width 92 height 24
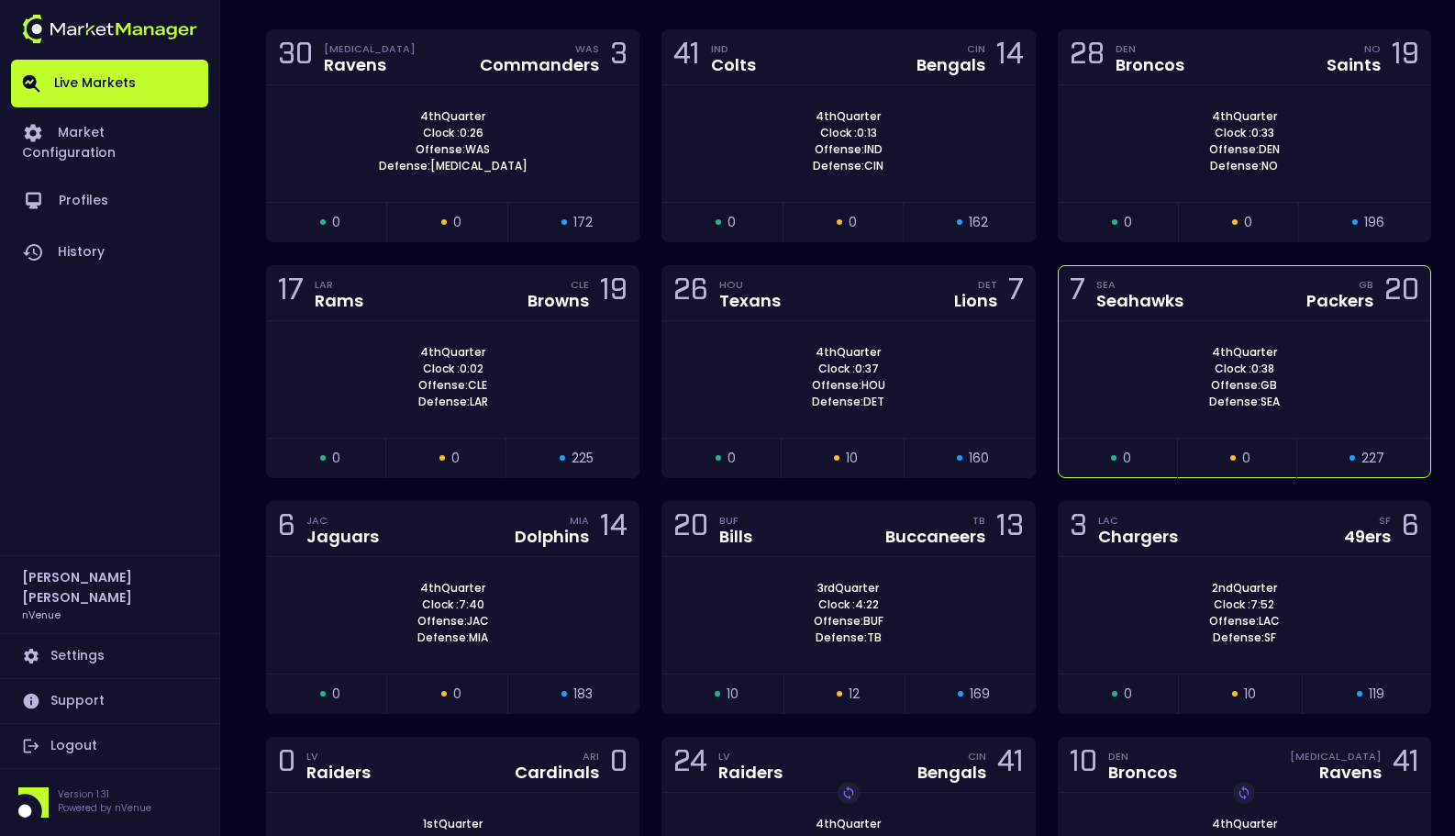
scroll to position [339, 0]
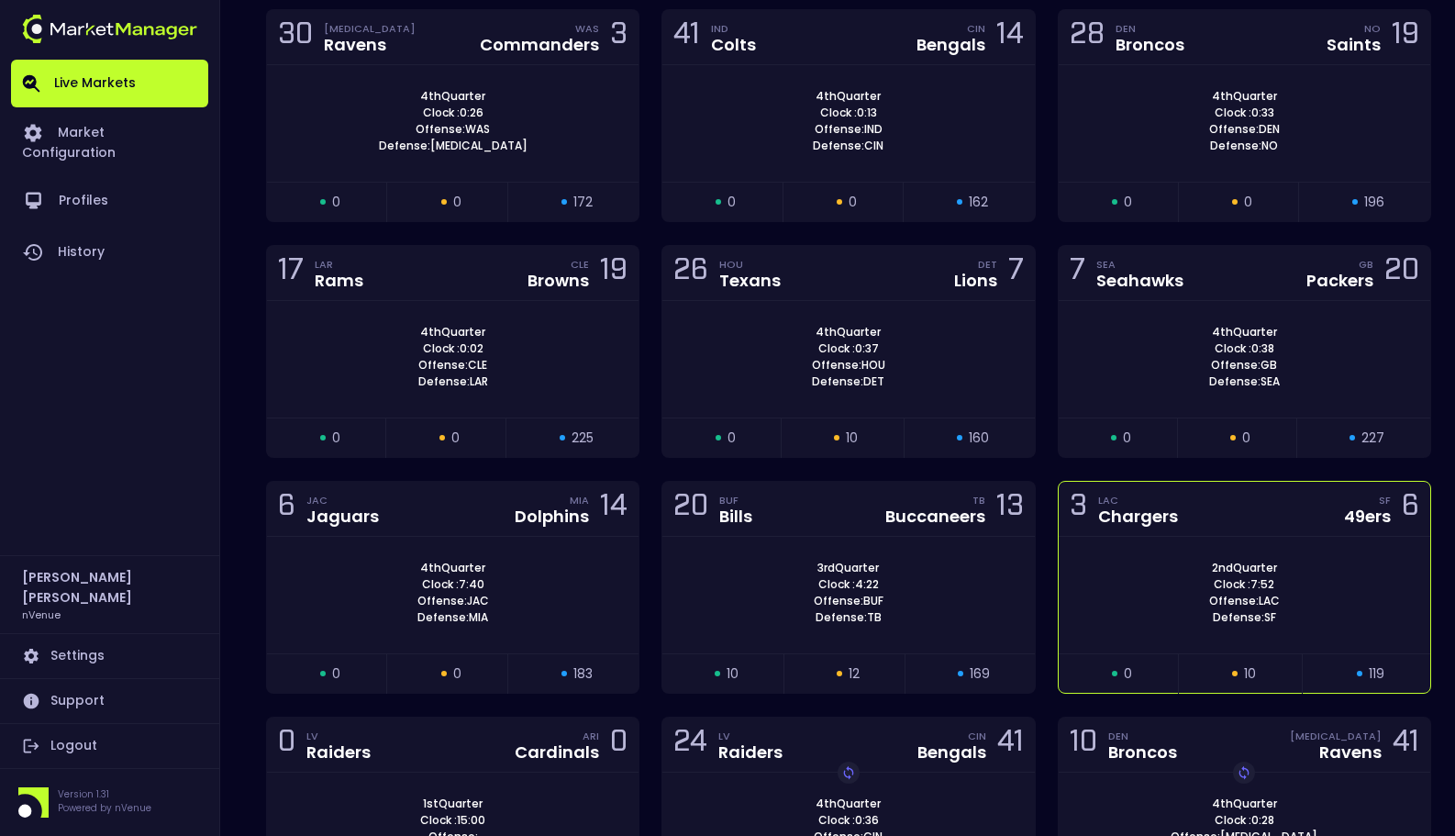
click at [1182, 574] on div "2nd Quarter Clock : 7:52 Offense: LAC Defense: SF" at bounding box center [1245, 593] width 372 height 66
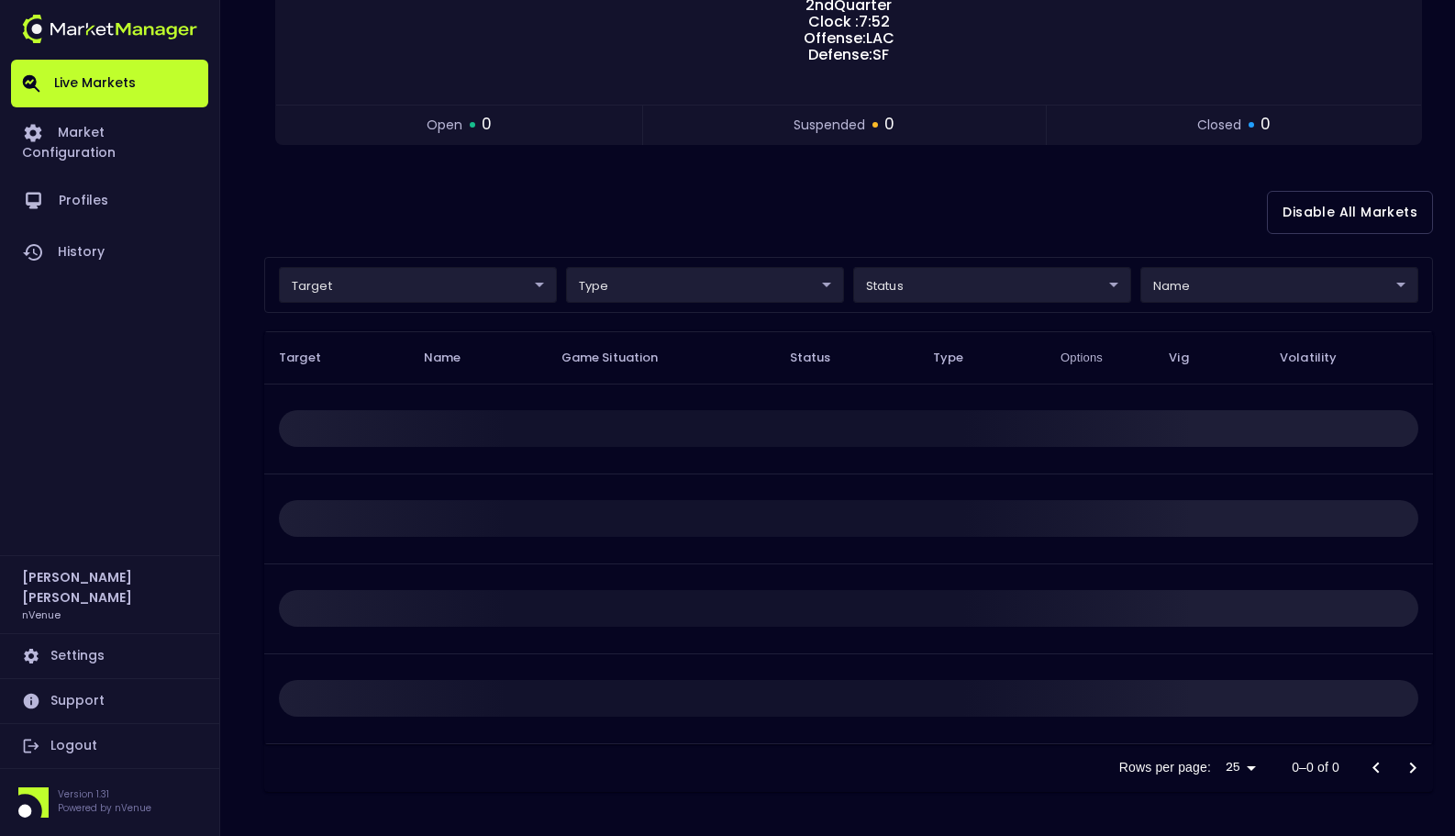
scroll to position [0, 0]
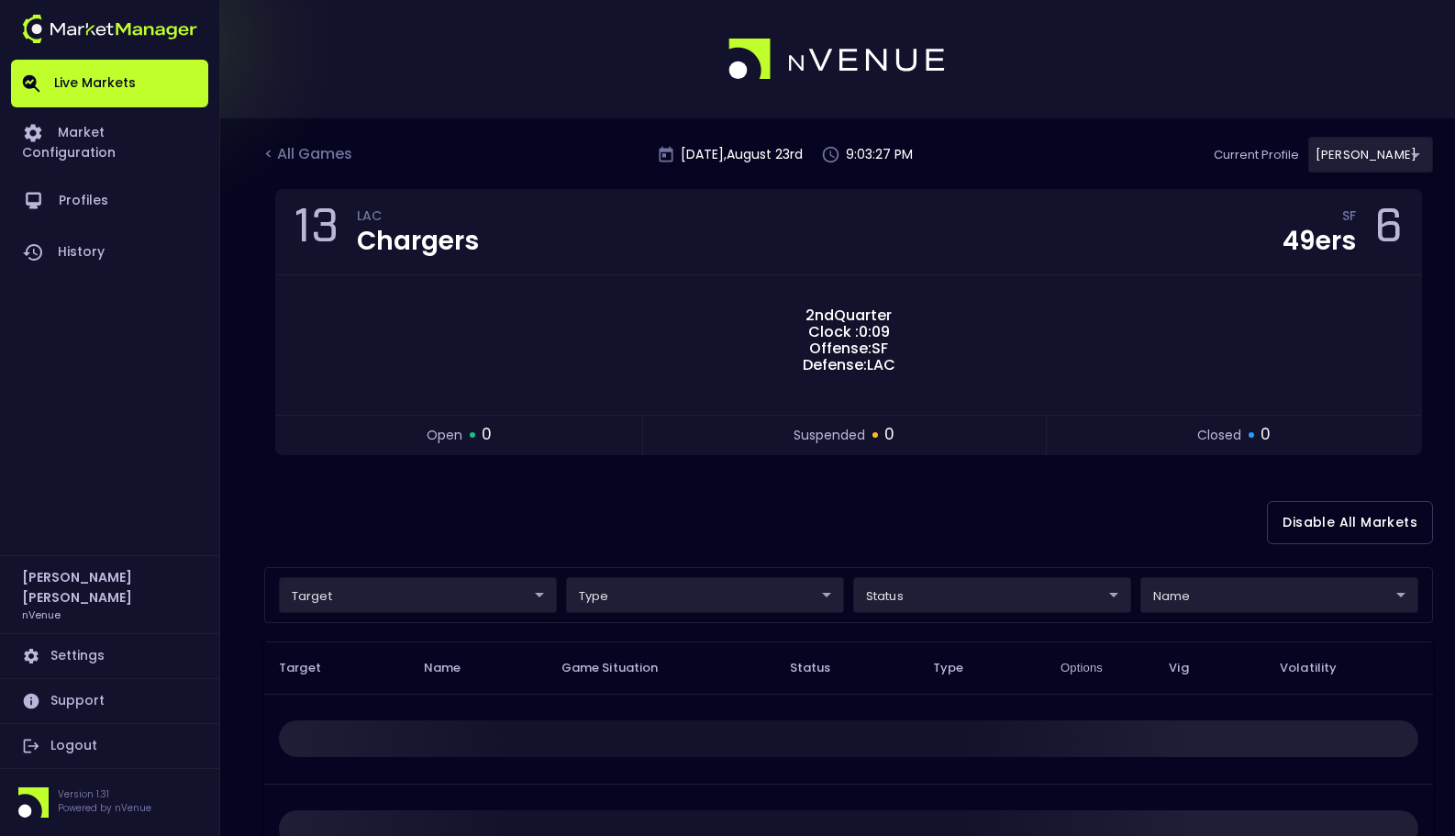
click at [566, 481] on div "Disable All Markets" at bounding box center [848, 522] width 1169 height 89
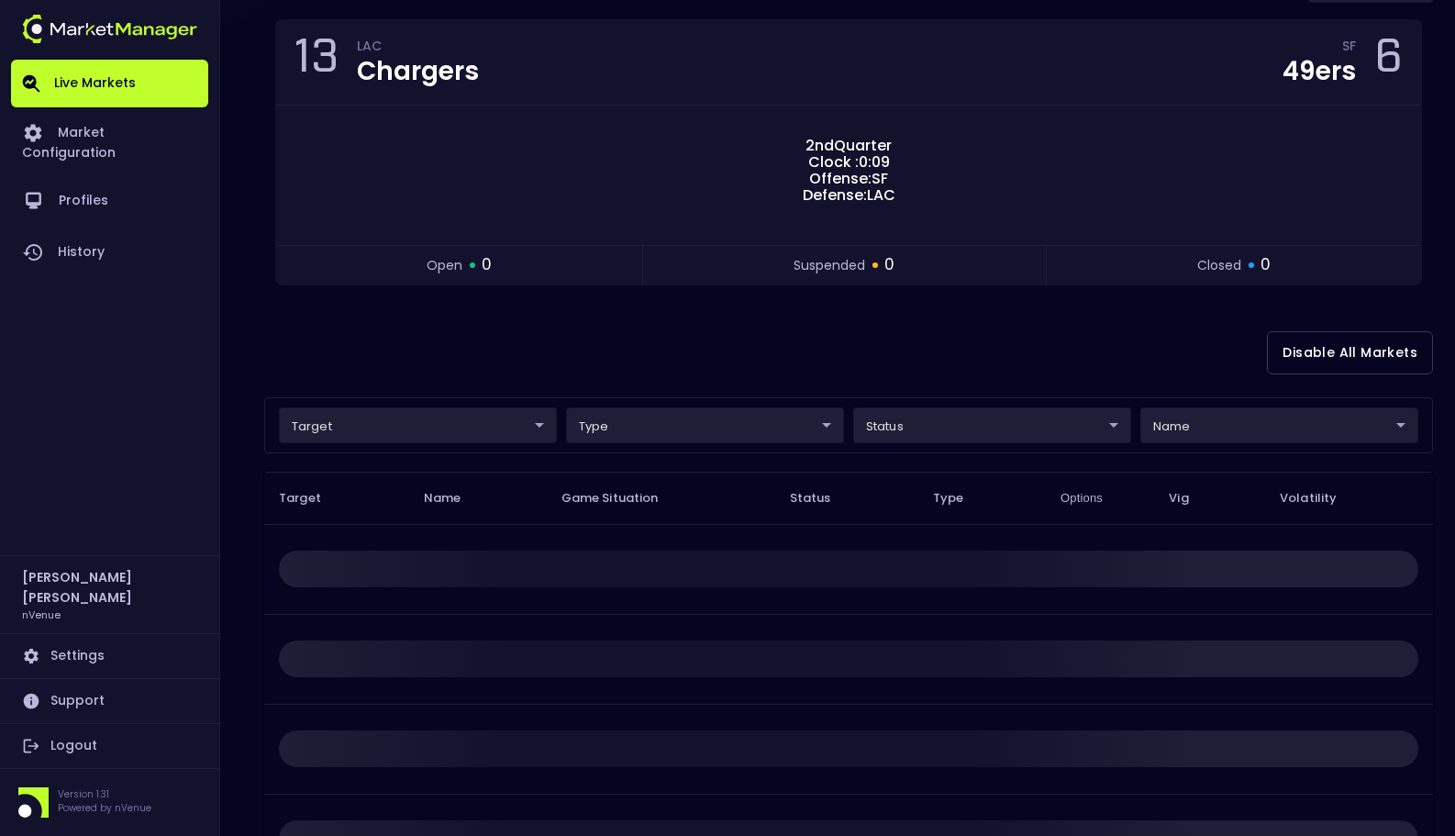
scroll to position [111, 0]
